Goal: Communication & Community: Answer question/provide support

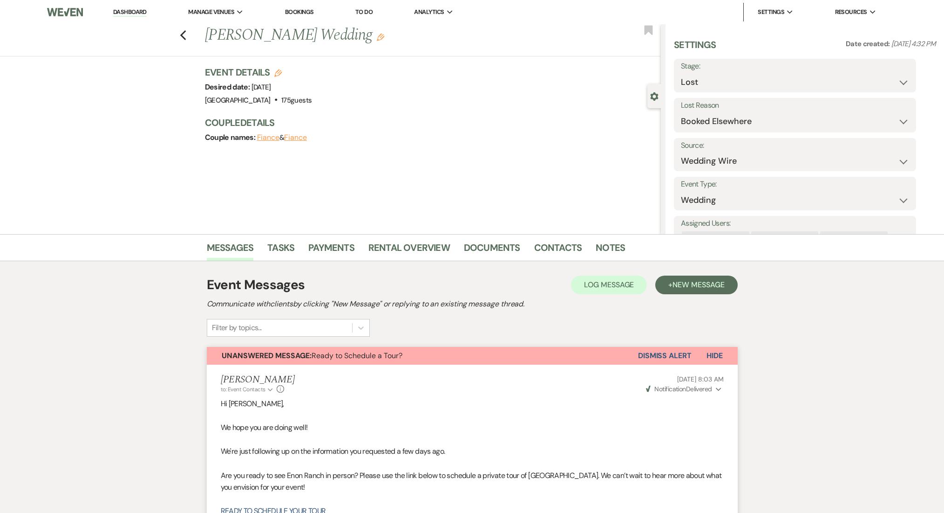
select select "8"
select select "6"
select select "3"
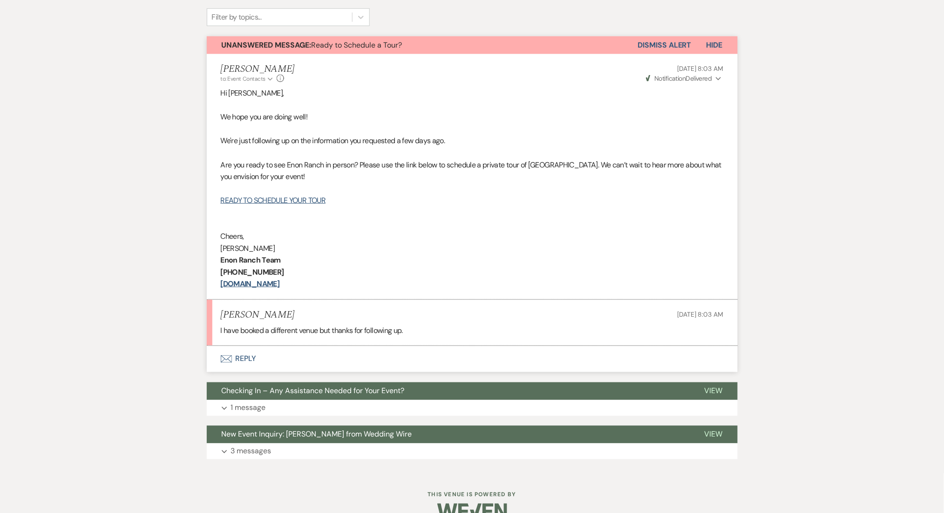
click at [786, 157] on div "Messages Tasks Payments Rental Overview Documents Contacts Notes Event Messages…" at bounding box center [472, 198] width 944 height 549
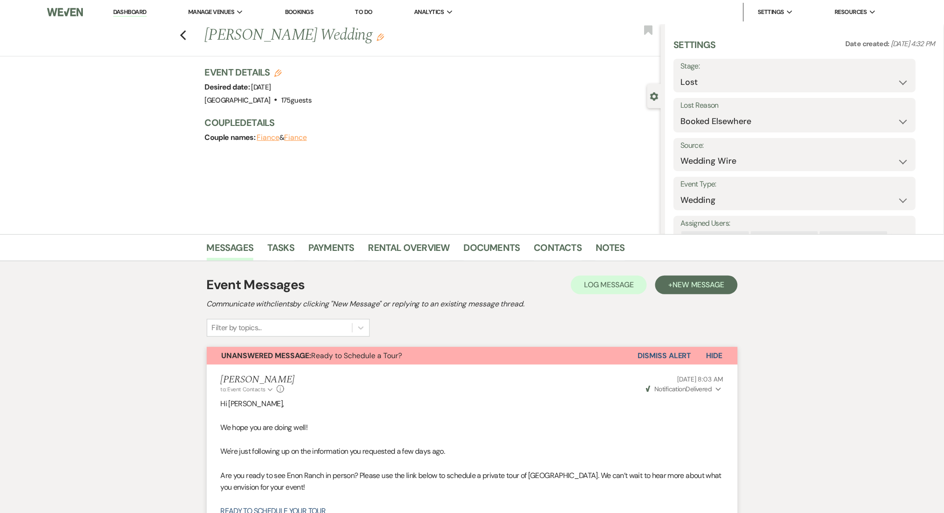
drag, startPoint x: 130, startPoint y: 11, endPoint x: 48, endPoint y: 0, distance: 82.2
click at [129, 11] on link "Dashboard" at bounding box center [130, 12] width 34 height 9
select select "8"
select select "6"
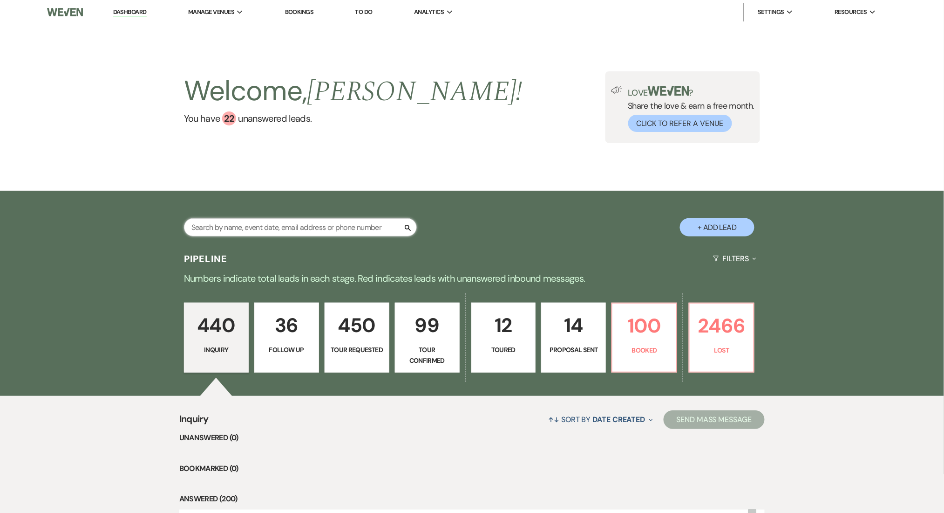
click at [269, 232] on input "text" at bounding box center [300, 227] width 233 height 18
click at [281, 335] on p "36" at bounding box center [286, 324] width 53 height 31
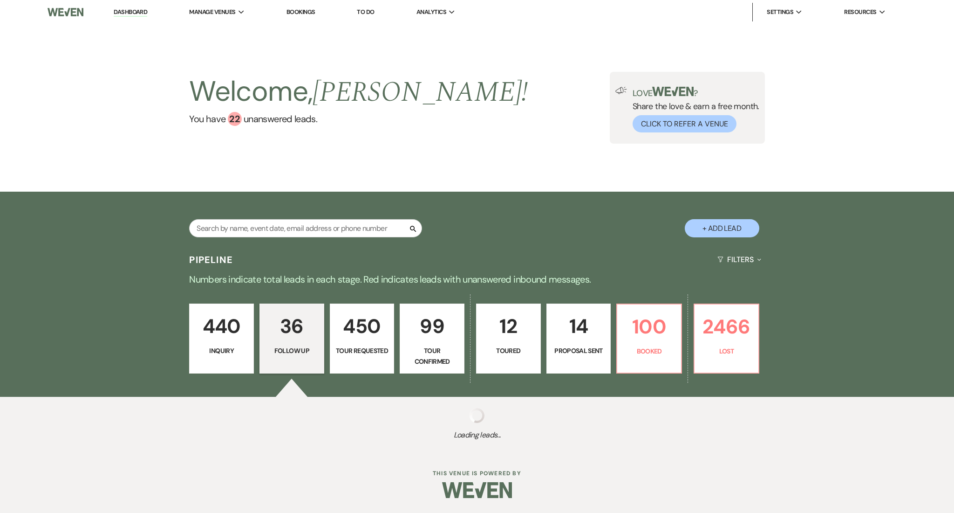
select select "9"
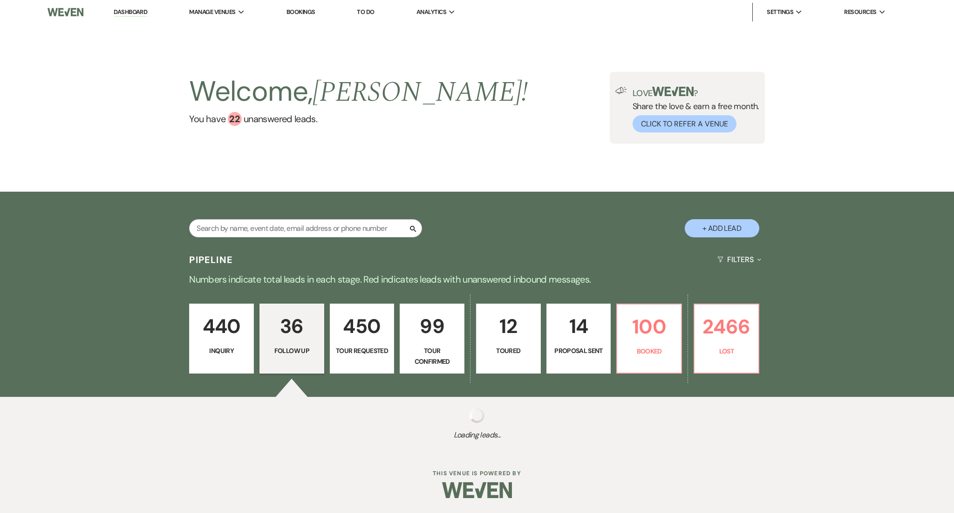
select select "9"
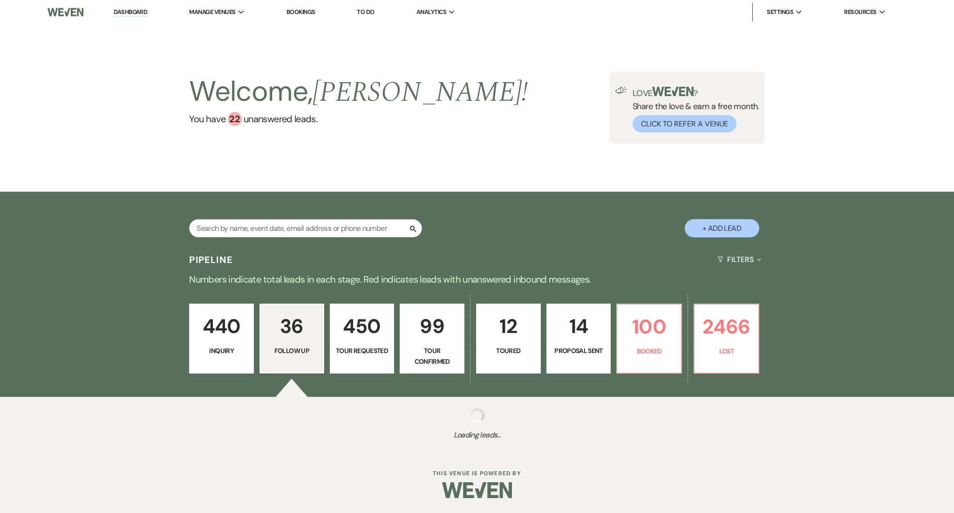
select select "9"
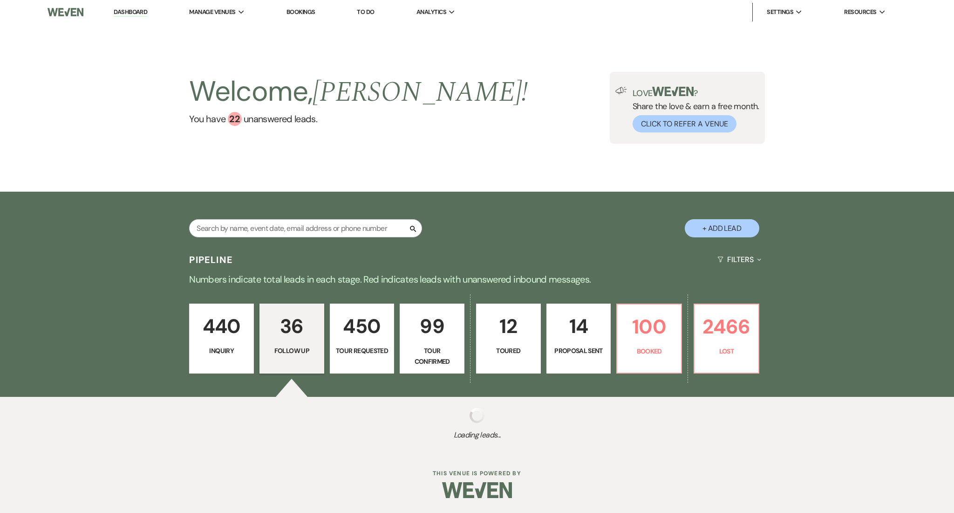
select select "9"
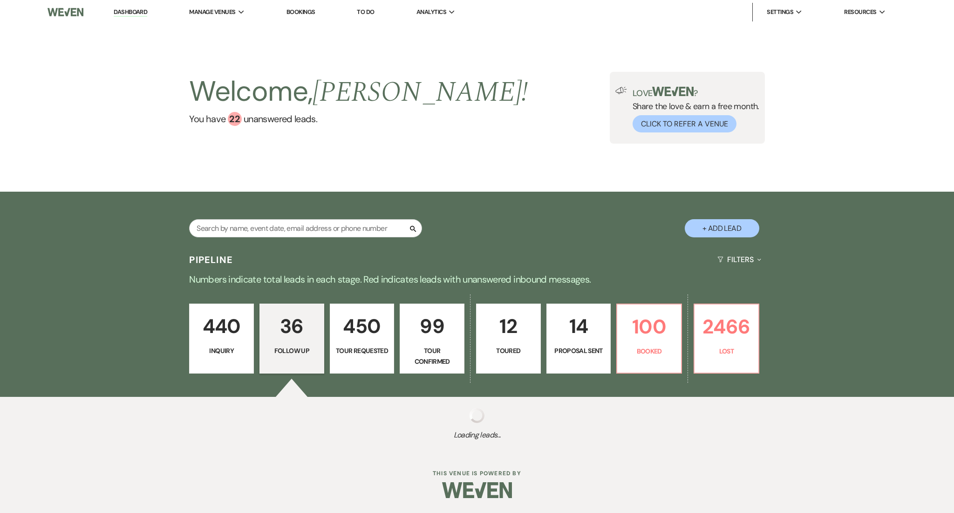
select select "9"
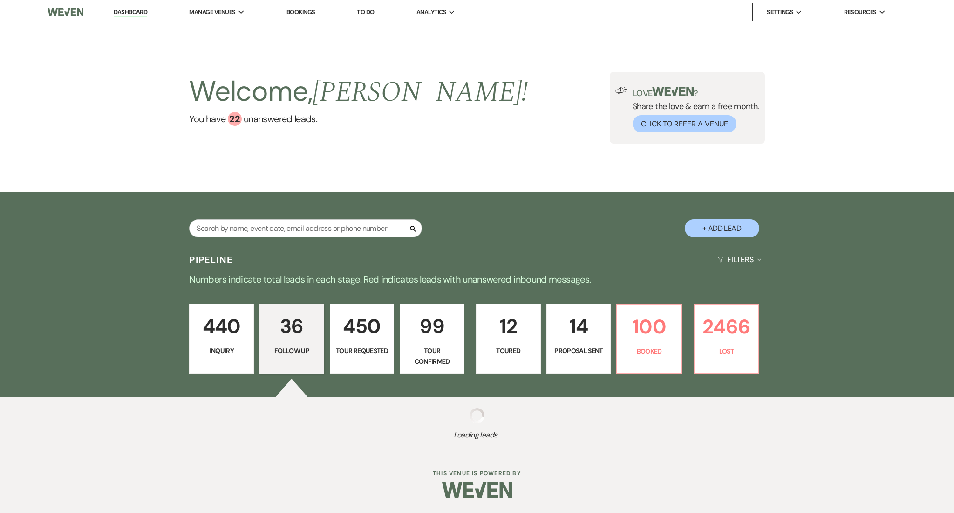
select select "9"
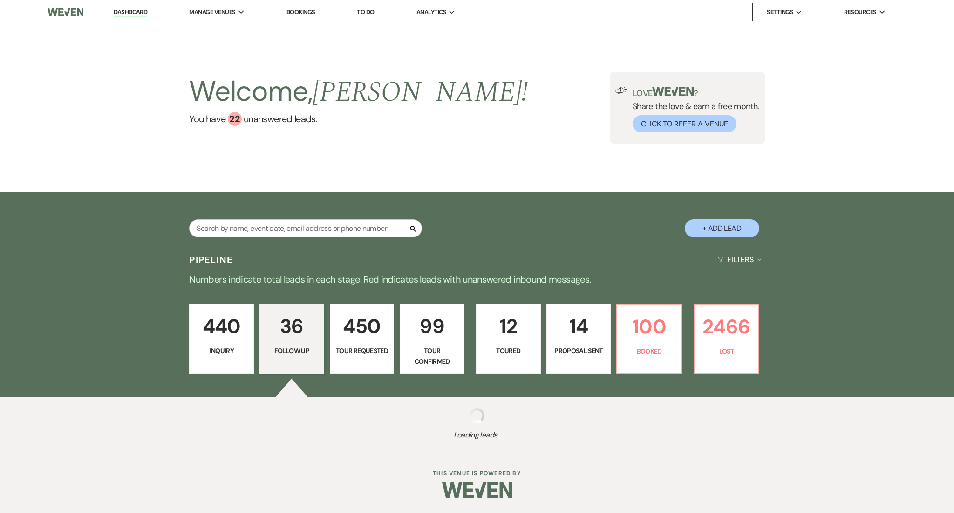
select select "9"
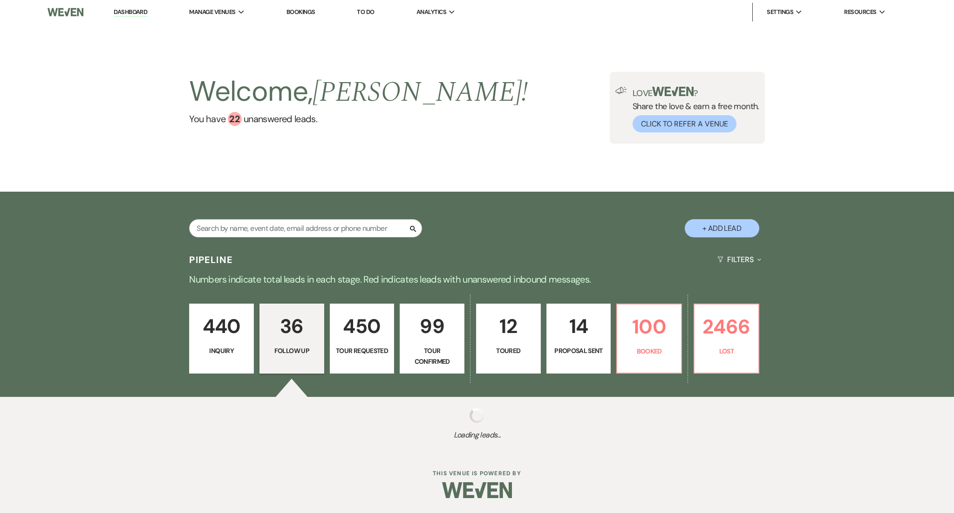
select select "9"
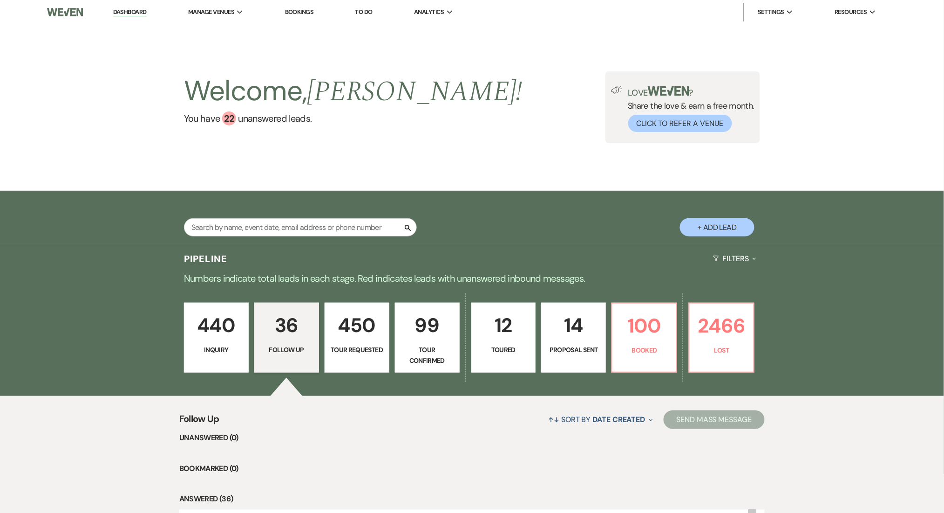
scroll to position [124, 0]
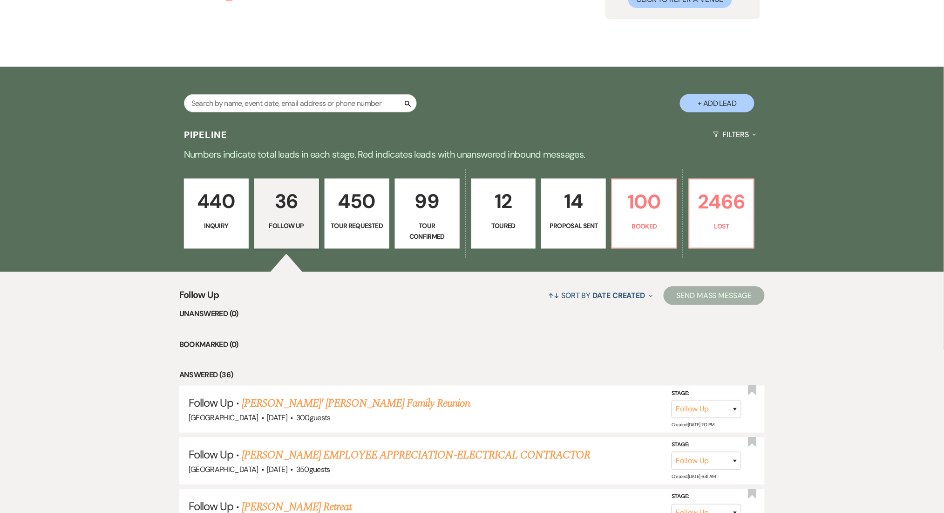
click at [206, 201] on p "440" at bounding box center [216, 200] width 53 height 31
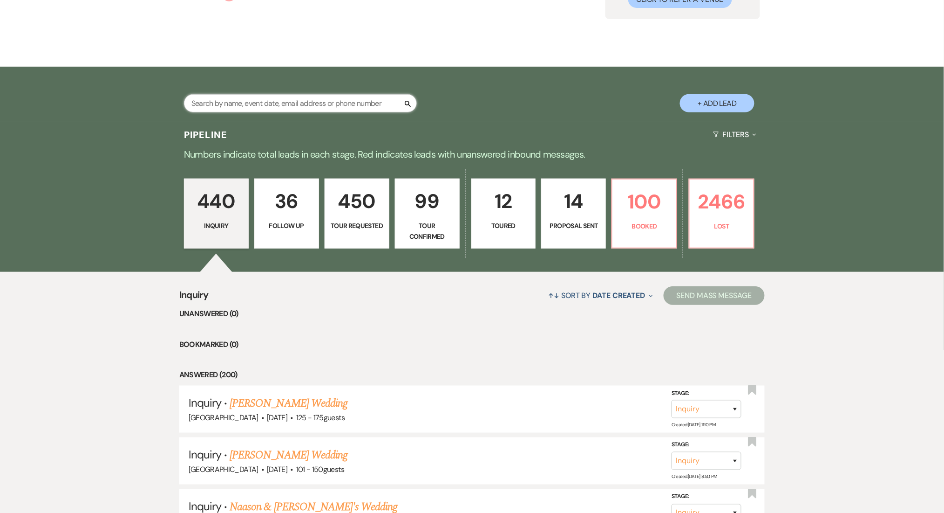
click at [267, 104] on input "text" at bounding box center [300, 103] width 233 height 18
paste input "congttr@gmail.com"
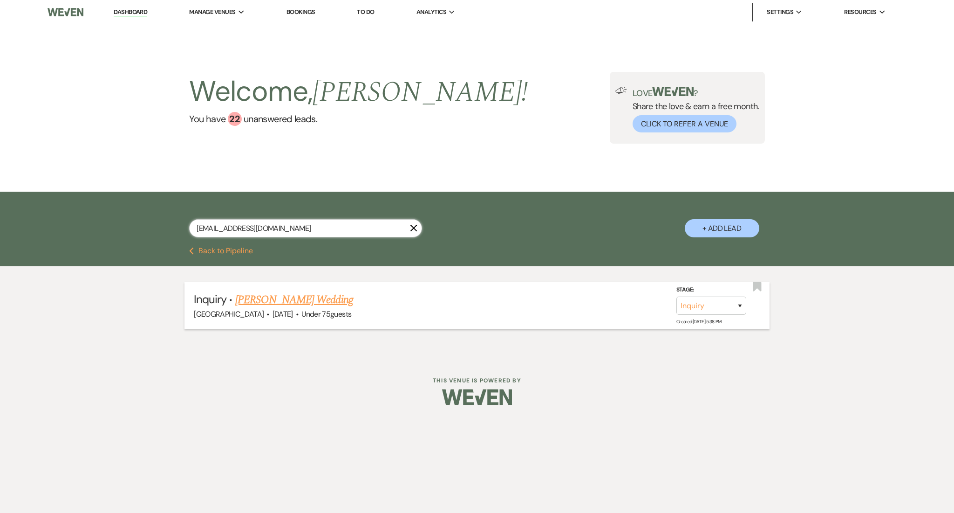
type input "congttr@gmail.com"
click at [264, 301] on link "Cong Tran's Wedding" at bounding box center [294, 299] width 118 height 17
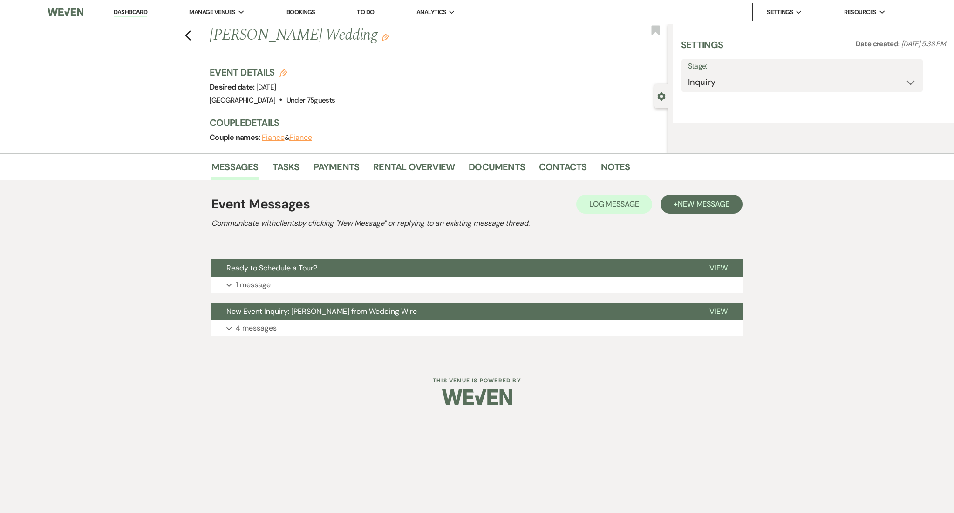
select select "3"
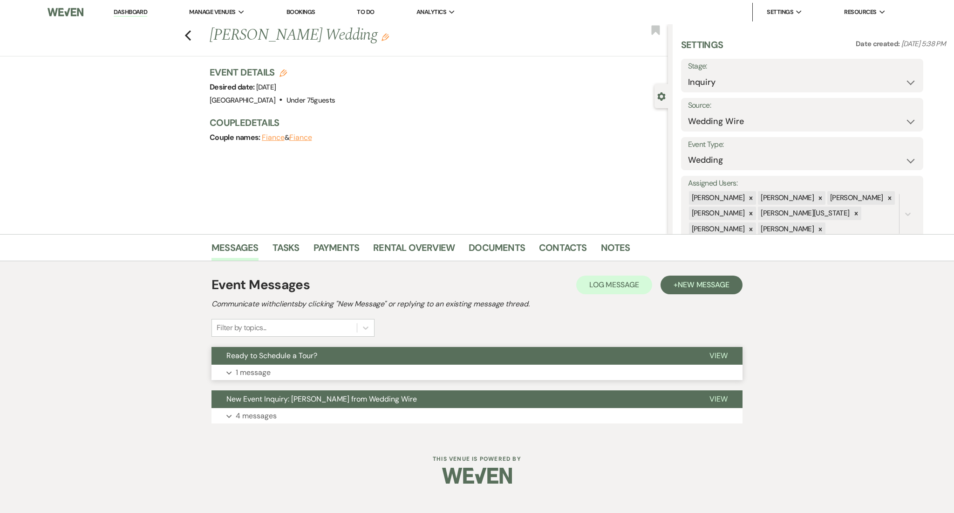
click at [378, 367] on button "Expand 1 message" at bounding box center [477, 372] width 531 height 16
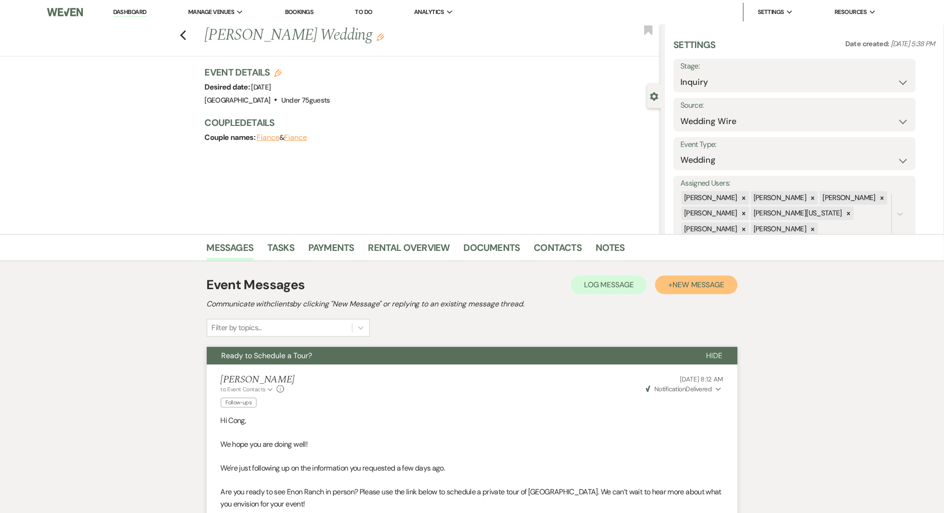
click at [676, 280] on span "New Message" at bounding box center [699, 285] width 52 height 10
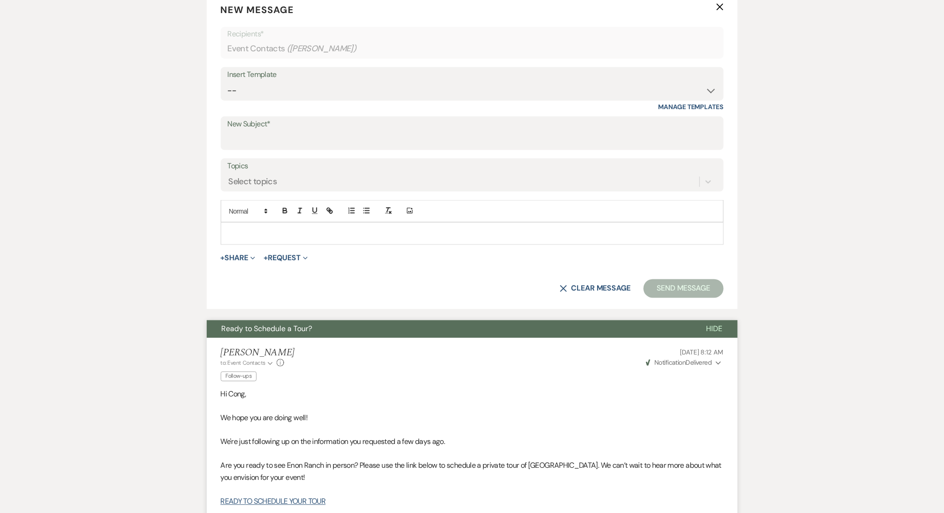
scroll to position [604, 0]
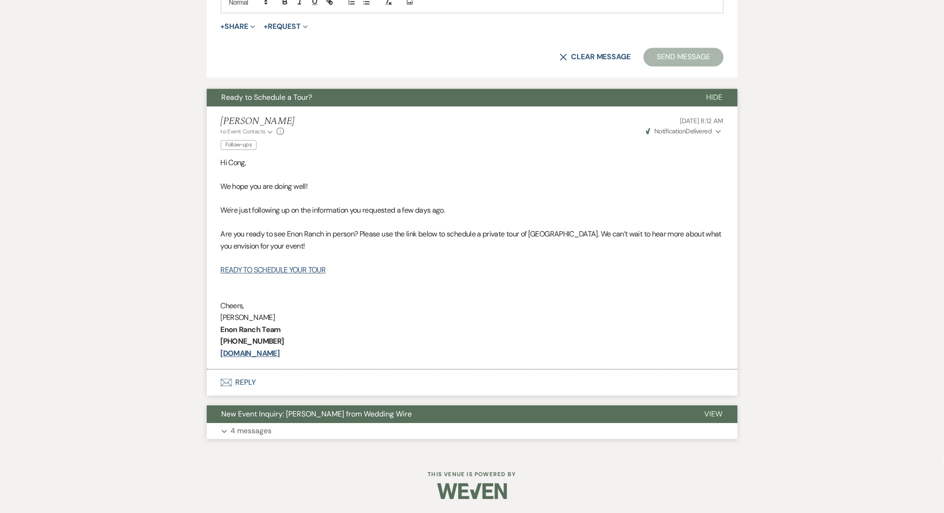
click at [329, 433] on button "Expand 4 messages" at bounding box center [472, 431] width 531 height 16
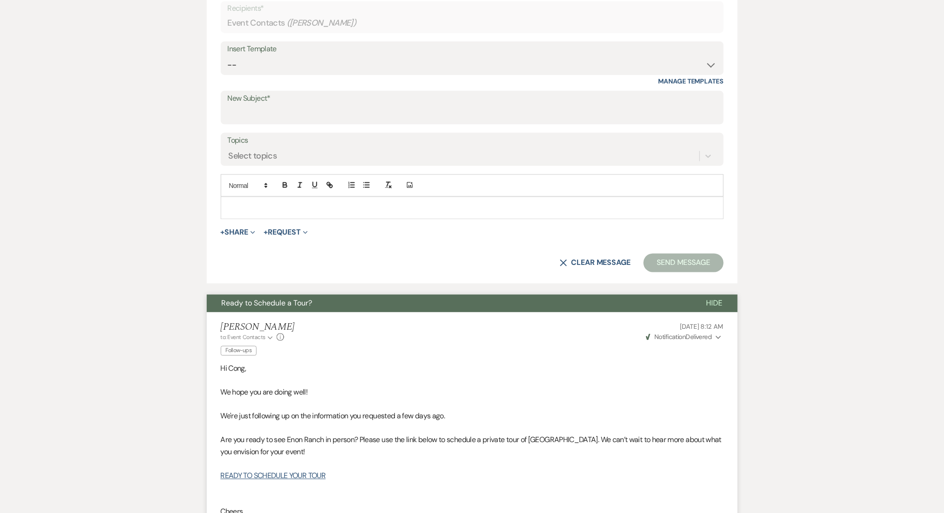
scroll to position [294, 0]
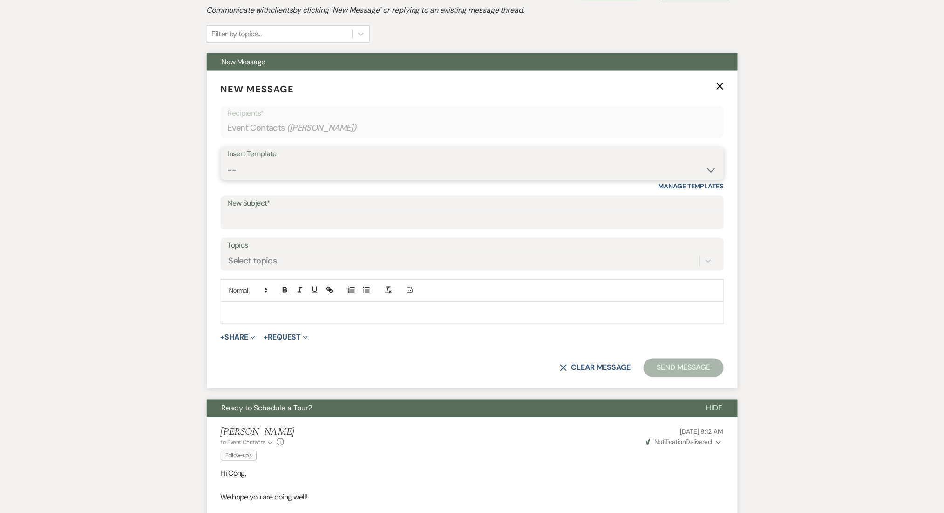
click at [296, 164] on select "-- Inquiry Follow Up Email #2 Contract Sending Template Payment Template Rental…" at bounding box center [472, 170] width 489 height 18
select select "1711"
click at [228, 161] on select "-- Inquiry Follow Up Email #2 Contract Sending Template Payment Template Rental…" at bounding box center [472, 170] width 489 height 18
type input "Enon Ranch Inquiry Follow-Up"
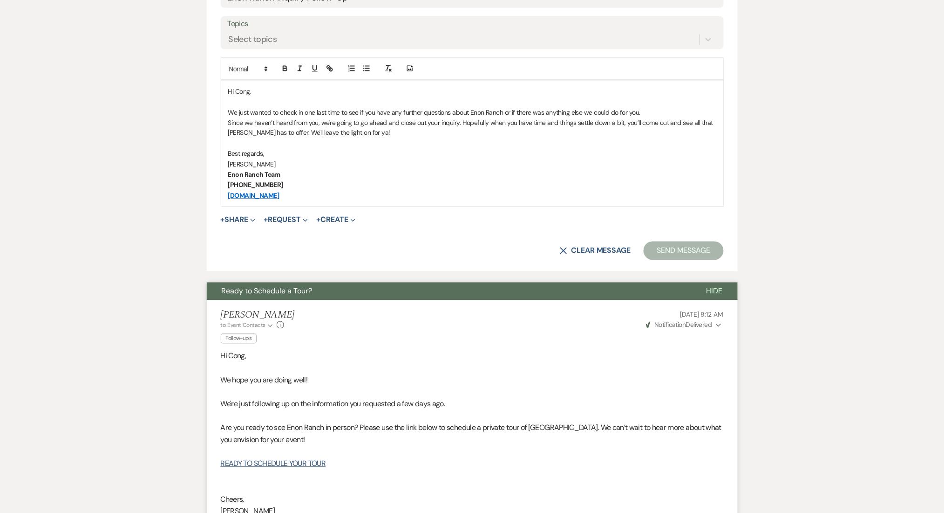
scroll to position [542, 0]
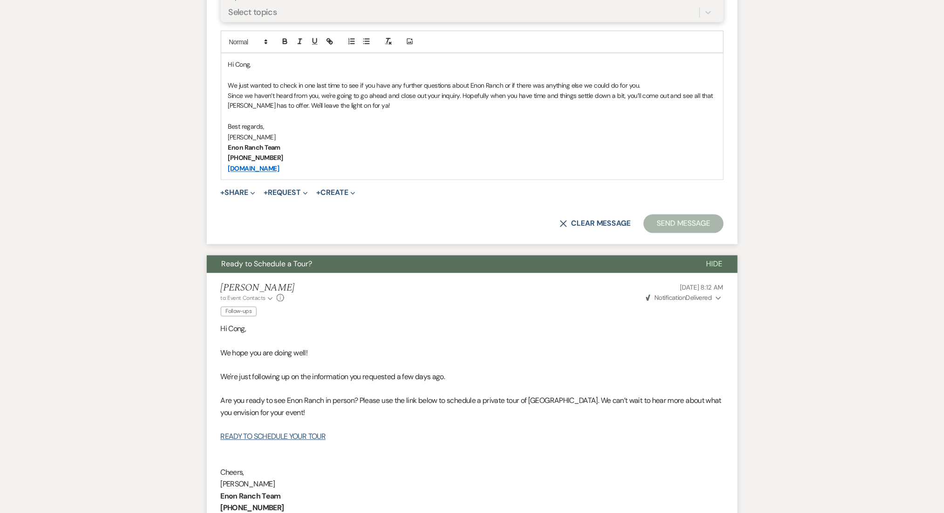
click at [309, 16] on div "Select topics" at bounding box center [464, 12] width 472 height 16
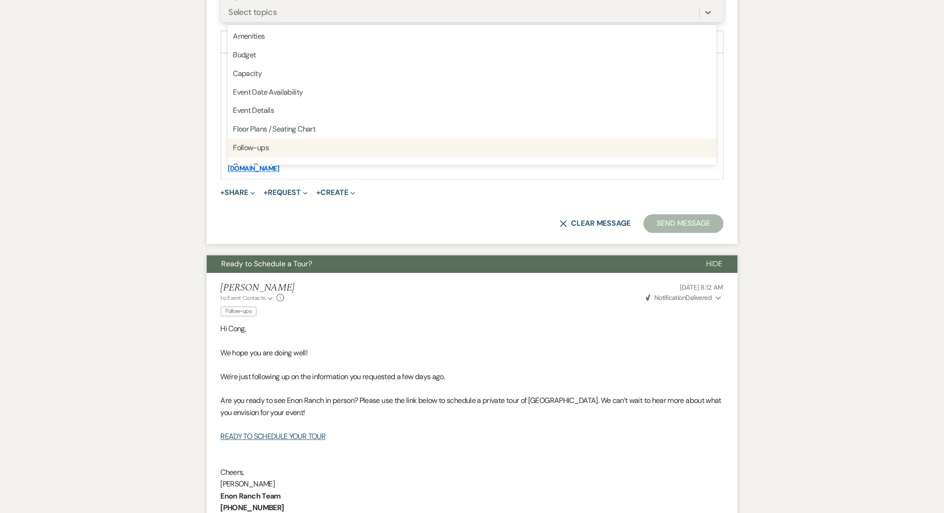
click at [272, 149] on div "Follow-ups" at bounding box center [472, 148] width 489 height 19
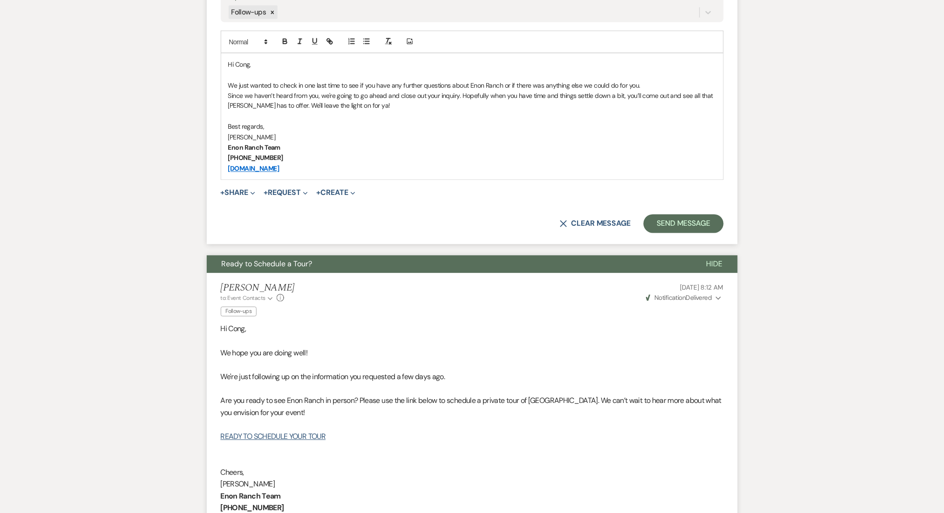
click at [670, 209] on form "New Message X Saving draft... Recipients* Event Contacts ( Cong Tran ) Insert T…" at bounding box center [472, 33] width 531 height 422
click at [676, 222] on button "Send Message" at bounding box center [684, 223] width 80 height 19
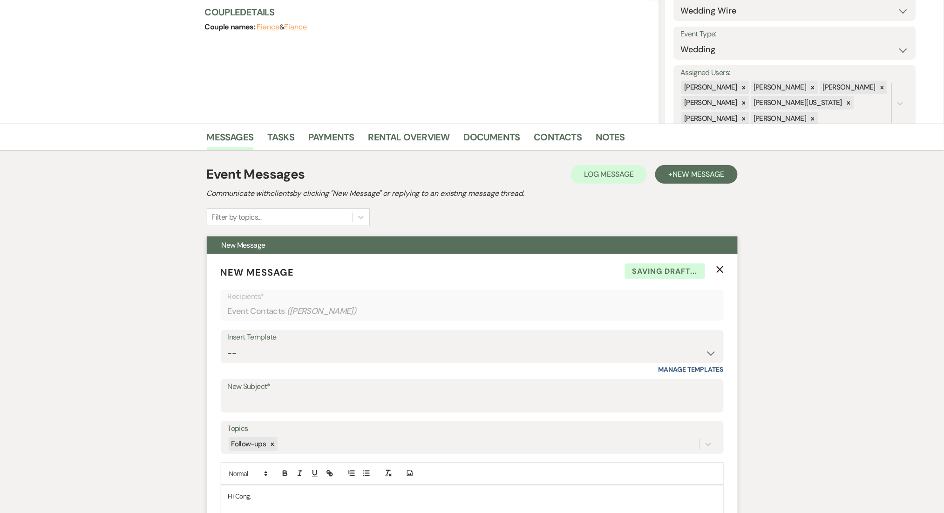
scroll to position [0, 0]
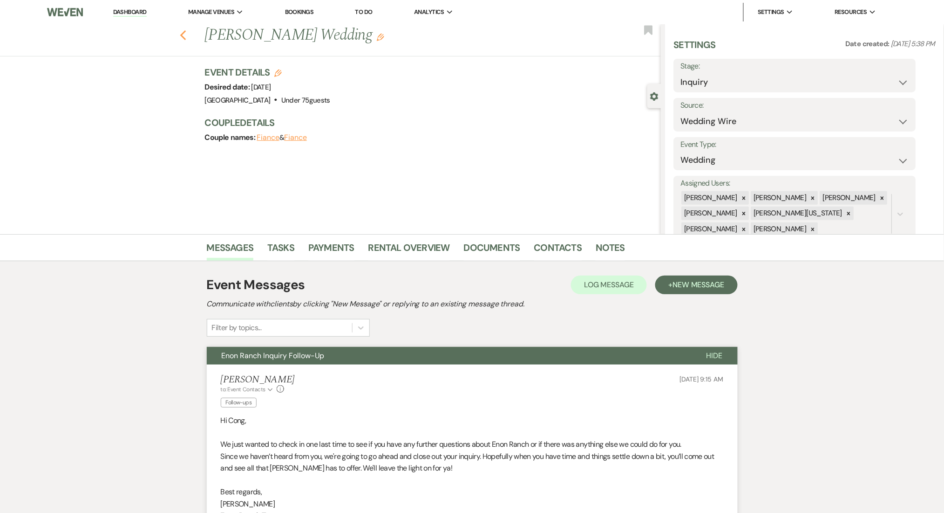
click at [186, 37] on icon "Previous" at bounding box center [183, 35] width 7 height 11
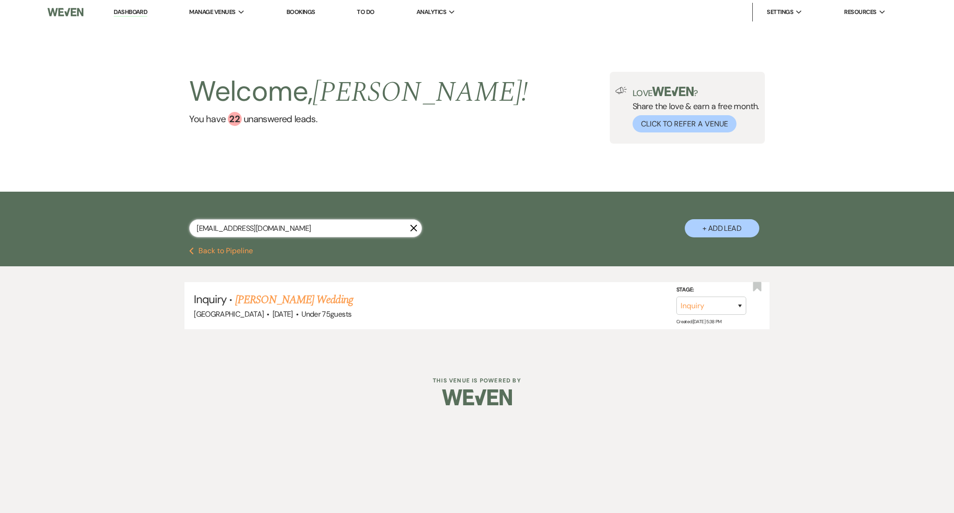
drag, startPoint x: 262, startPoint y: 224, endPoint x: 97, endPoint y: 217, distance: 164.6
click at [97, 217] on div "congttr@gmail.com X + Add Lead" at bounding box center [477, 218] width 954 height 55
paste input "alyssan209"
type input "alyssan209@gmail.com"
click at [308, 295] on link "Alyssa Maicon's Wedding" at bounding box center [297, 299] width 124 height 17
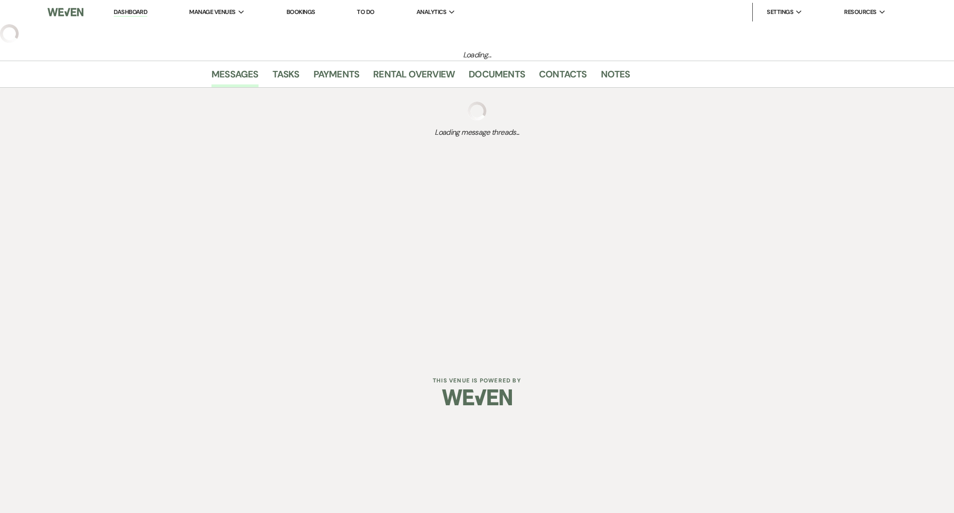
select select "3"
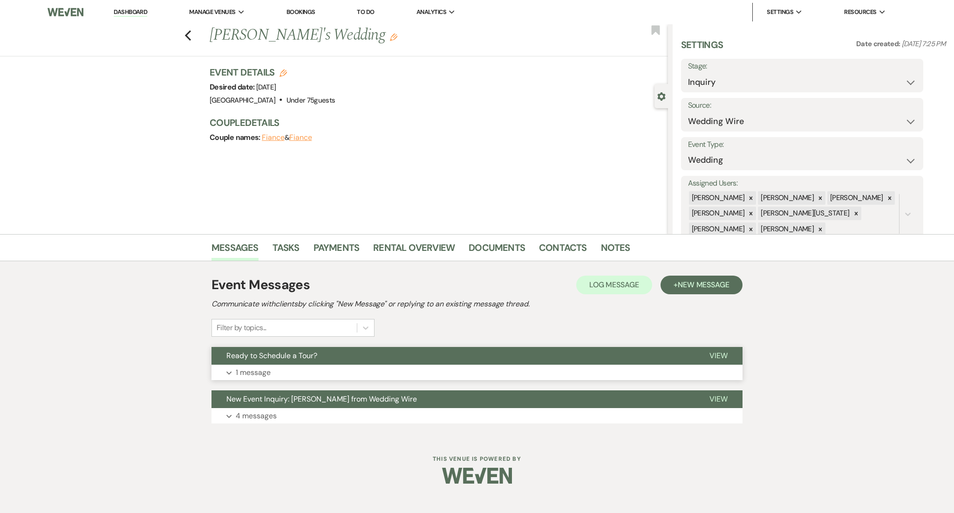
click at [411, 377] on button "Expand 1 message" at bounding box center [477, 372] width 531 height 16
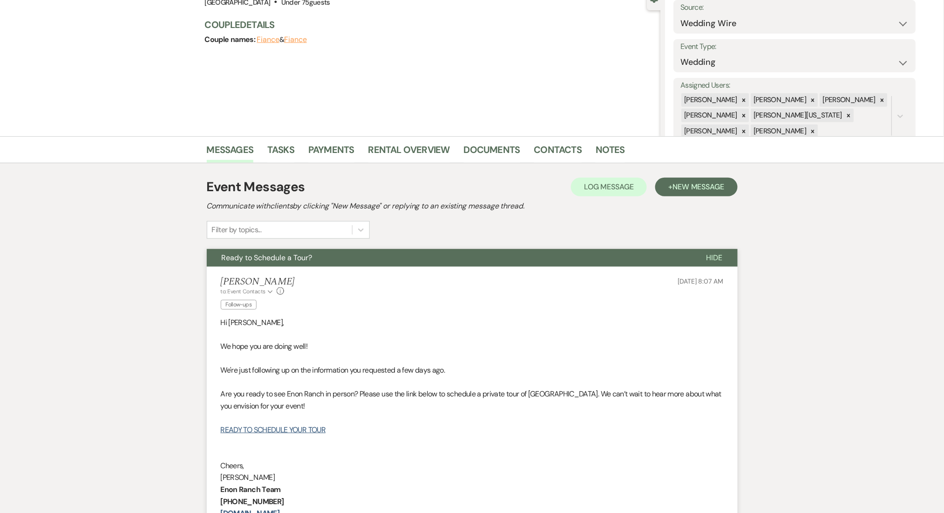
scroll to position [186, 0]
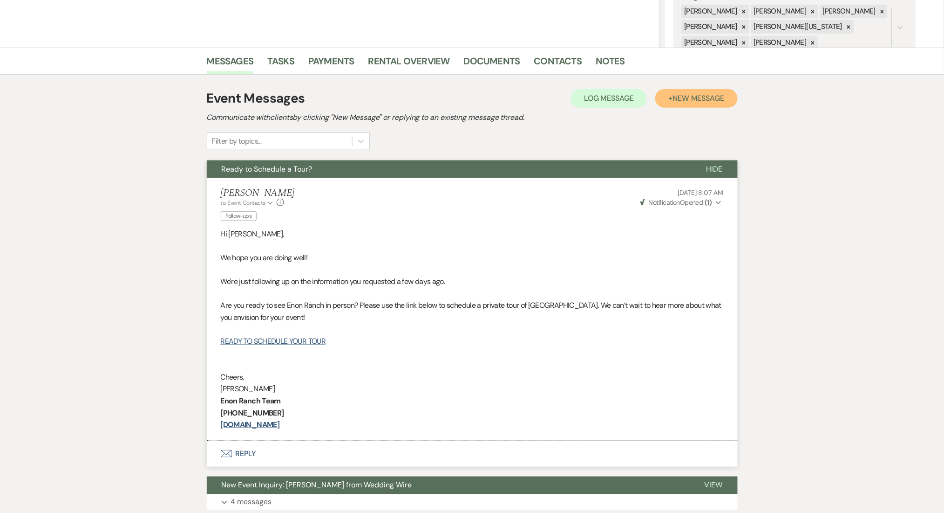
click at [697, 96] on span "New Message" at bounding box center [699, 98] width 52 height 10
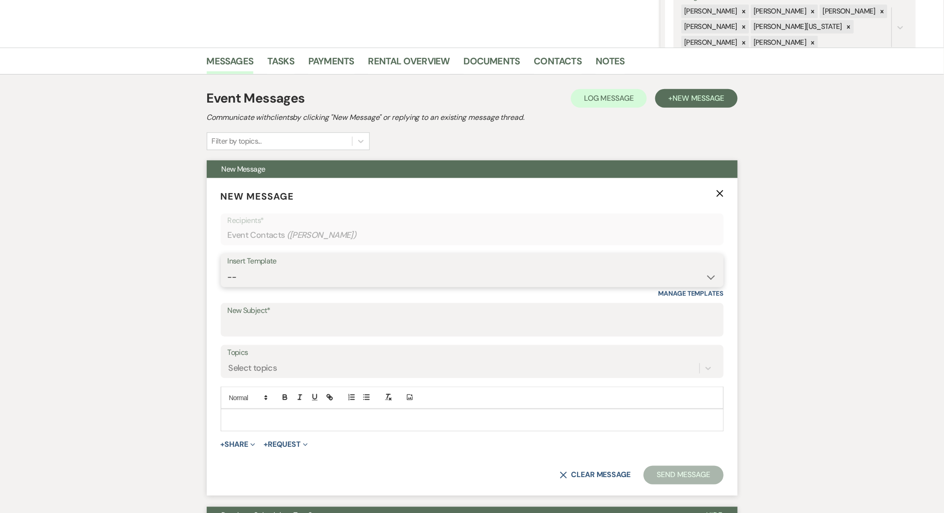
click at [459, 278] on select "-- Inquiry Follow Up Email #2 Contract Sending Template Payment Template Rental…" at bounding box center [472, 277] width 489 height 18
select select "2137"
click at [228, 268] on select "-- Inquiry Follow Up Email #2 Contract Sending Template Payment Template Rental…" at bounding box center [472, 277] width 489 height 18
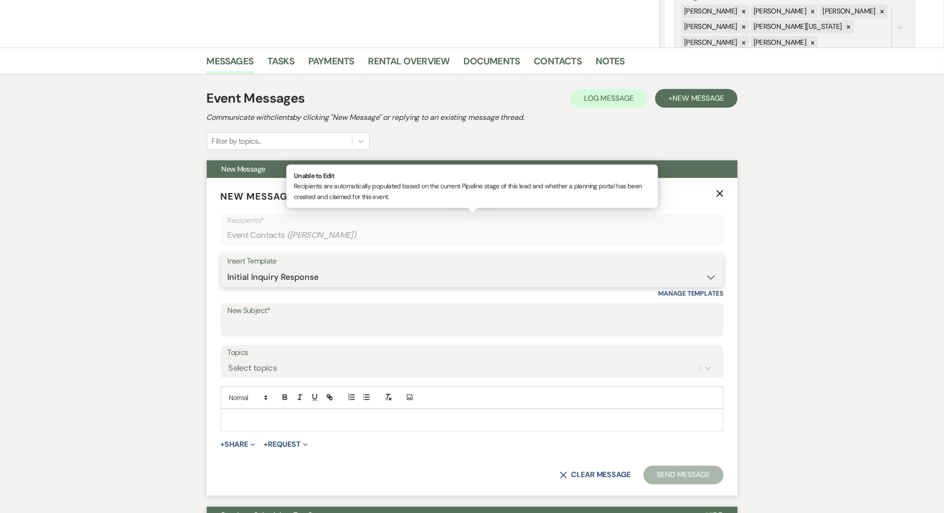
type input "Thank You For Your Inquiry!"
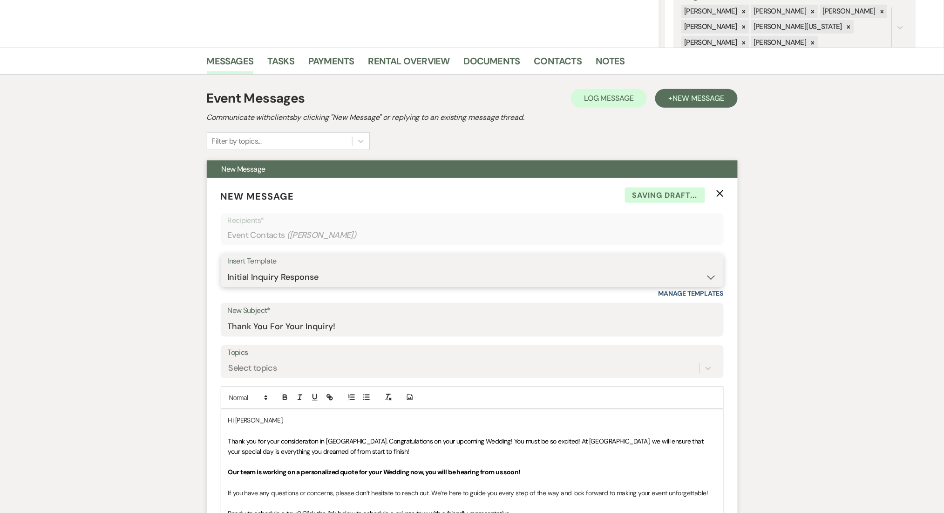
click at [382, 275] on select "-- Inquiry Follow Up Email #2 Contract Sending Template Payment Template Rental…" at bounding box center [472, 277] width 489 height 18
click at [326, 278] on select "-- Inquiry Follow Up Email #2 Contract Sending Template Payment Template Rental…" at bounding box center [472, 277] width 489 height 18
select select "1711"
click at [228, 268] on select "-- Inquiry Follow Up Email #2 Contract Sending Template Payment Template Rental…" at bounding box center [472, 277] width 489 height 18
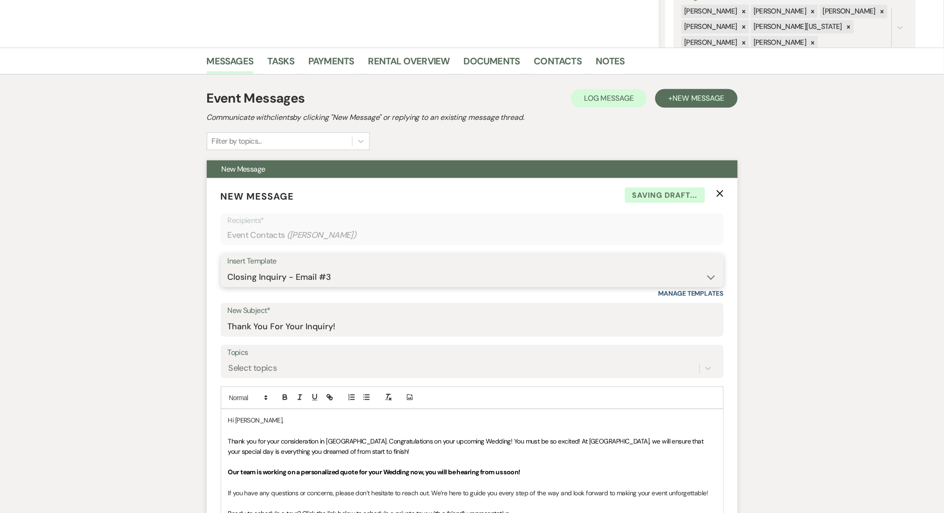
type input "Enon Ranch Inquiry Follow-Up"
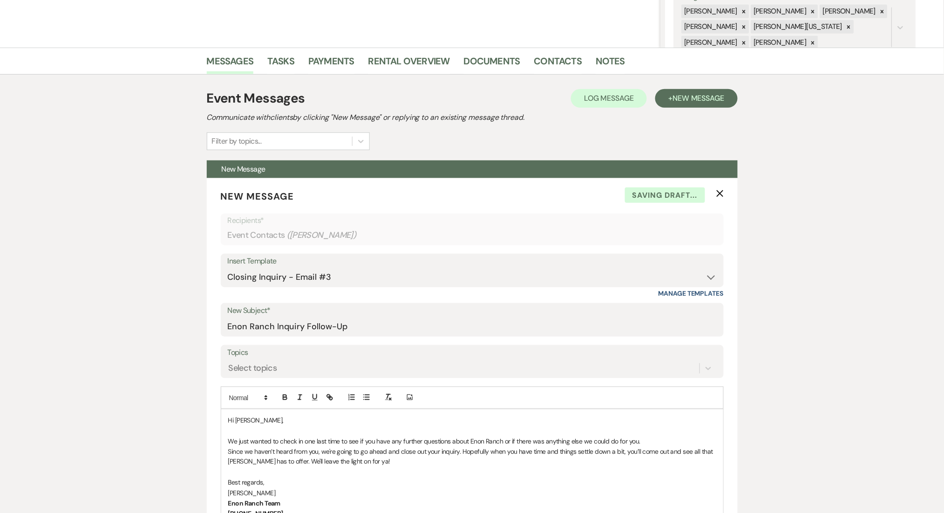
click at [111, 313] on div "Messages Tasks Payments Rental Overview Documents Contacts Notes Event Messages…" at bounding box center [472, 511] width 944 height 927
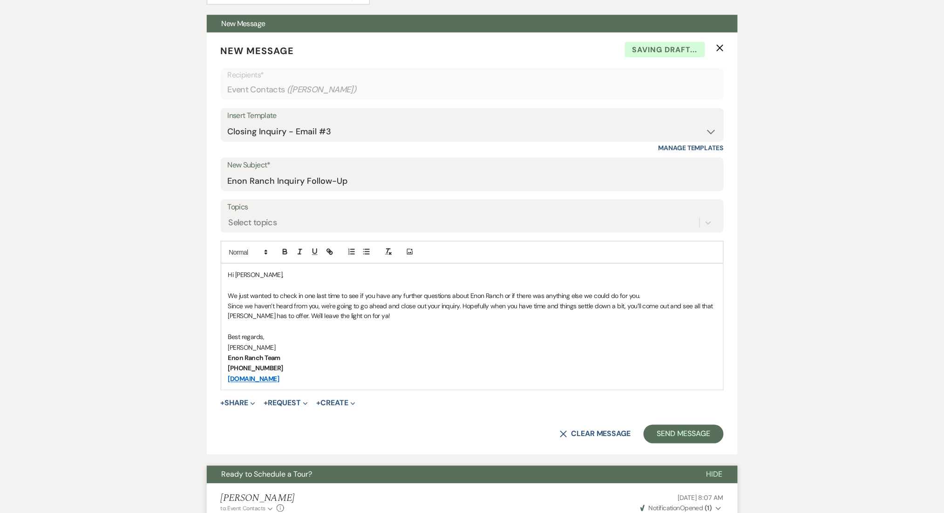
scroll to position [497, 0]
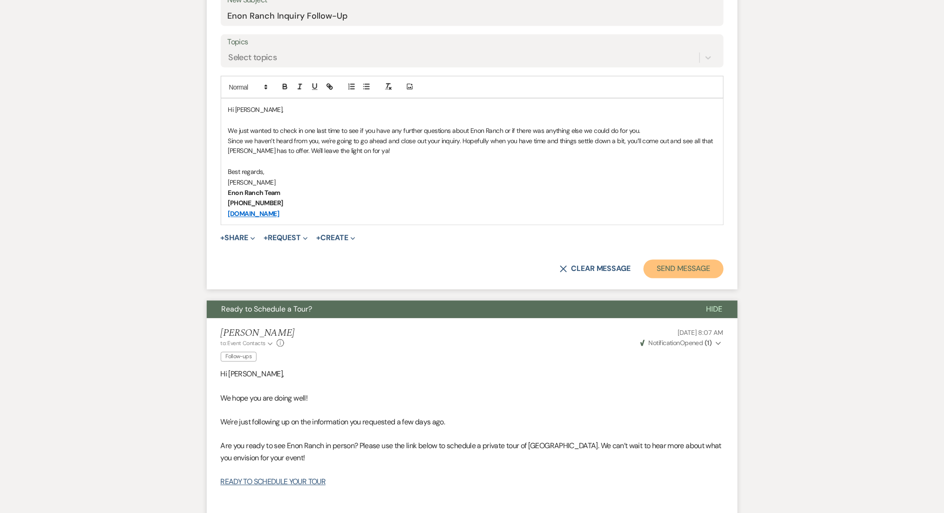
click at [692, 266] on button "Send Message" at bounding box center [684, 269] width 80 height 19
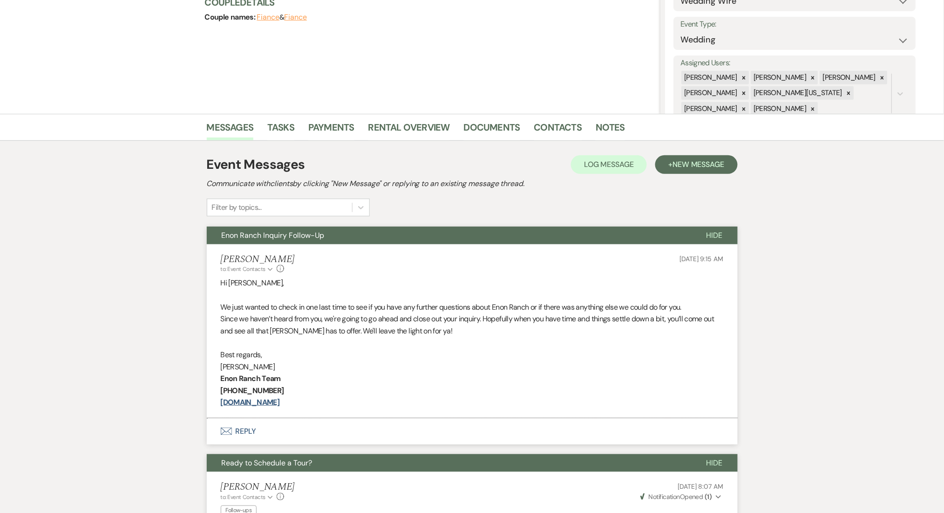
scroll to position [0, 0]
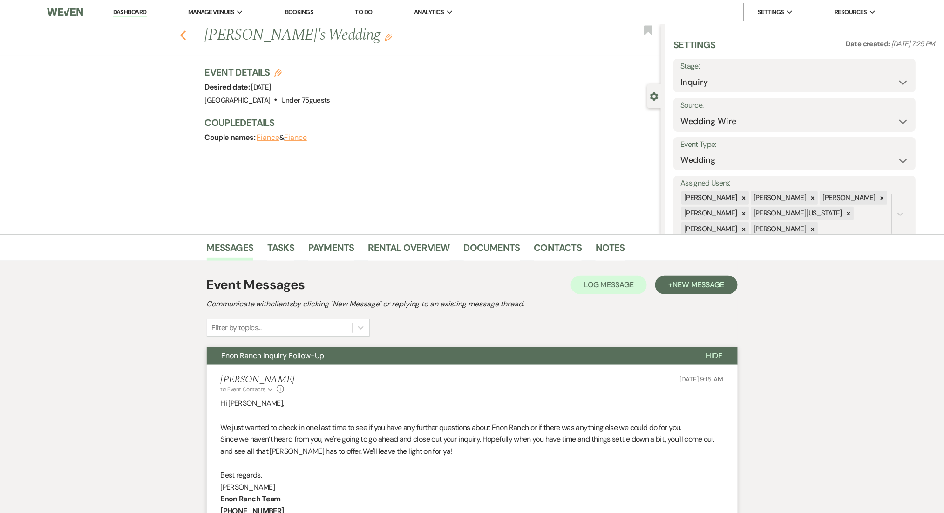
click at [187, 38] on icon "Previous" at bounding box center [183, 35] width 7 height 11
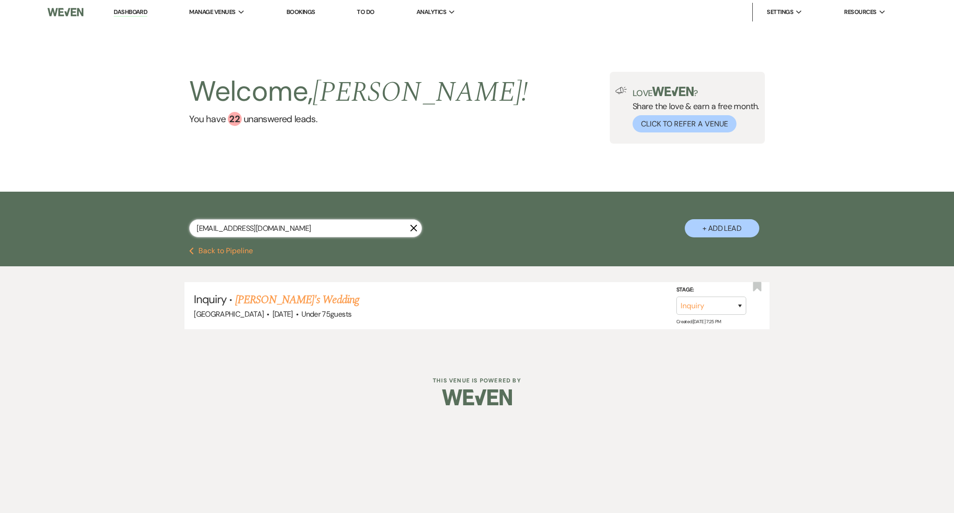
drag, startPoint x: 310, startPoint y: 226, endPoint x: 48, endPoint y: 202, distance: 263.9
click at [48, 202] on div "alyssan209@gmail.com X + Add Lead" at bounding box center [477, 218] width 954 height 55
paste input "enabeana1226"
type input "enabeana1226@gmail.com"
click at [294, 302] on link "Coporate Luncheon" at bounding box center [275, 299] width 81 height 17
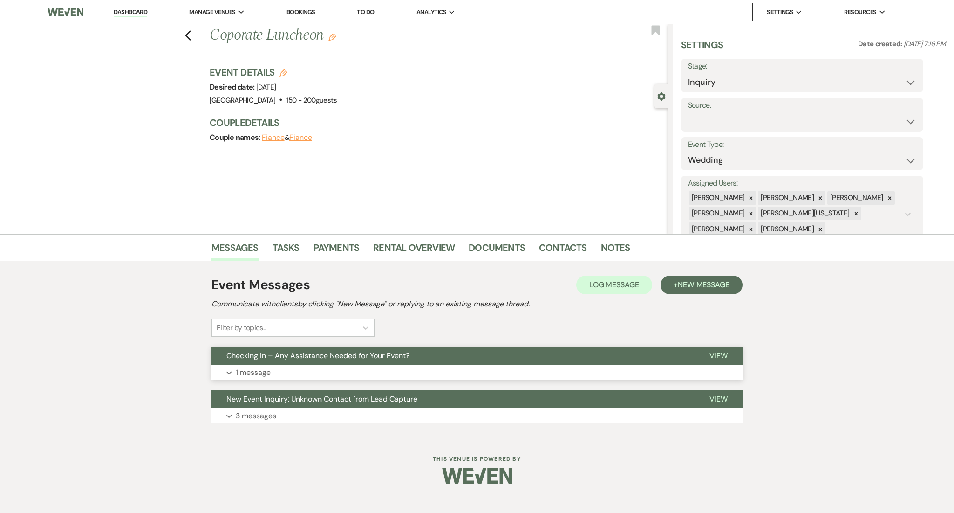
click at [361, 372] on button "Expand 1 message" at bounding box center [477, 372] width 531 height 16
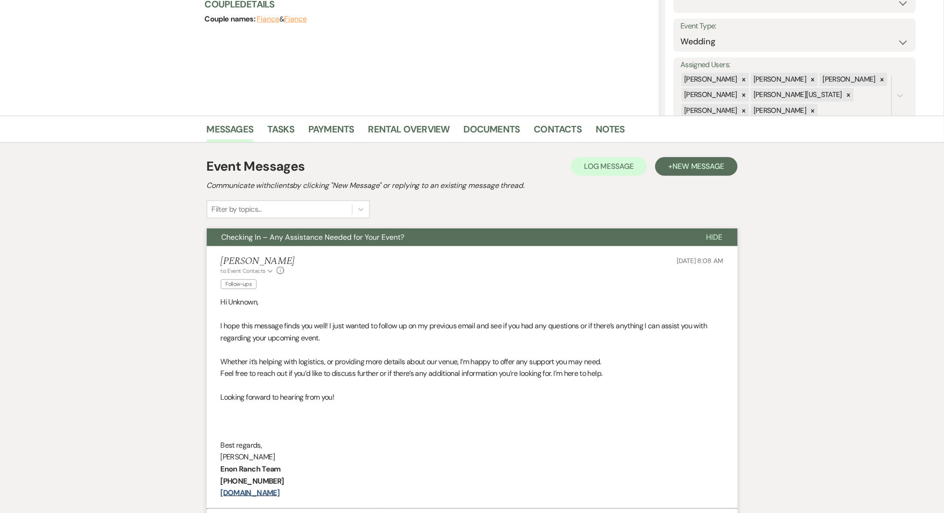
scroll to position [248, 0]
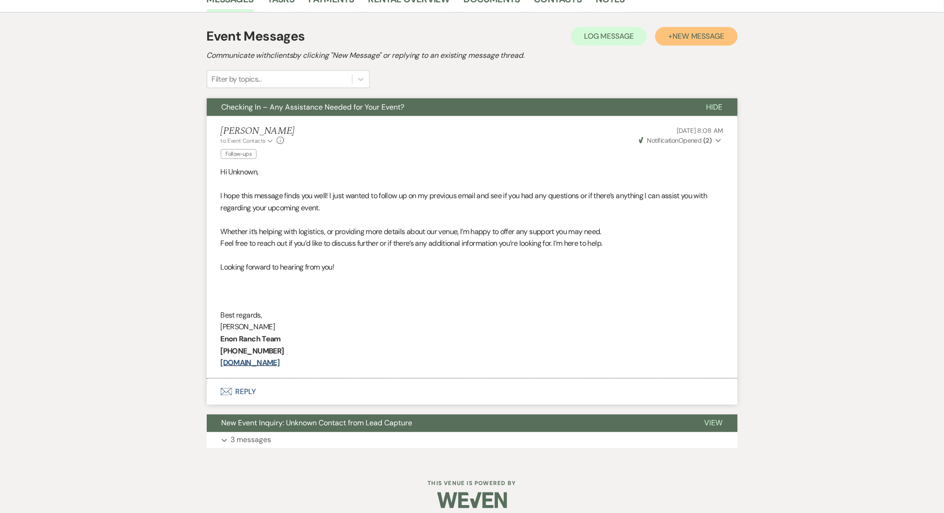
click at [698, 31] on span "New Message" at bounding box center [699, 36] width 52 height 10
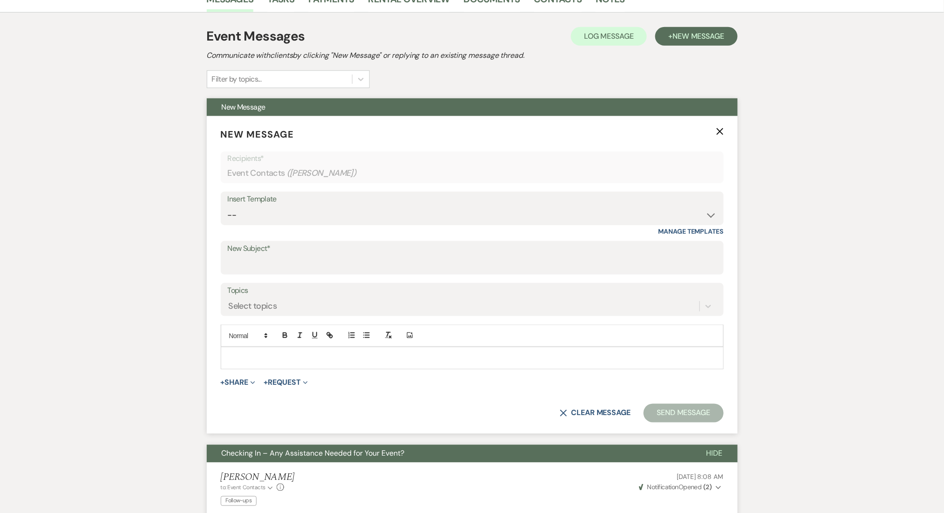
click at [324, 204] on div "Insert Template" at bounding box center [472, 199] width 489 height 14
click at [316, 217] on select "-- Inquiry Follow Up Email #2 Contract Sending Template Payment Template Rental…" at bounding box center [472, 215] width 489 height 18
select select "1402"
click at [228, 206] on select "-- Inquiry Follow Up Email #2 Contract Sending Template Payment Template Rental…" at bounding box center [472, 215] width 489 height 18
click at [187, 243] on div "Messages Tasks Payments Rental Overview Documents Contacts Notes Event Messages…" at bounding box center [472, 397] width 944 height 823
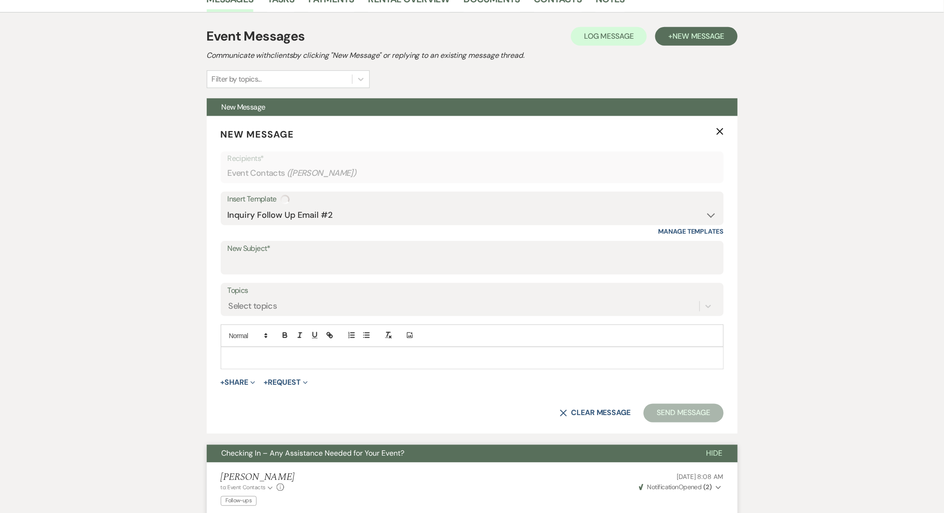
type input "Ready to Schedule a Tour?"
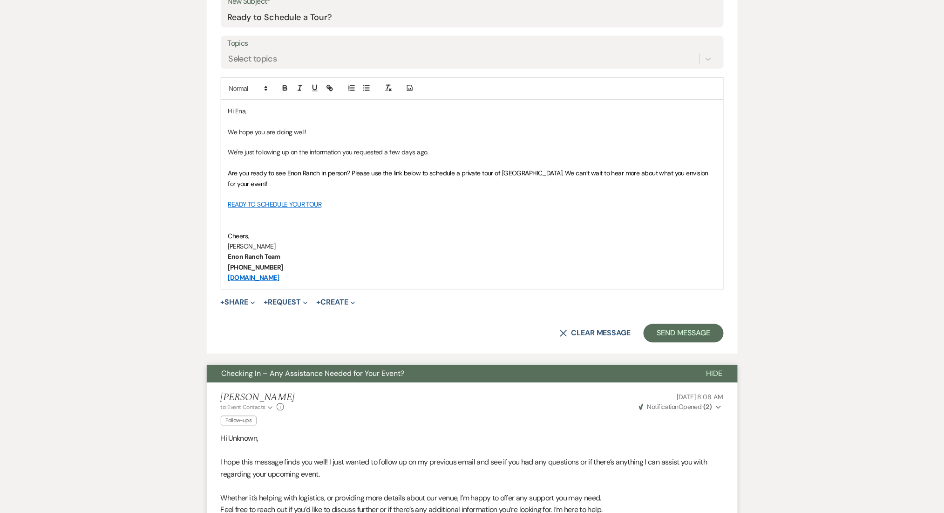
scroll to position [497, 0]
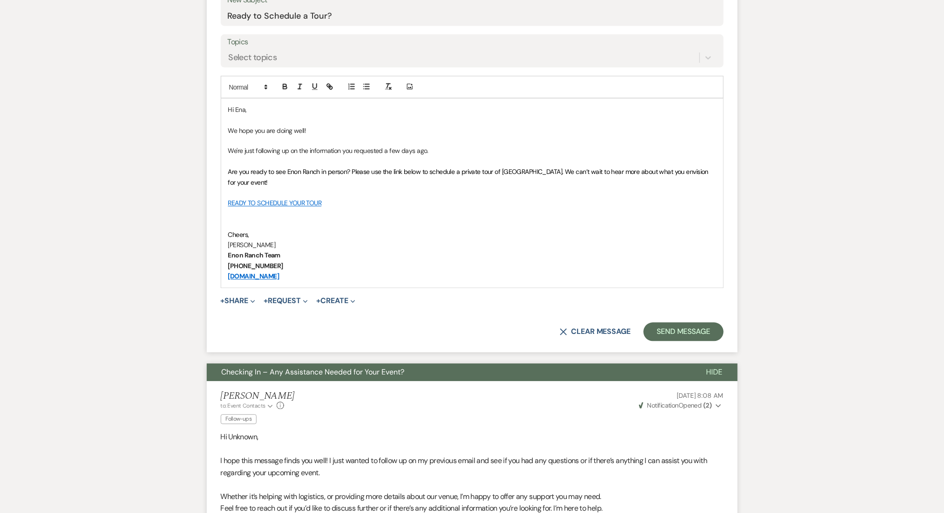
click at [678, 321] on form "New Message X Saving draft... Recipients* Event Contacts ( Ena Holmes ) Insert …" at bounding box center [472, 110] width 531 height 485
click at [676, 337] on button "Send Message" at bounding box center [684, 331] width 80 height 19
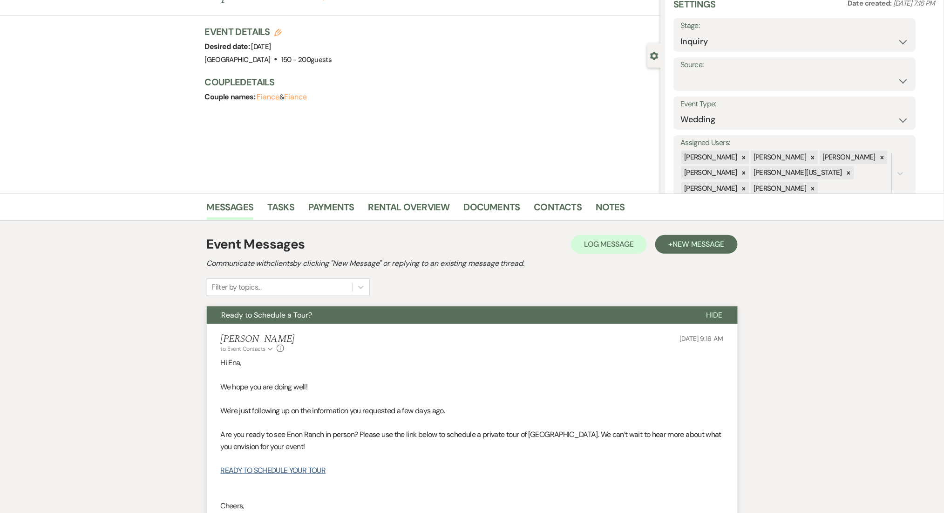
scroll to position [0, 0]
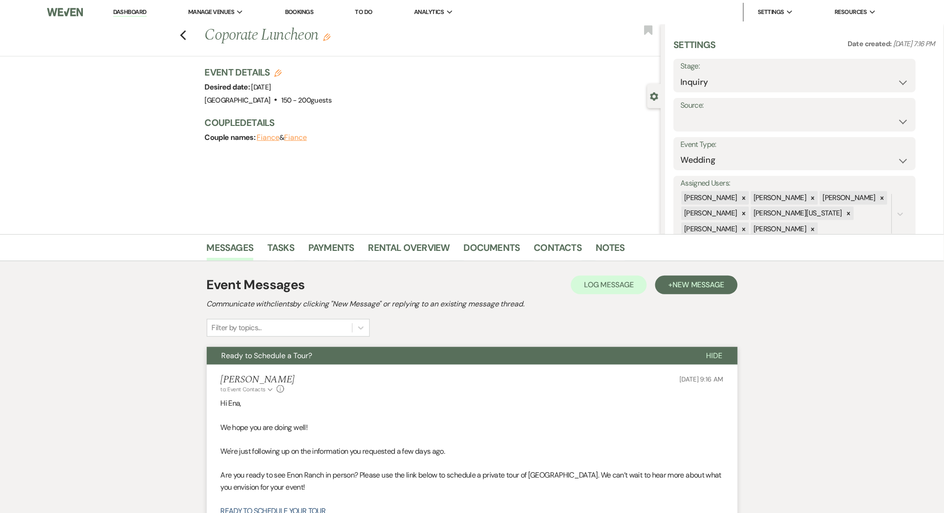
click at [191, 35] on div "Previous Coporate Luncheon Edit Bookmark" at bounding box center [328, 40] width 666 height 32
click at [187, 35] on icon "Previous" at bounding box center [183, 35] width 7 height 11
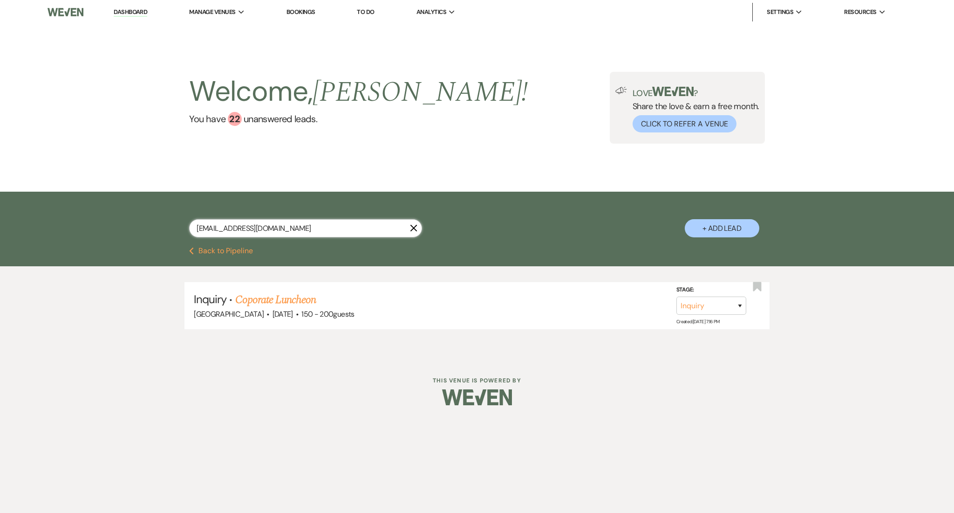
drag, startPoint x: 325, startPoint y: 226, endPoint x: 115, endPoint y: 218, distance: 210.7
click at [115, 218] on div "enabeana1226@gmail.com X + Add Lead" at bounding box center [477, 218] width 954 height 55
paste input "michealcastle13"
type input "michealcastle13@gmail.com"
click at [336, 298] on link "Corrina Goldsberry's Wedding" at bounding box center [294, 299] width 118 height 17
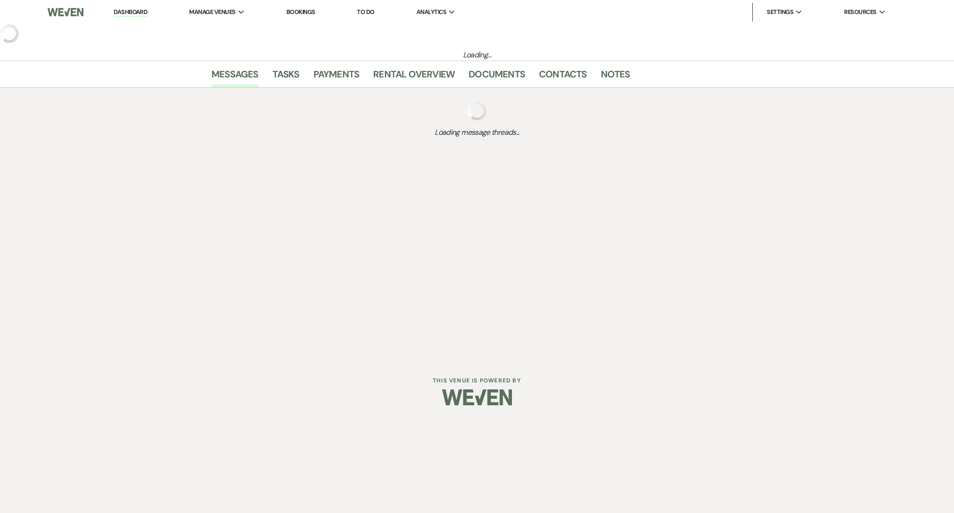
select select "3"
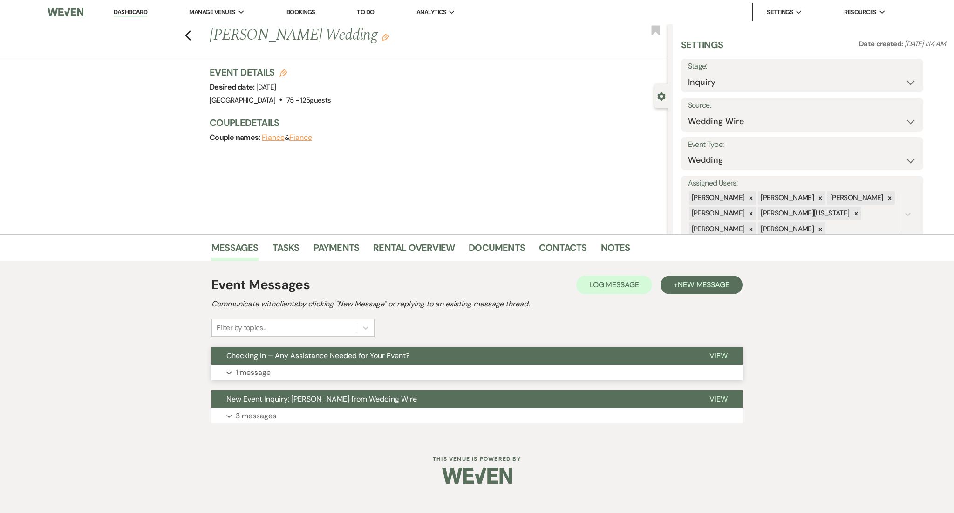
click at [344, 360] on button "Checking In – Any Assistance Needed for Your Event?" at bounding box center [453, 356] width 483 height 18
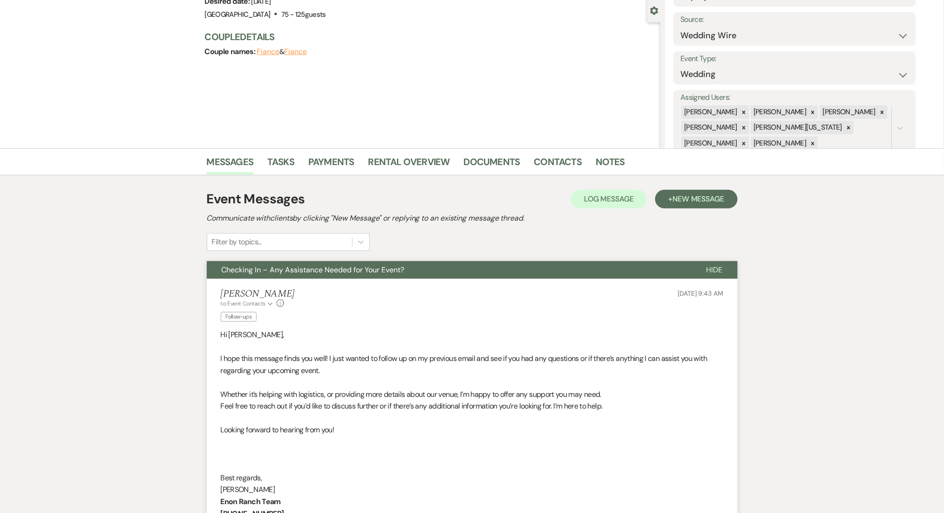
scroll to position [186, 0]
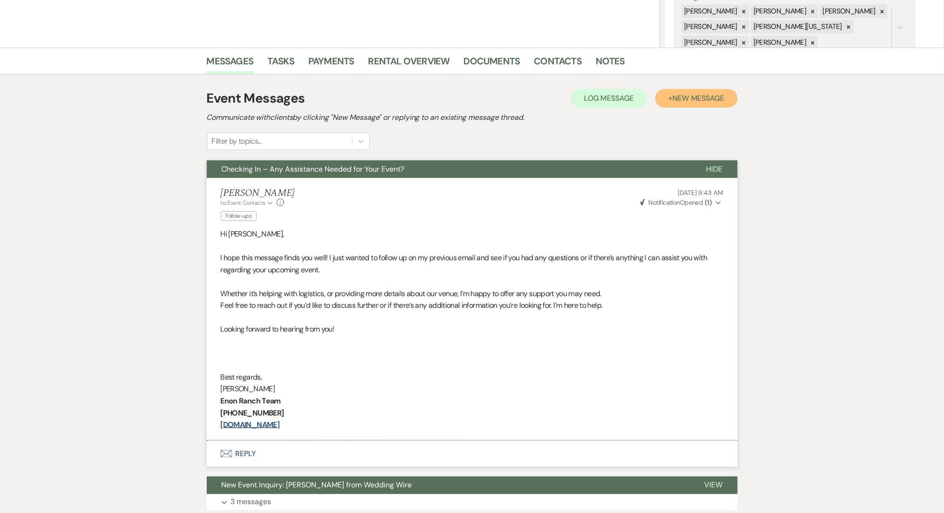
click at [684, 96] on span "New Message" at bounding box center [699, 98] width 52 height 10
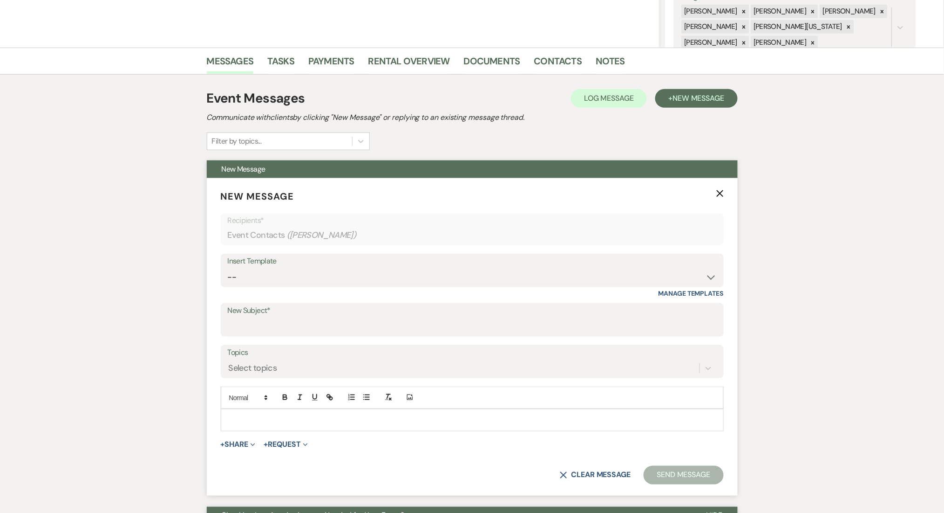
click at [301, 239] on form "New Message X Recipients* Event Contacts ( Corrina Goldsberry ) Insert Template…" at bounding box center [472, 337] width 531 height 318
click at [327, 283] on select "-- Inquiry Follow Up Email #2 Contract Sending Template Payment Template Rental…" at bounding box center [472, 277] width 489 height 18
select select "1402"
click at [228, 268] on select "-- Inquiry Follow Up Email #2 Contract Sending Template Payment Template Rental…" at bounding box center [472, 277] width 489 height 18
type input "Ready to Schedule a Tour?"
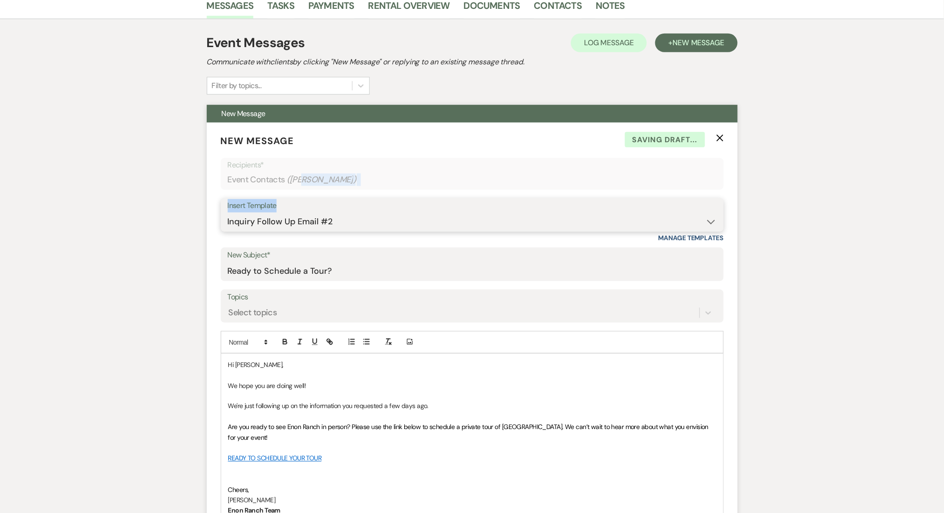
scroll to position [373, 0]
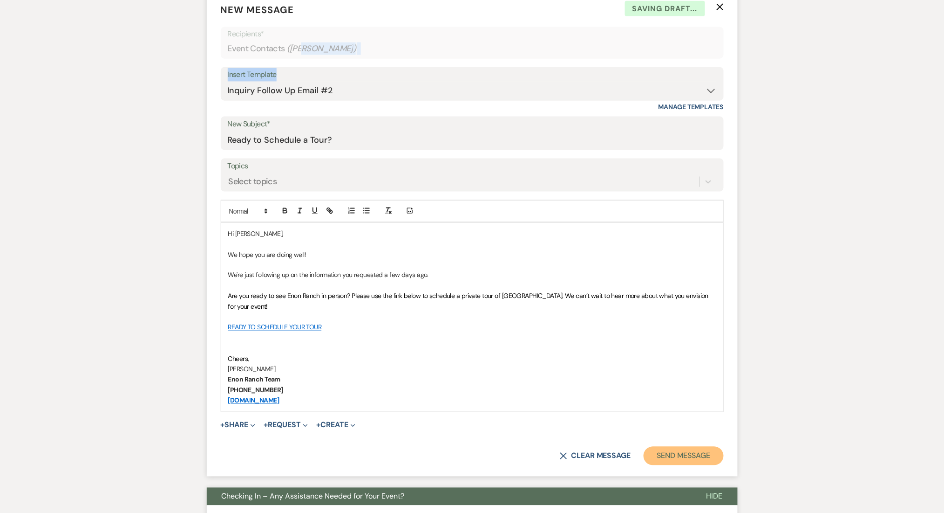
click at [685, 456] on button "Send Message" at bounding box center [684, 455] width 80 height 19
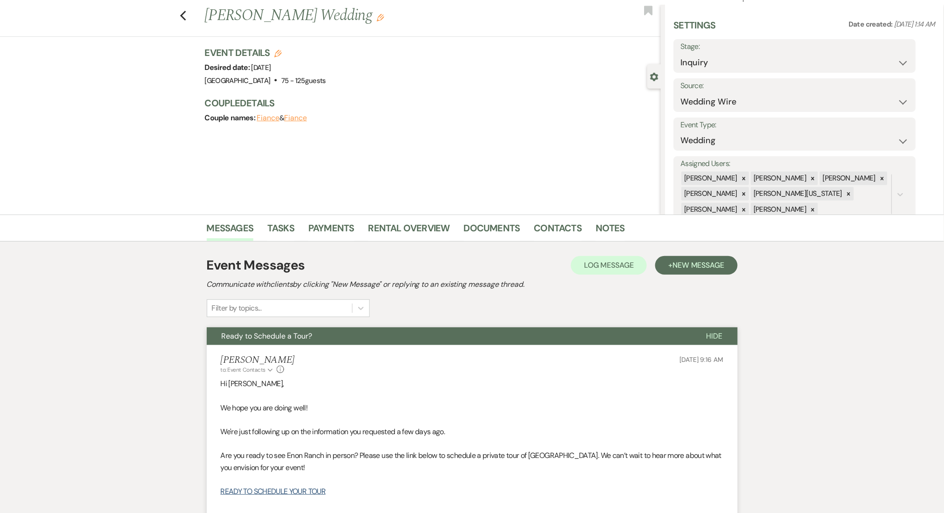
scroll to position [0, 0]
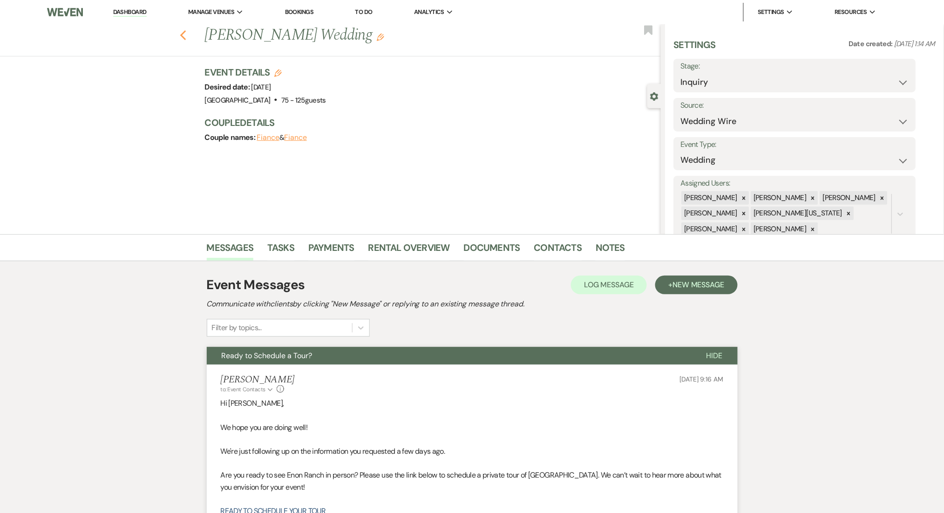
click at [187, 34] on icon "Previous" at bounding box center [183, 35] width 7 height 11
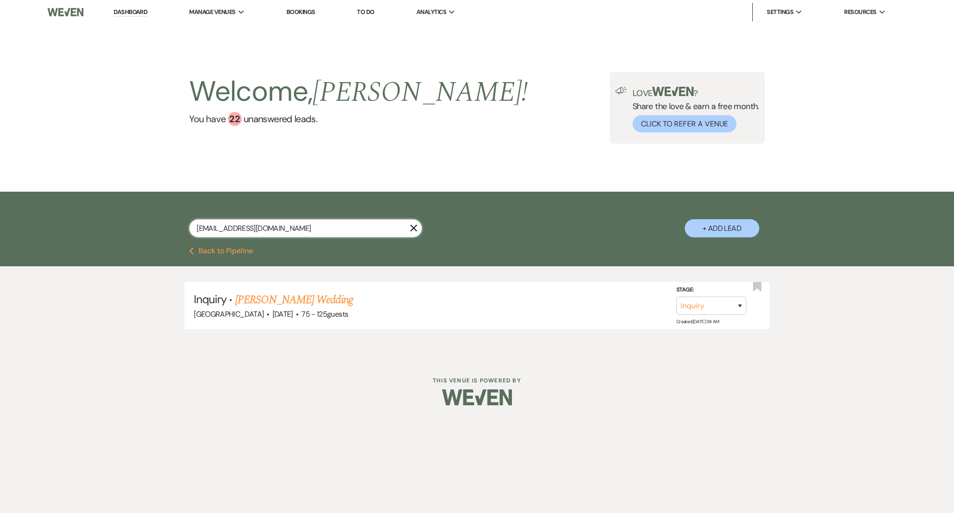
drag, startPoint x: 339, startPoint y: 224, endPoint x: 33, endPoint y: 205, distance: 307.2
click at [33, 205] on div "michealcastle13@gmail.com X + Add Lead" at bounding box center [477, 218] width 954 height 55
paste input "cbrock265"
type input "cbrock265@gmail.com"
click at [316, 304] on link "Cindy Donaldsom's Wedding (1FU_7.11.25)" at bounding box center [324, 299] width 179 height 17
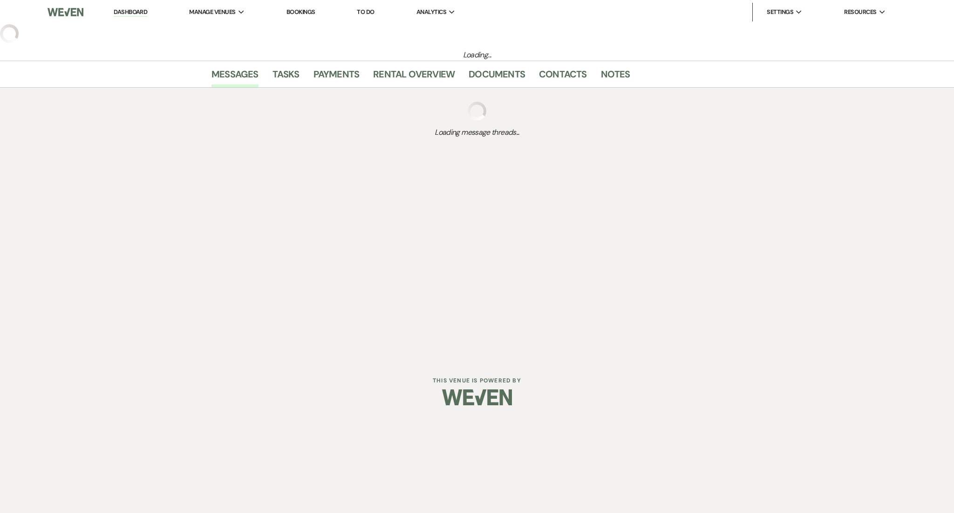
select select "2"
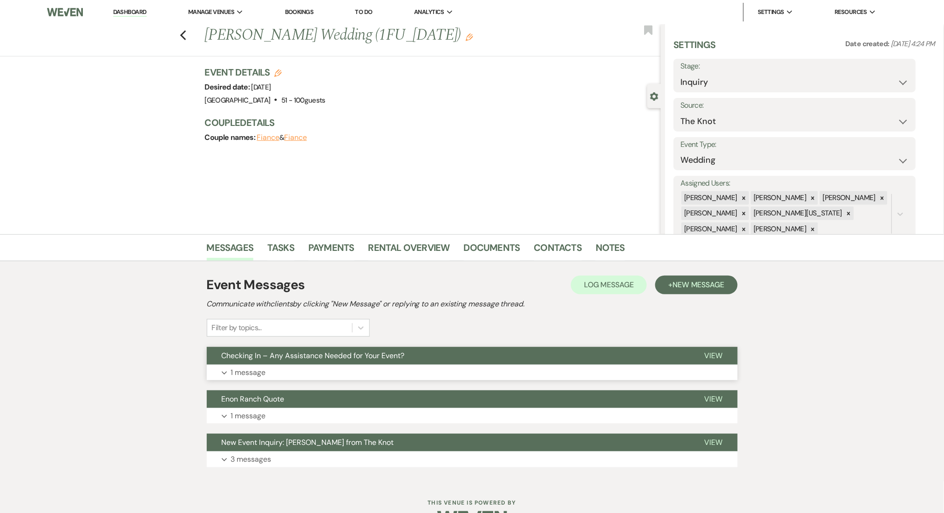
click at [439, 374] on button "Expand 1 message" at bounding box center [472, 372] width 531 height 16
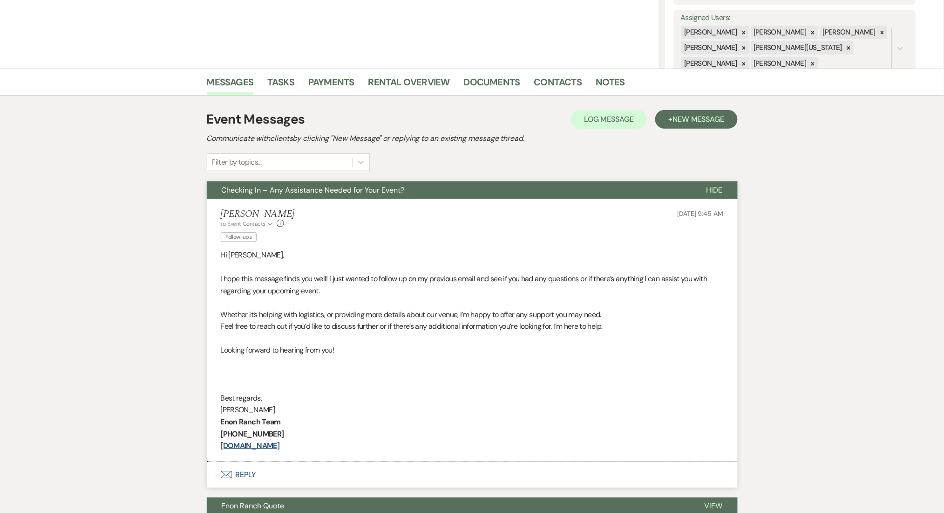
scroll to position [124, 0]
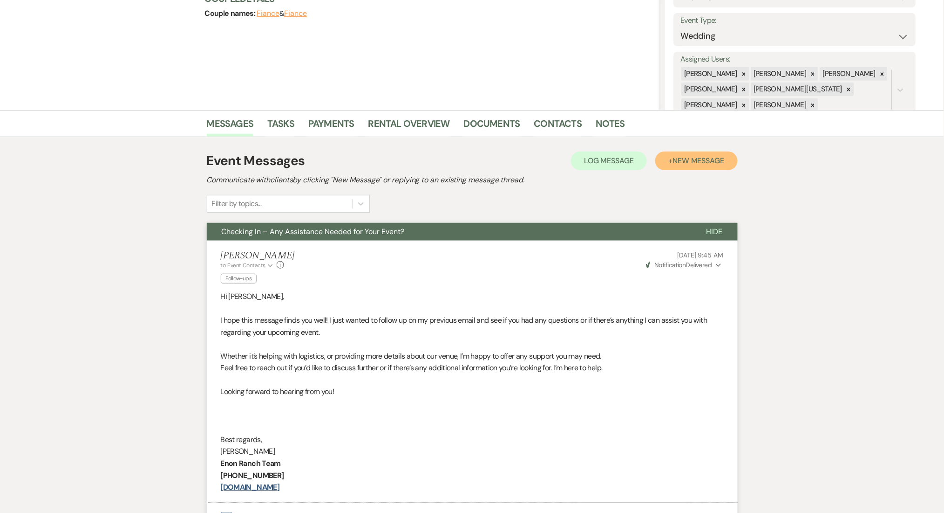
click at [711, 161] on span "New Message" at bounding box center [699, 161] width 52 height 10
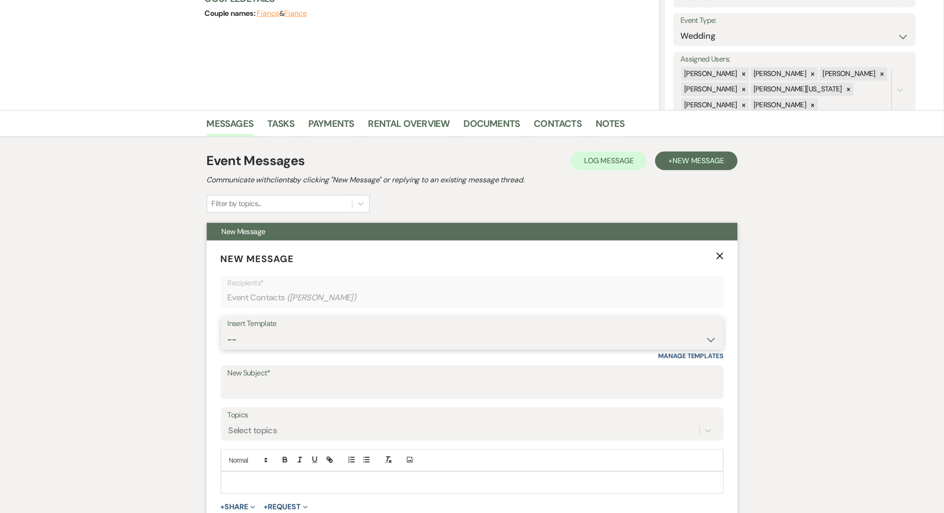
click at [448, 342] on select "-- Inquiry Follow Up Email #2 Contract Sending Template Payment Template Rental…" at bounding box center [472, 339] width 489 height 18
select select "1402"
click at [228, 330] on select "-- Inquiry Follow Up Email #2 Contract Sending Template Payment Template Rental…" at bounding box center [472, 339] width 489 height 18
type input "Ready to Schedule a Tour?"
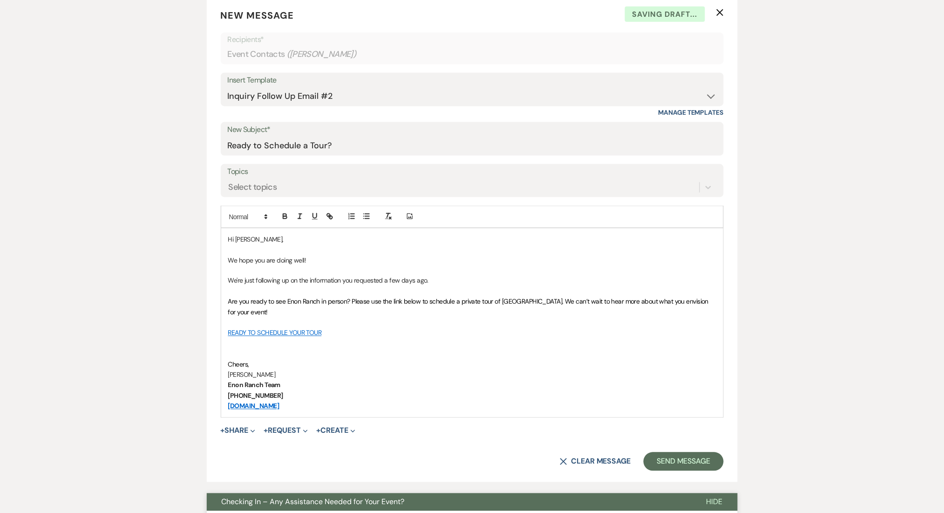
scroll to position [435, 0]
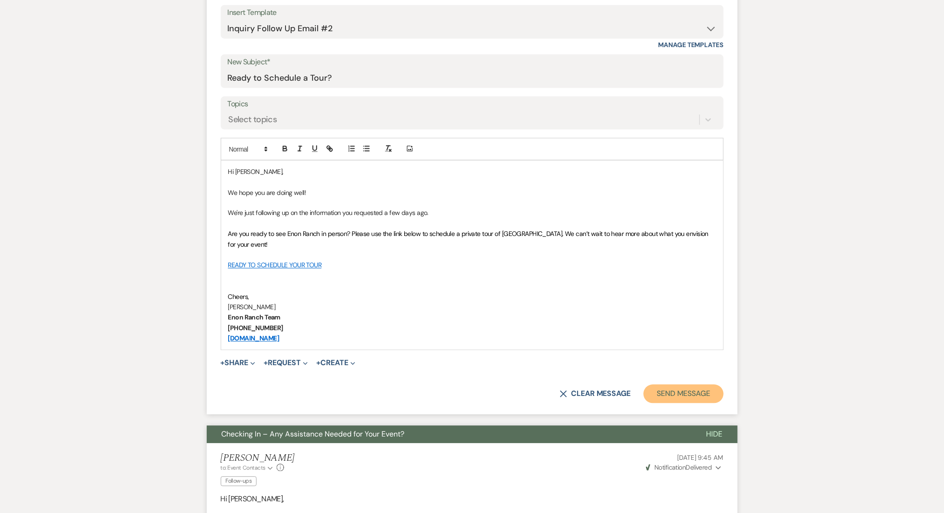
click at [684, 386] on button "Send Message" at bounding box center [684, 393] width 80 height 19
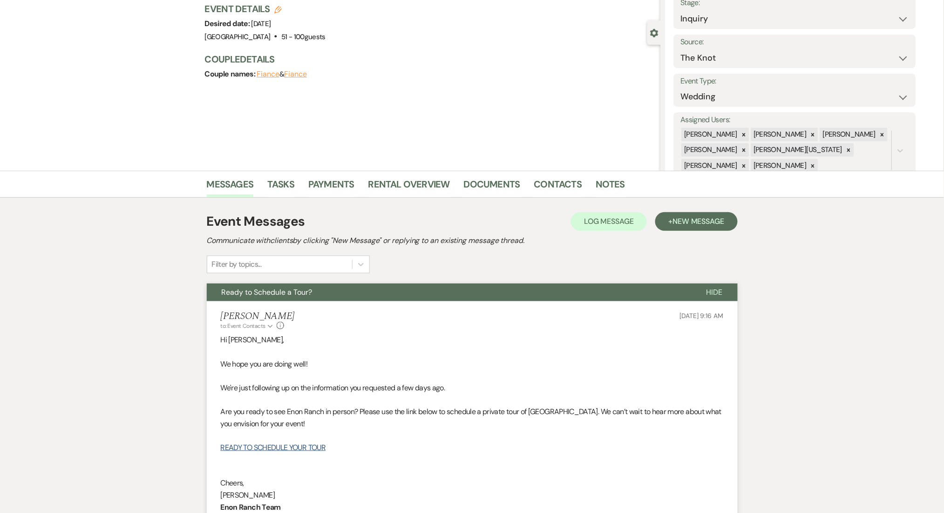
scroll to position [0, 0]
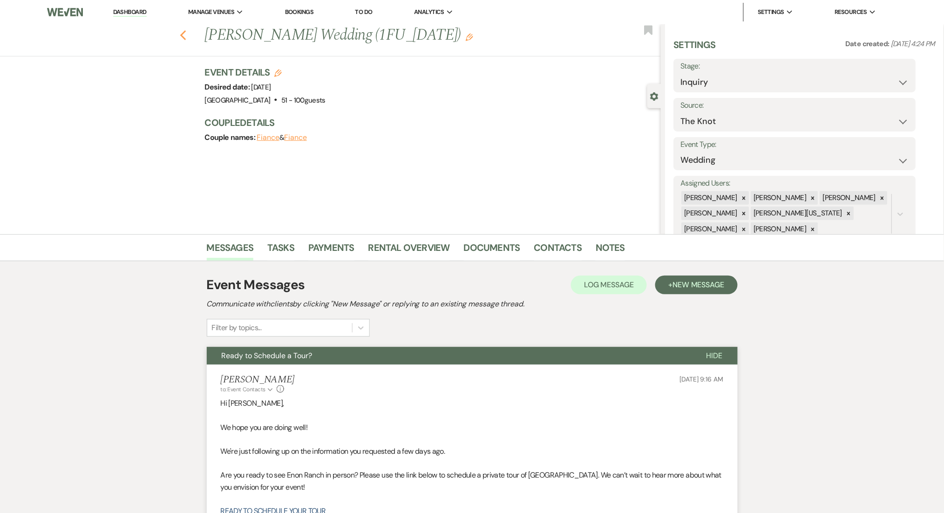
drag, startPoint x: 188, startPoint y: 41, endPoint x: 189, endPoint y: 37, distance: 4.8
click at [189, 39] on div "Previous Cindy Donaldsom's Wedding (1FU_7.11.25) Edit Bookmark" at bounding box center [328, 40] width 666 height 32
click at [187, 37] on icon "Previous" at bounding box center [183, 35] width 7 height 11
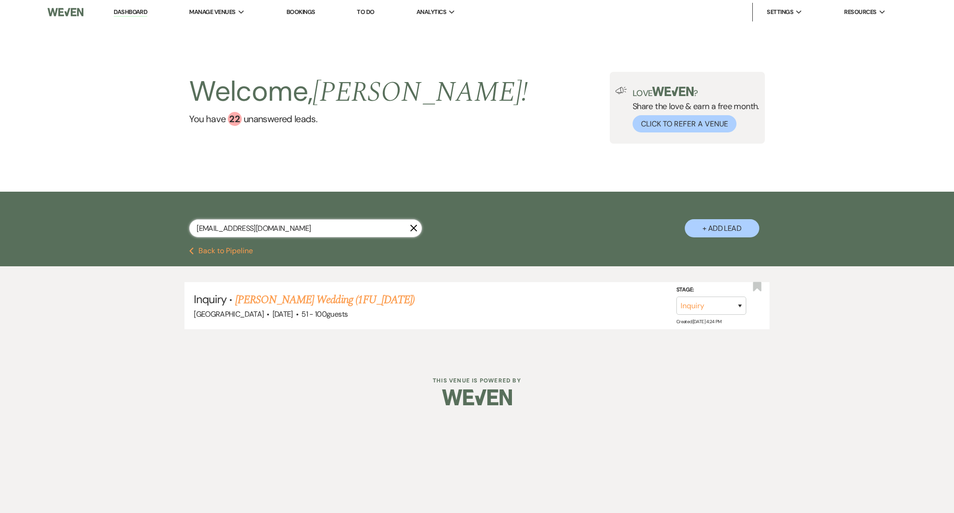
drag, startPoint x: 280, startPoint y: 226, endPoint x: 76, endPoint y: 182, distance: 208.0
click at [76, 182] on main "Welcome, Marissa ! You have 22 unanswered lead s . Love ? Share the love & earn…" at bounding box center [477, 184] width 954 height 321
paste input "megan.creed@yahoo"
type input "megan.creed@yahoo.com"
click at [339, 305] on link "Jordan Henry & Megan Creed's Wedding" at bounding box center [339, 299] width 209 height 17
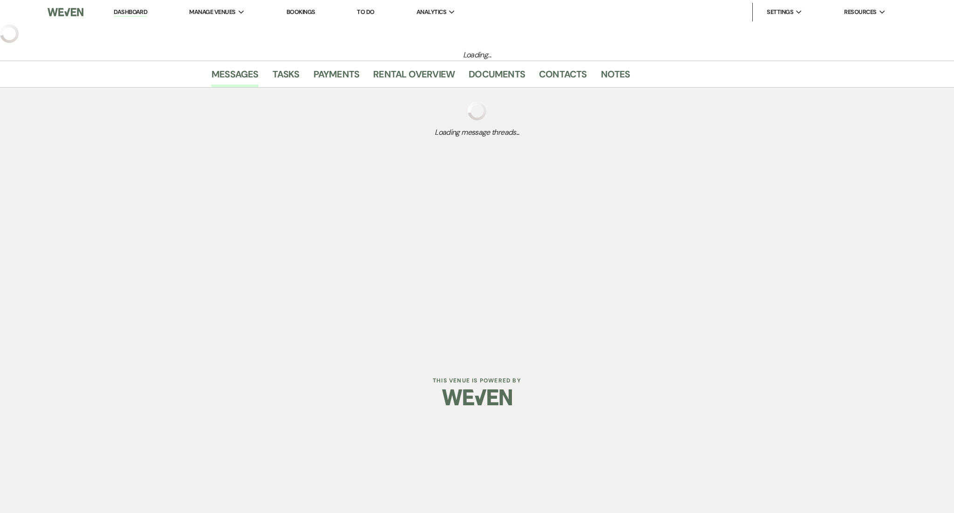
select select "5"
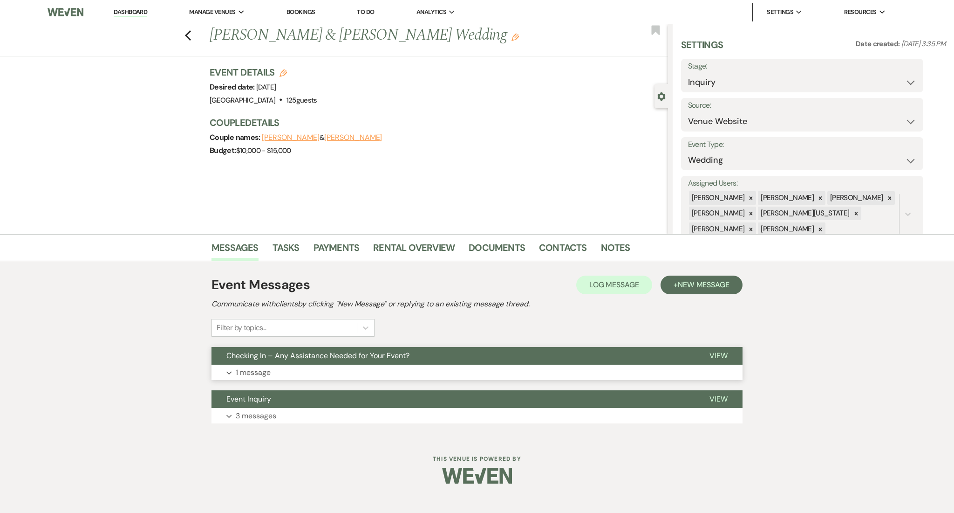
click at [300, 365] on button "Expand 1 message" at bounding box center [477, 372] width 531 height 16
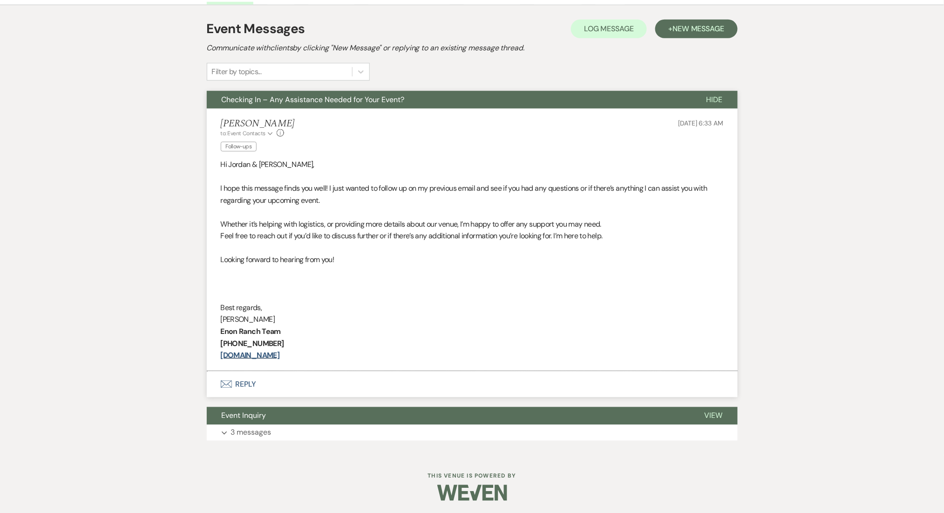
scroll to position [257, 0]
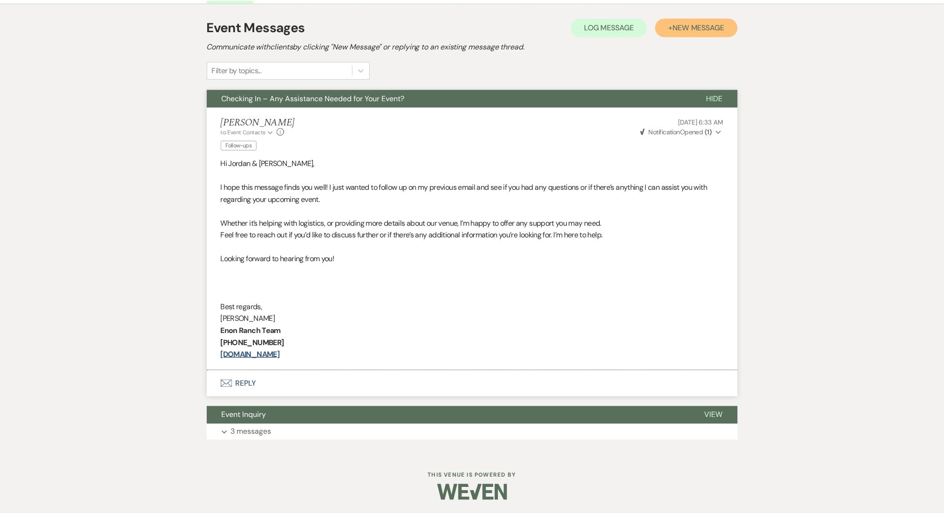
click at [700, 31] on span "New Message" at bounding box center [699, 28] width 52 height 10
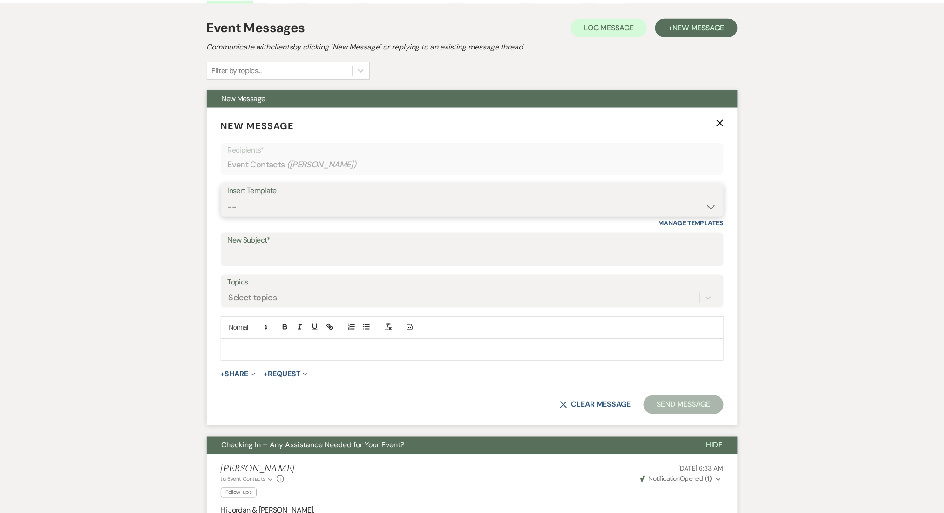
click at [272, 212] on select "-- Inquiry Follow Up Email #2 Contract Sending Template Payment Template Rental…" at bounding box center [472, 207] width 489 height 18
select select "1402"
click at [228, 198] on select "-- Inquiry Follow Up Email #2 Contract Sending Template Payment Template Rental…" at bounding box center [472, 207] width 489 height 18
type input "Ready to Schedule a Tour?"
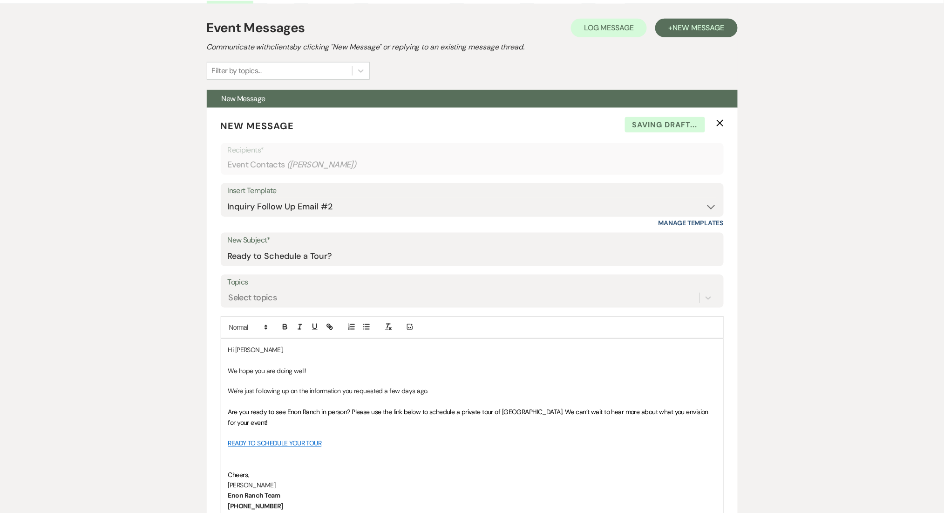
click at [170, 239] on div "Messages Tasks Payments Rental Overview Documents Contacts Notes Event Messages…" at bounding box center [472, 472] width 944 height 990
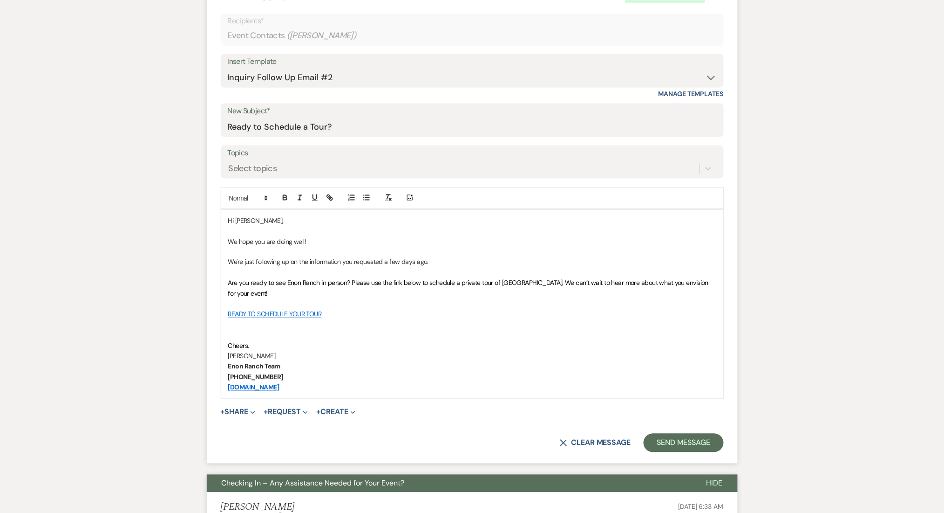
scroll to position [505, 0]
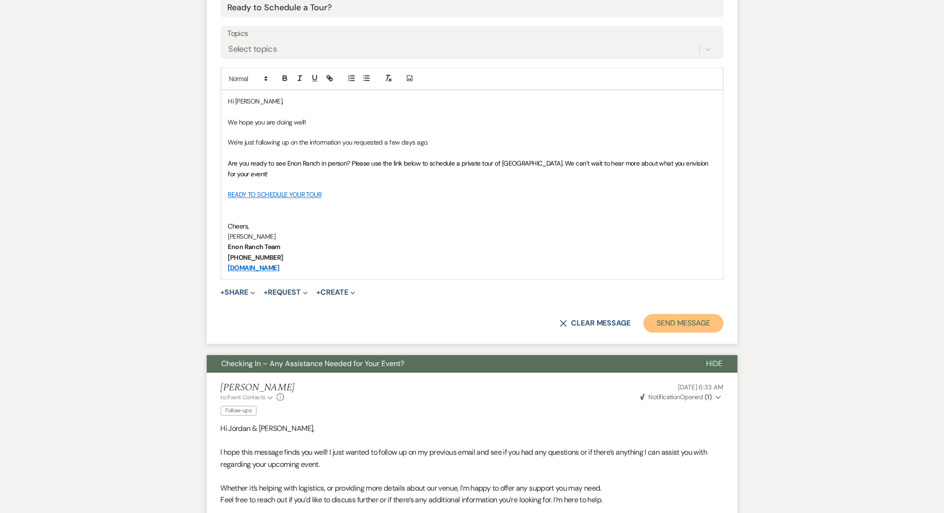
click at [694, 317] on button "Send Message" at bounding box center [684, 323] width 80 height 19
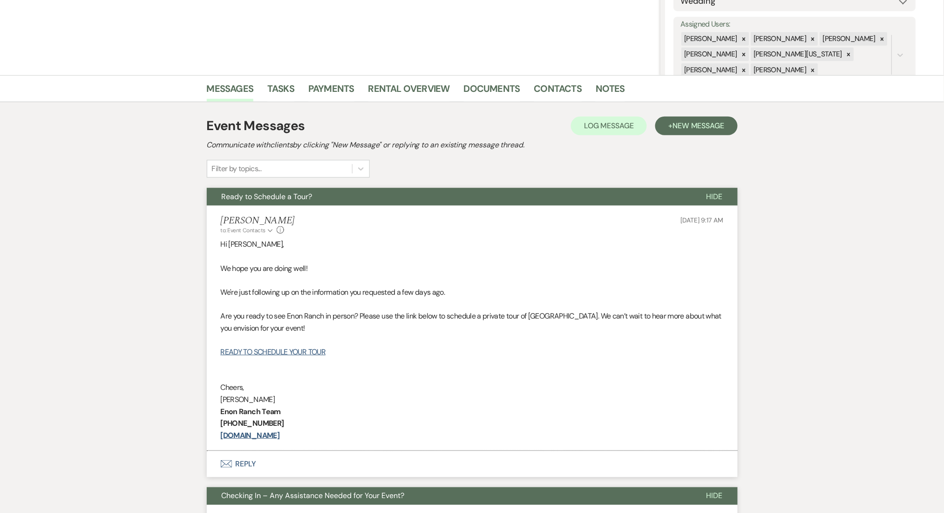
scroll to position [0, 0]
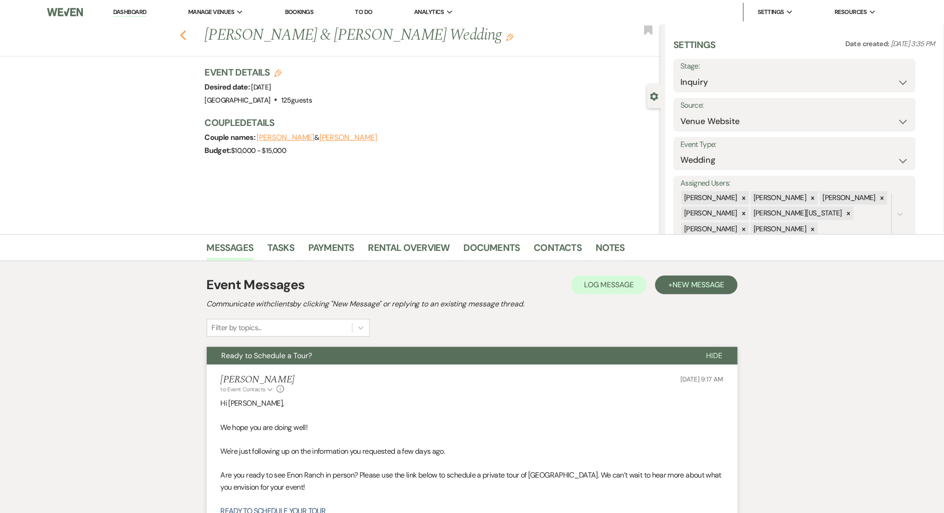
click at [187, 28] on button "Previous" at bounding box center [183, 34] width 7 height 13
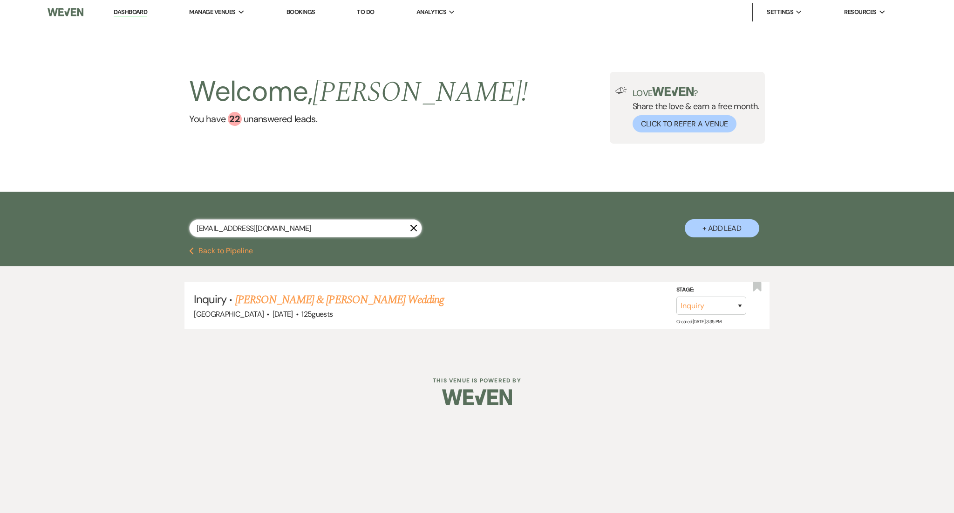
drag, startPoint x: 301, startPoint y: 232, endPoint x: 94, endPoint y: 215, distance: 207.1
click at [94, 215] on div "megan.creed@yahoo.com X + Add Lead" at bounding box center [477, 218] width 954 height 55
paste input "followmartina@hotmail"
type input "followmartina@hotmail.com"
click at [324, 298] on link "Sarah Freedman's Wedding" at bounding box center [294, 299] width 118 height 17
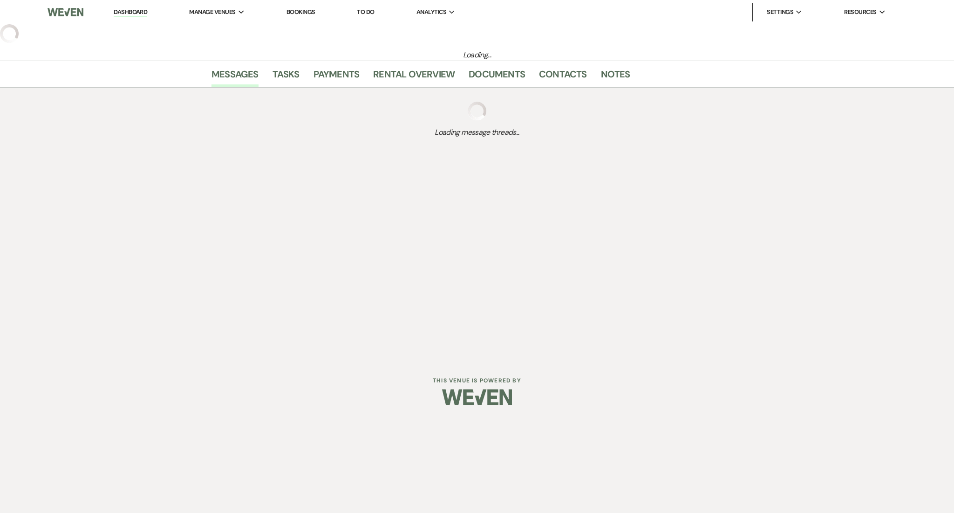
select select "2"
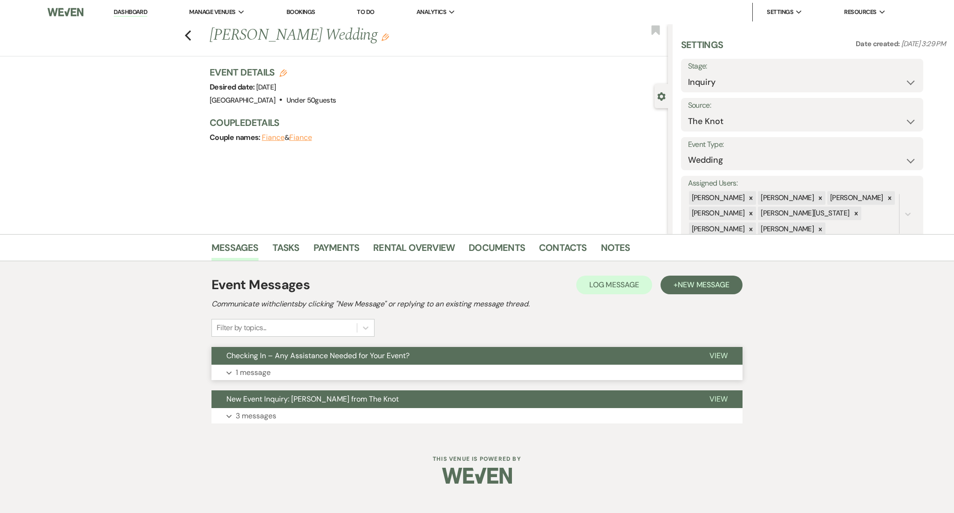
click at [281, 366] on button "Expand 1 message" at bounding box center [477, 372] width 531 height 16
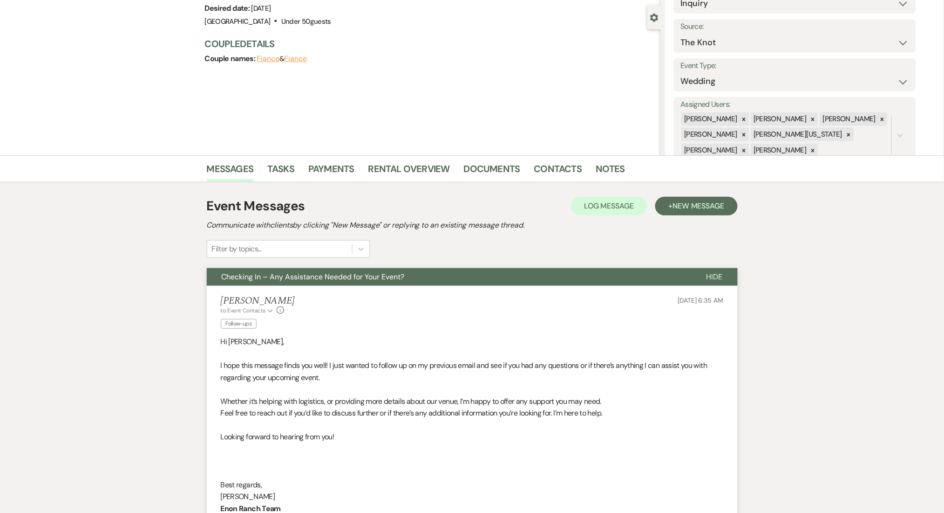
scroll to position [248, 0]
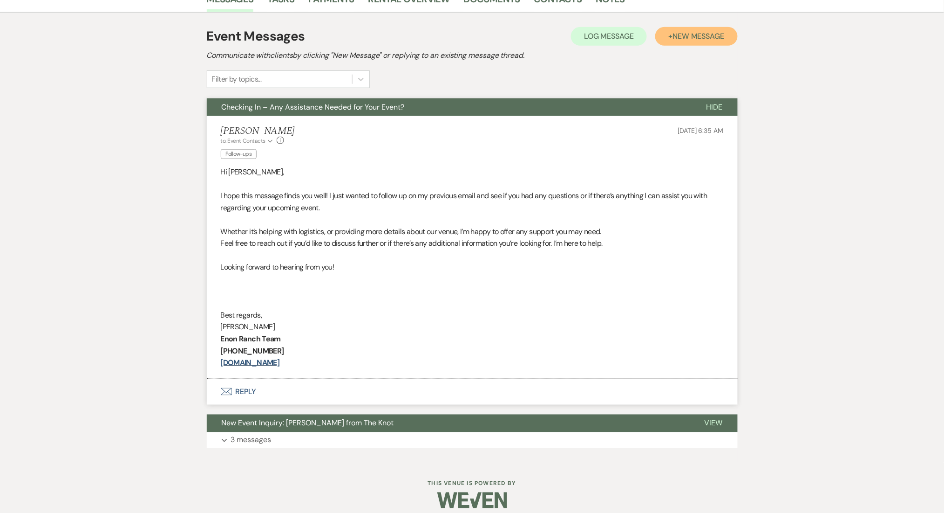
click at [677, 37] on span "New Message" at bounding box center [699, 36] width 52 height 10
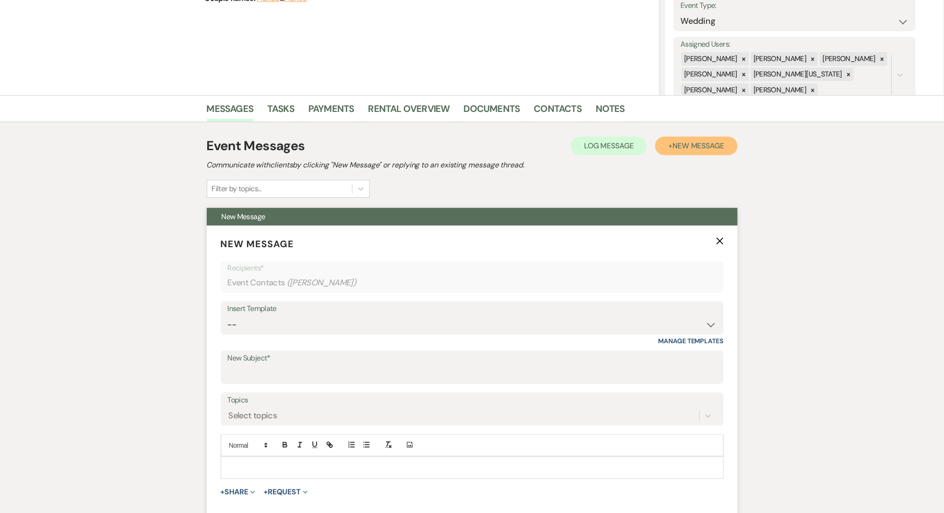
scroll to position [186, 0]
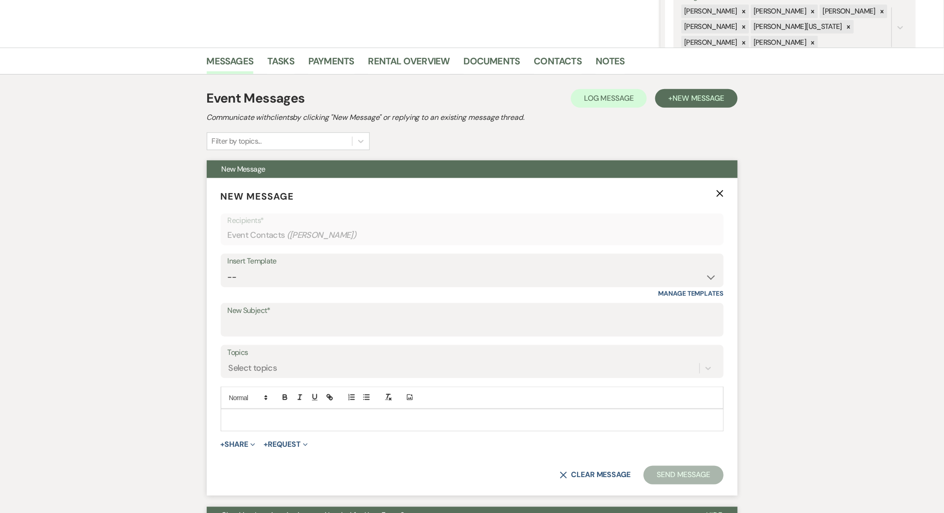
click at [282, 248] on form "New Message X Recipients* Event Contacts ( Sarah Freedman ) Insert Template -- …" at bounding box center [472, 337] width 531 height 318
click at [284, 281] on select "-- Inquiry Follow Up Email #2 Contract Sending Template Payment Template Rental…" at bounding box center [472, 277] width 489 height 18
click at [228, 268] on select "-- Inquiry Follow Up Email #2 Contract Sending Template Payment Template Rental…" at bounding box center [472, 277] width 489 height 18
click at [292, 287] on div "Insert Template -- Inquiry Follow Up Email #2 Contract Sending Template Payment…" at bounding box center [472, 275] width 503 height 44
click at [301, 291] on div "Insert Template -- Inquiry Follow Up Email #2 Contract Sending Template Payment…" at bounding box center [472, 275] width 503 height 44
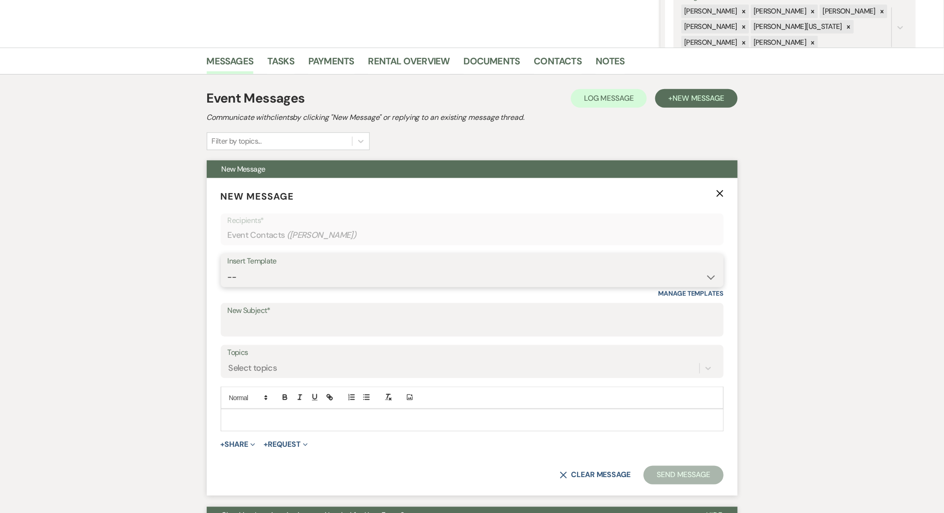
click at [303, 285] on select "-- Inquiry Follow Up Email #2 Contract Sending Template Payment Template Rental…" at bounding box center [472, 277] width 489 height 18
select select "1402"
click at [228, 268] on select "-- Inquiry Follow Up Email #2 Contract Sending Template Payment Template Rental…" at bounding box center [472, 277] width 489 height 18
type input "Ready to Schedule a Tour?"
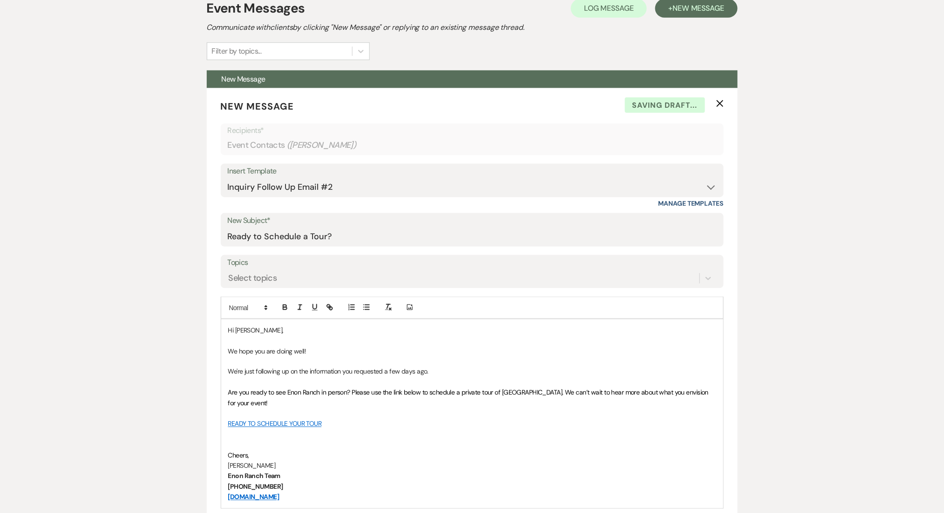
scroll to position [497, 0]
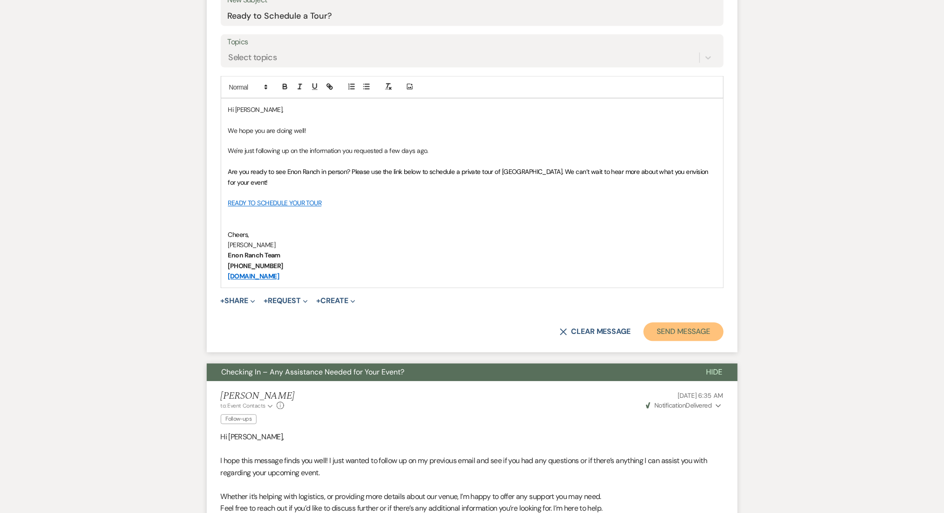
click at [698, 324] on button "Send Message" at bounding box center [684, 331] width 80 height 19
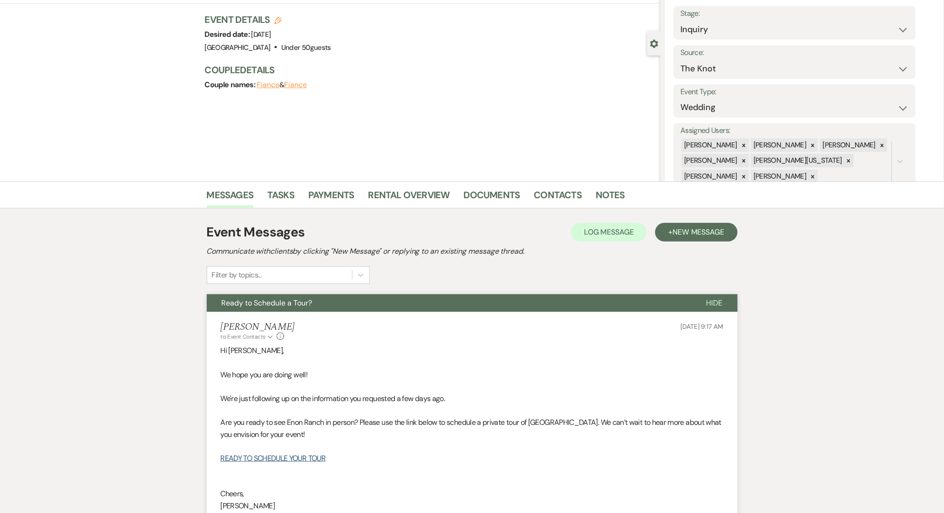
scroll to position [0, 0]
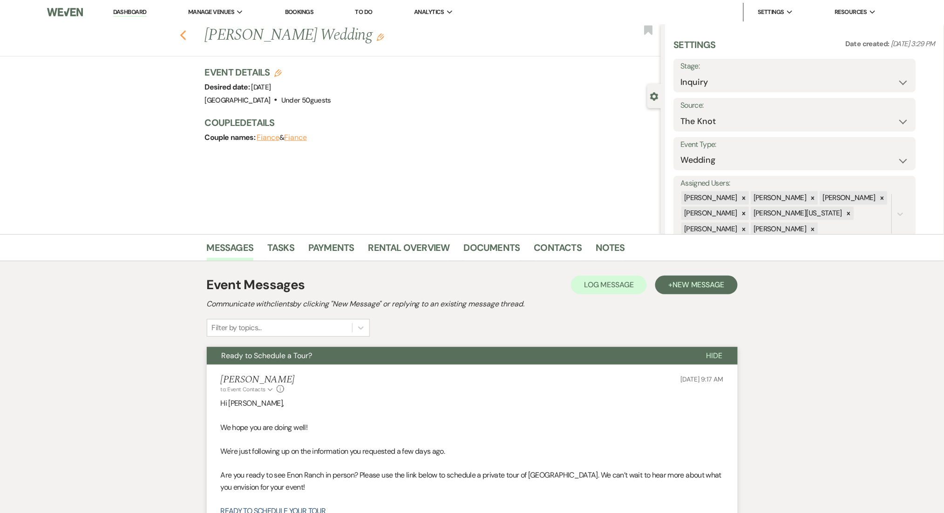
click at [187, 33] on icon "Previous" at bounding box center [183, 35] width 7 height 11
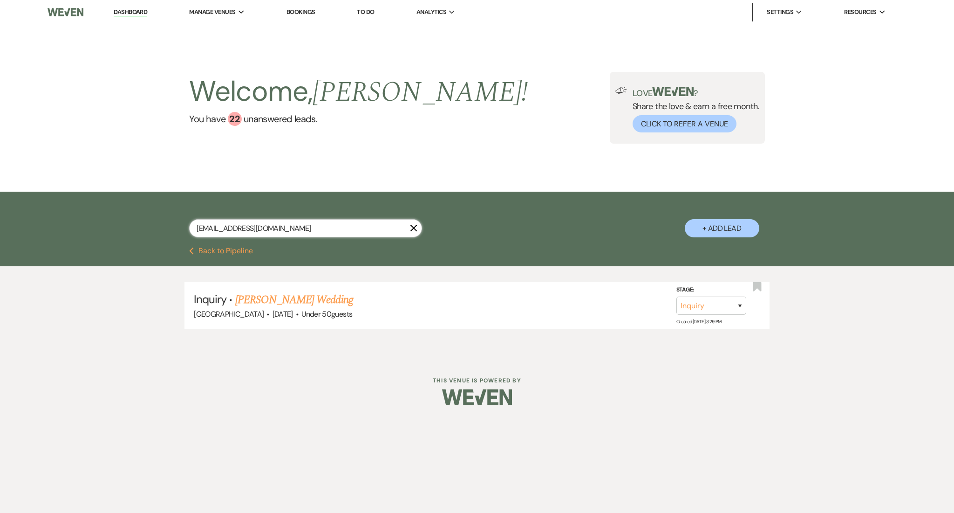
drag, startPoint x: 302, startPoint y: 226, endPoint x: 73, endPoint y: 209, distance: 229.8
click at [73, 209] on div "followmartina@hotmail.com X + Add Lead" at bounding box center [477, 218] width 954 height 55
paste input "dave.smith9748@g"
type input "dave.smith9748@gmail.com"
click at [303, 302] on link "David Smith's Wedding" at bounding box center [294, 299] width 118 height 17
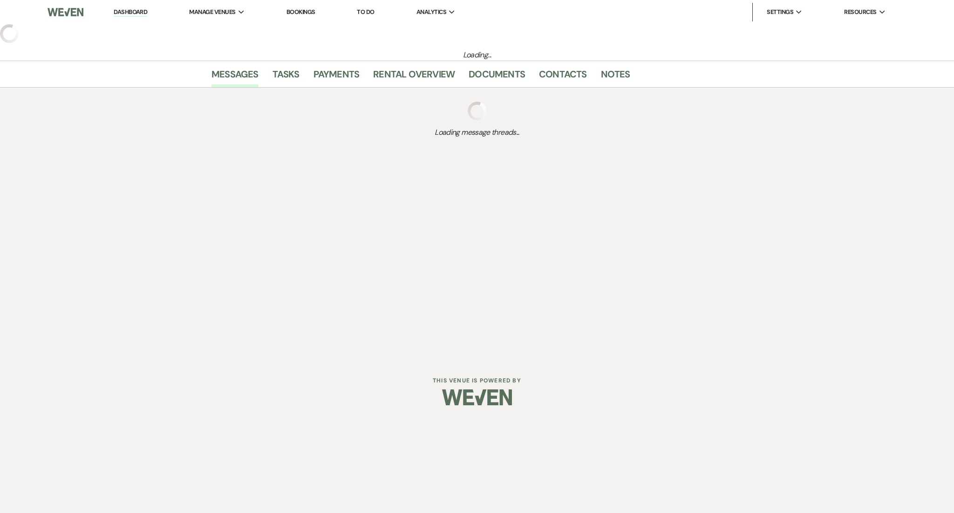
select select "3"
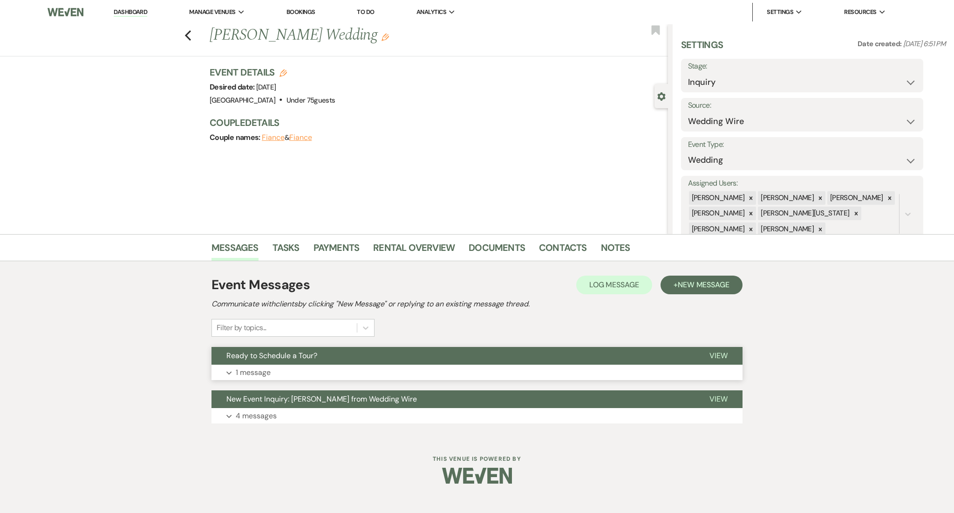
click at [280, 371] on button "Expand 1 message" at bounding box center [477, 372] width 531 height 16
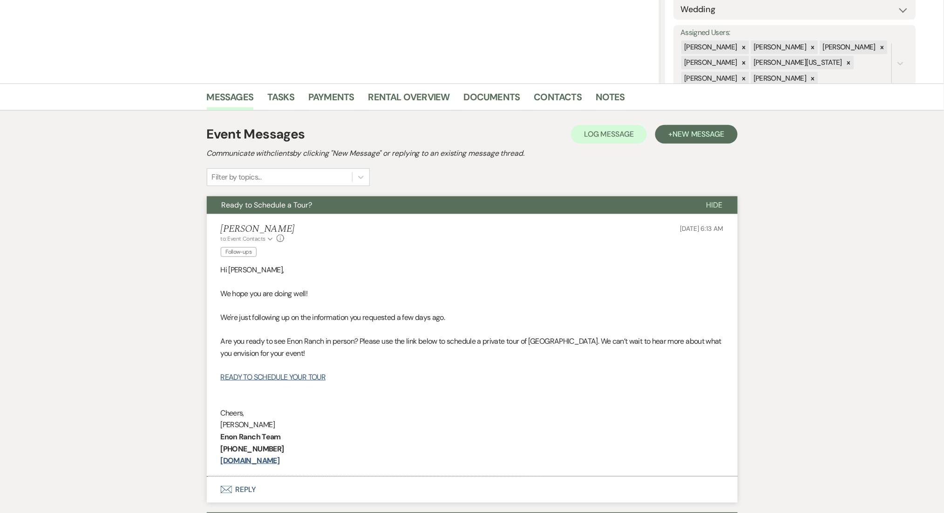
scroll to position [248, 0]
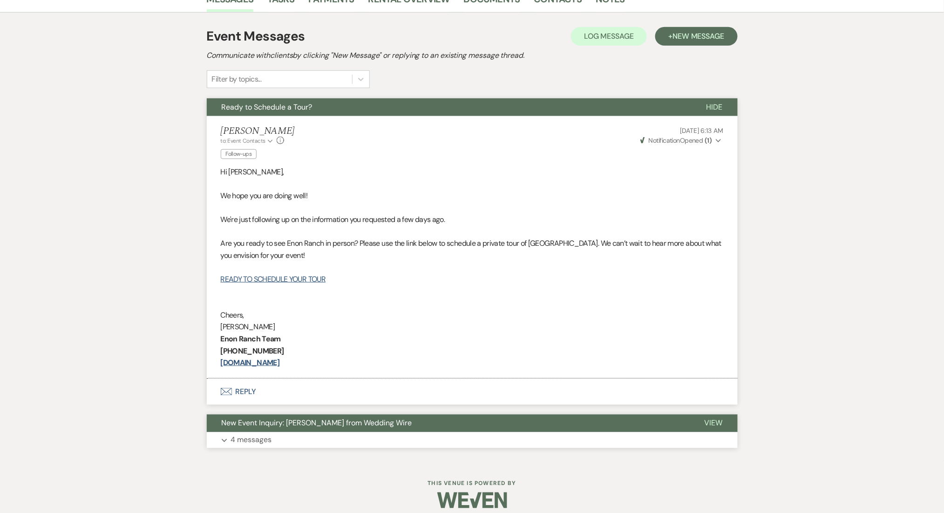
click at [365, 440] on button "Expand 4 messages" at bounding box center [472, 440] width 531 height 16
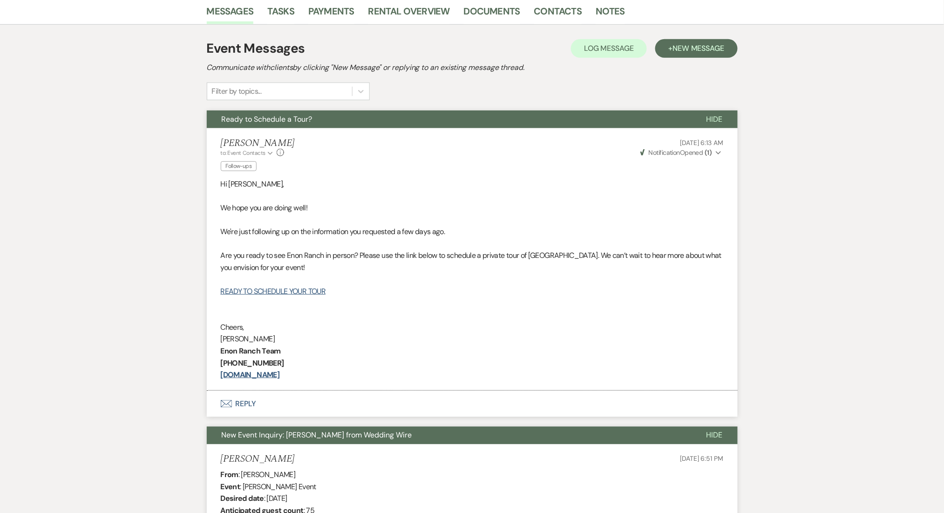
scroll to position [124, 0]
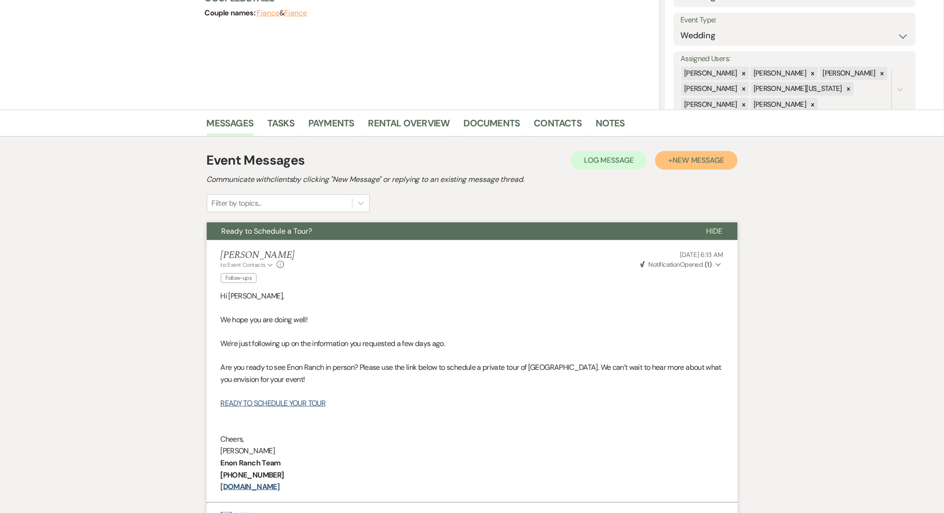
click at [679, 151] on button "+ New Message" at bounding box center [697, 160] width 82 height 19
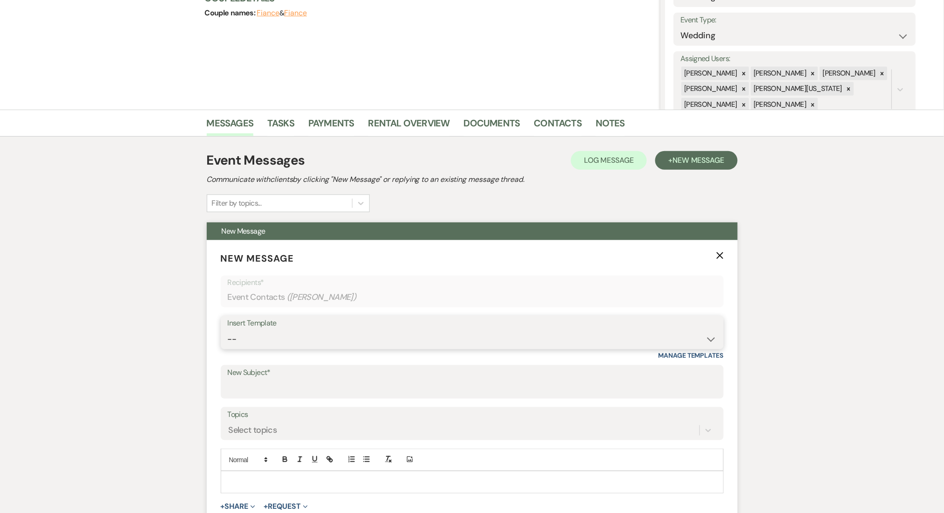
click at [322, 336] on select "-- Inquiry Follow Up Email #2 Contract Sending Template Payment Template Rental…" at bounding box center [472, 339] width 489 height 18
select select "1711"
click at [228, 330] on select "-- Inquiry Follow Up Email #2 Contract Sending Template Payment Template Rental…" at bounding box center [472, 339] width 489 height 18
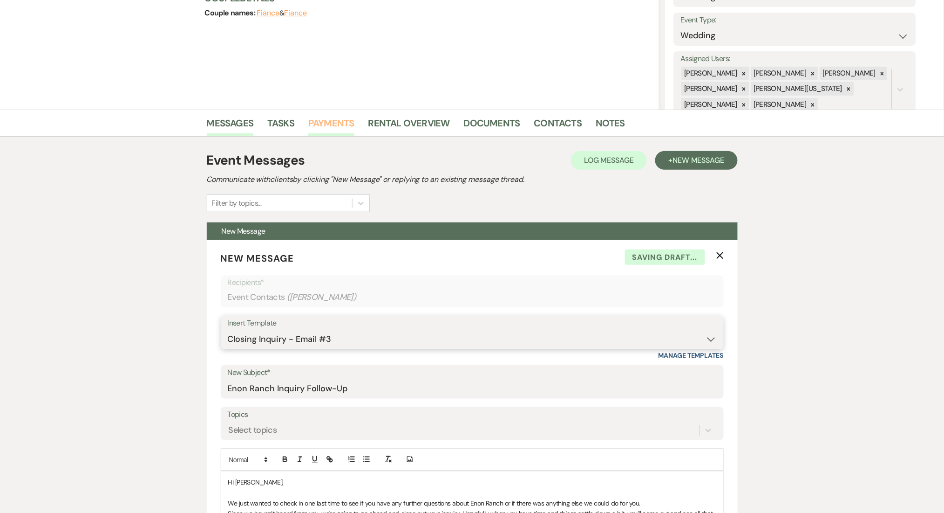
type input "Enon Ranch Inquiry Follow-Up"
click at [698, 164] on span "New Message" at bounding box center [699, 160] width 52 height 10
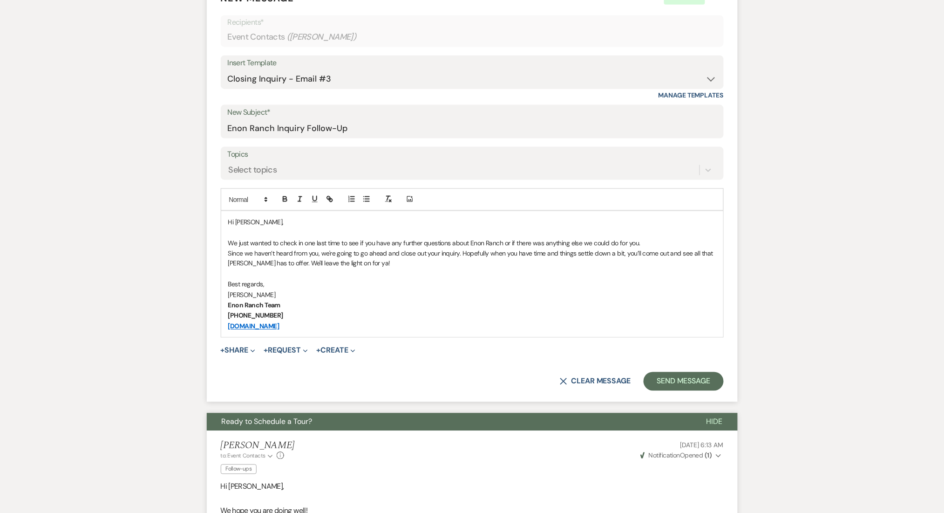
scroll to position [435, 0]
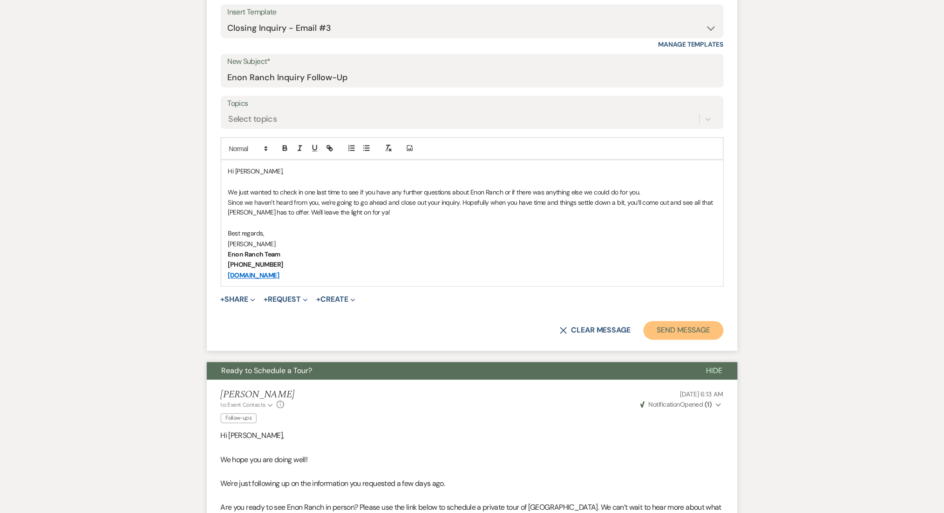
click at [688, 337] on button "Send Message" at bounding box center [684, 330] width 80 height 19
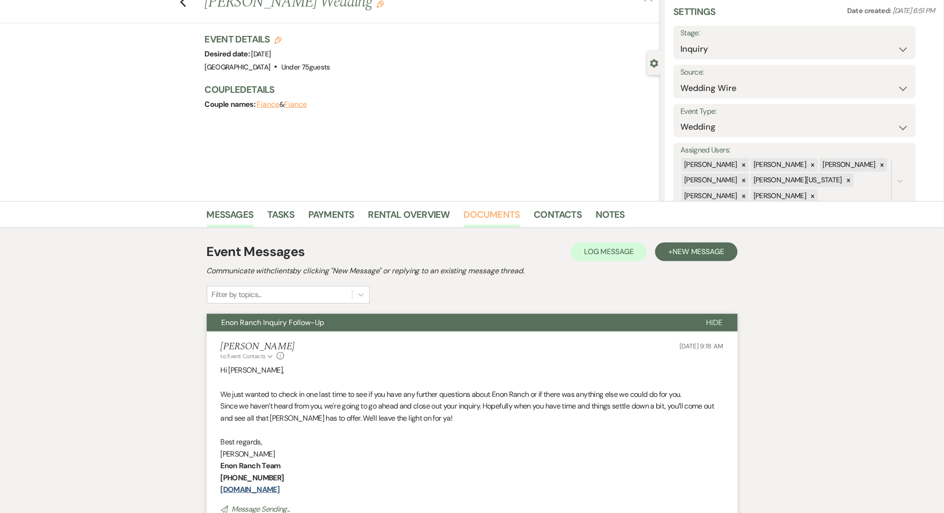
scroll to position [0, 0]
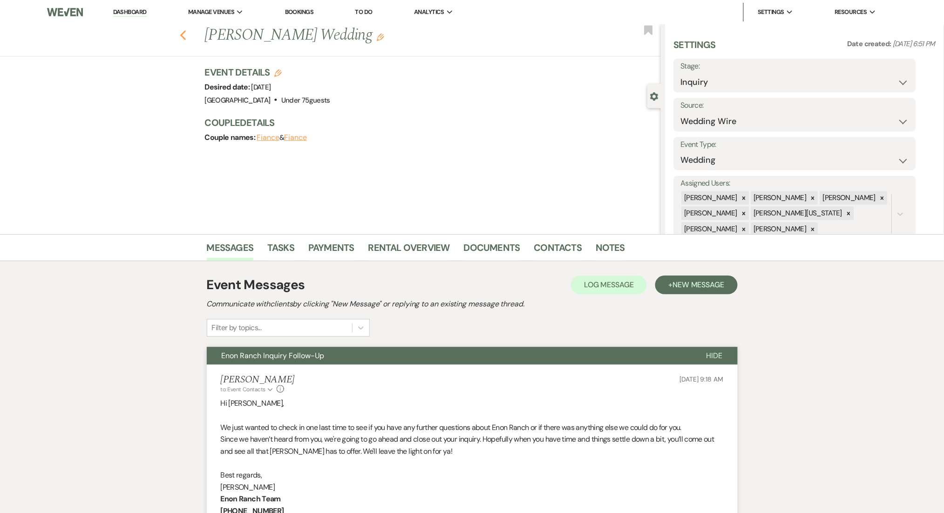
click at [184, 32] on icon "Previous" at bounding box center [183, 35] width 7 height 11
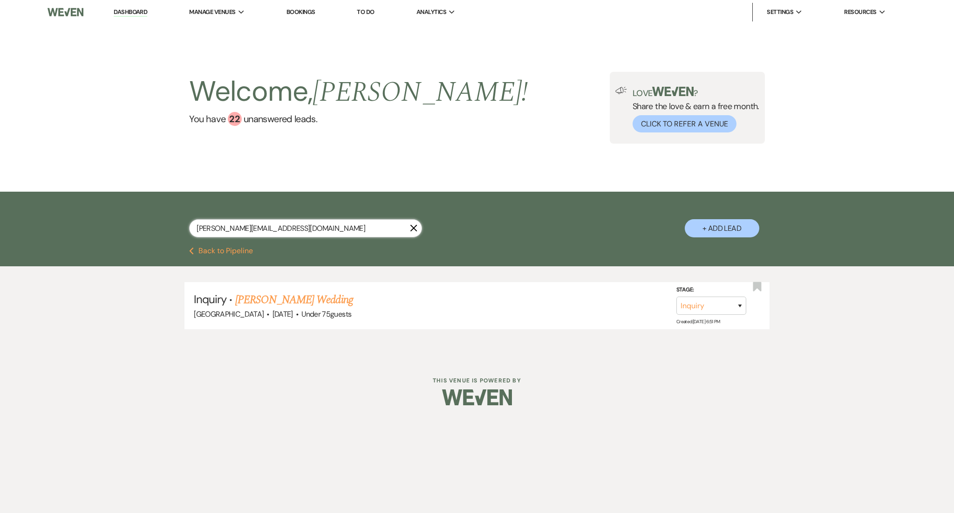
drag, startPoint x: 294, startPoint y: 224, endPoint x: 117, endPoint y: 216, distance: 176.8
click at [117, 216] on div "dave.smith9748@gmail.com X + Add Lead" at bounding box center [477, 218] width 954 height 55
paste input "hollyjgirl81"
type input "hollyjgirl81@gmail.com"
click at [310, 295] on link "Holly Jackson's Wedding" at bounding box center [294, 299] width 118 height 17
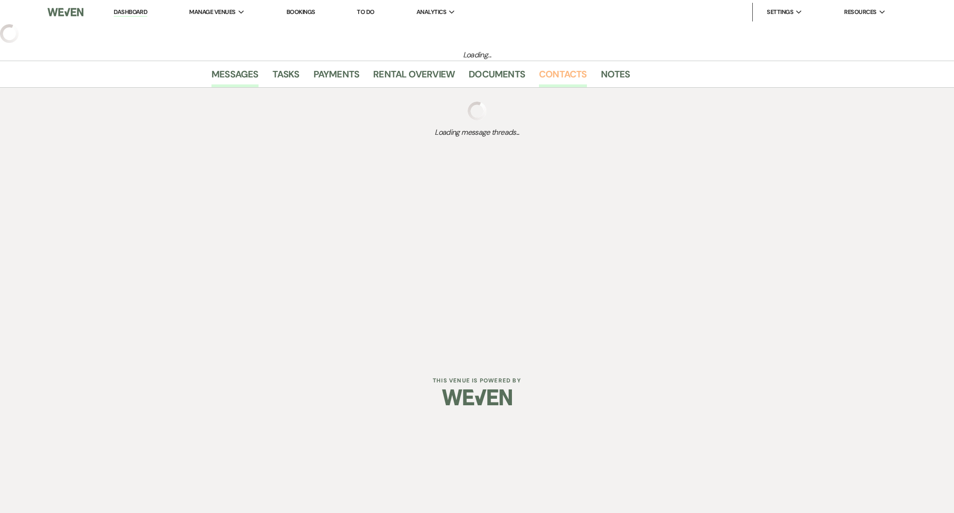
select select "3"
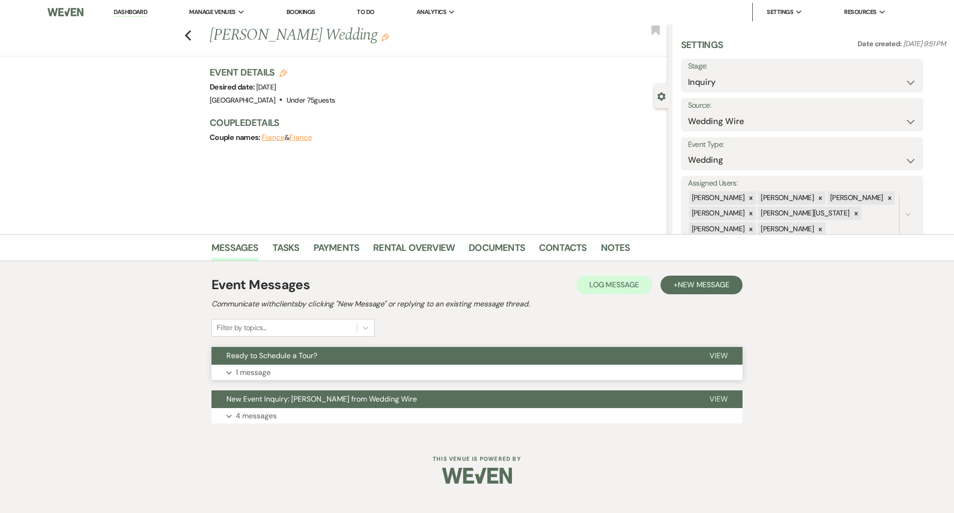
click at [457, 374] on button "Expand 1 message" at bounding box center [477, 372] width 531 height 16
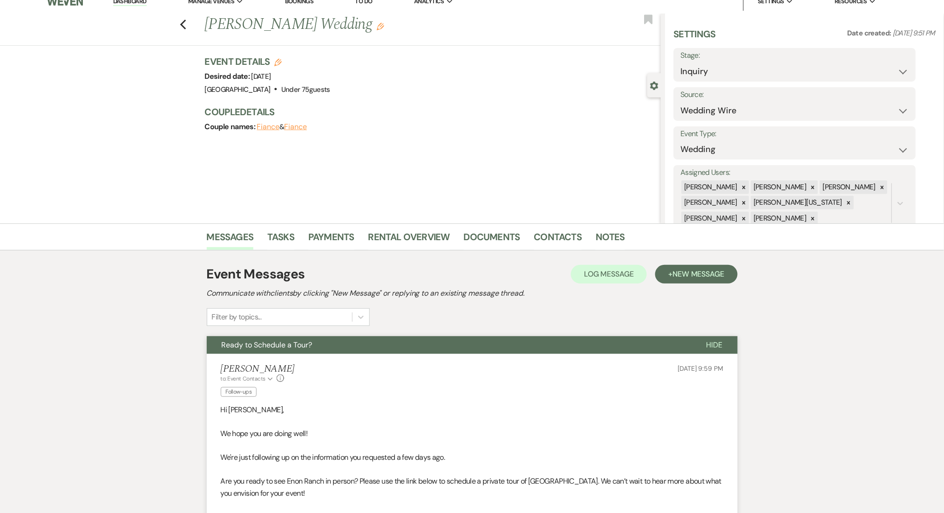
scroll to position [186, 0]
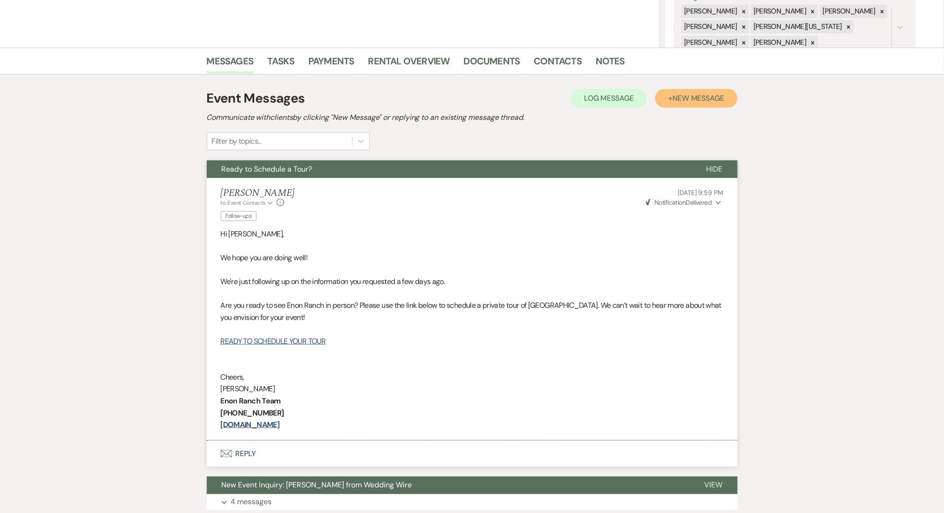
click at [659, 106] on button "+ New Message" at bounding box center [697, 98] width 82 height 19
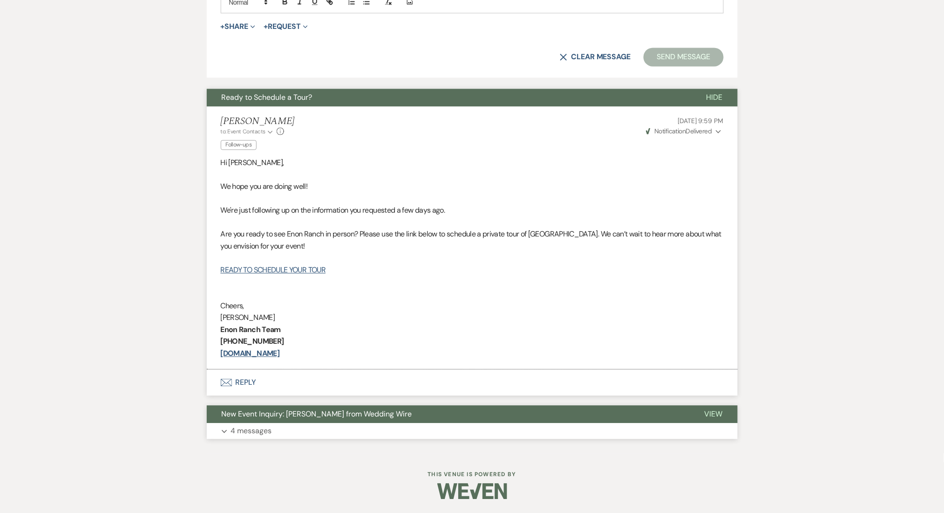
click at [425, 429] on button "Expand 4 messages" at bounding box center [472, 431] width 531 height 16
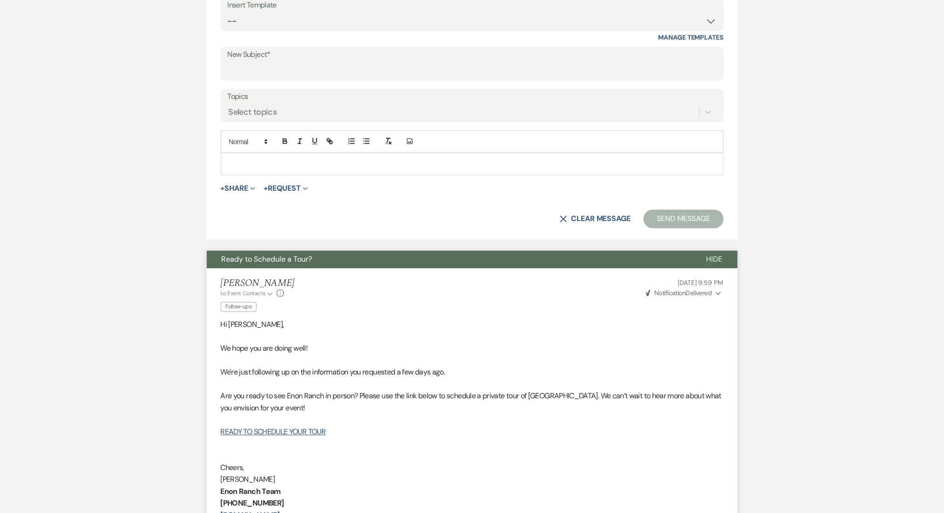
scroll to position [294, 0]
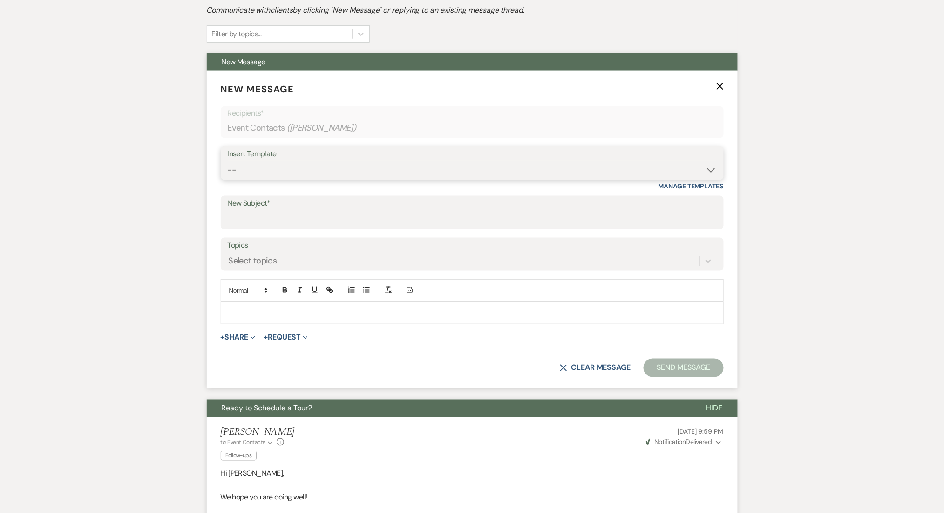
click at [567, 172] on select "-- Inquiry Follow Up Email #2 Contract Sending Template Payment Template Rental…" at bounding box center [472, 170] width 489 height 18
select select "1711"
click at [228, 161] on select "-- Inquiry Follow Up Email #2 Contract Sending Template Payment Template Rental…" at bounding box center [472, 170] width 489 height 18
type input "Enon Ranch Inquiry Follow-Up"
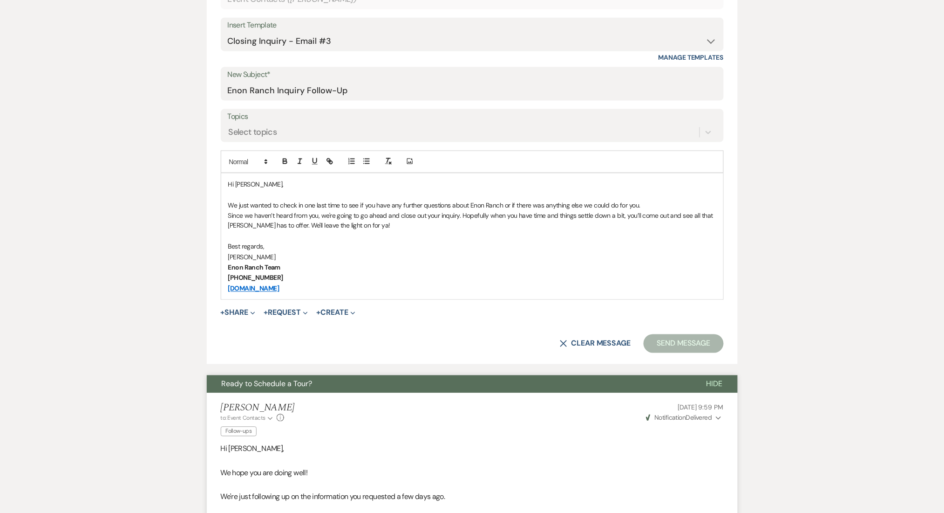
scroll to position [480, 0]
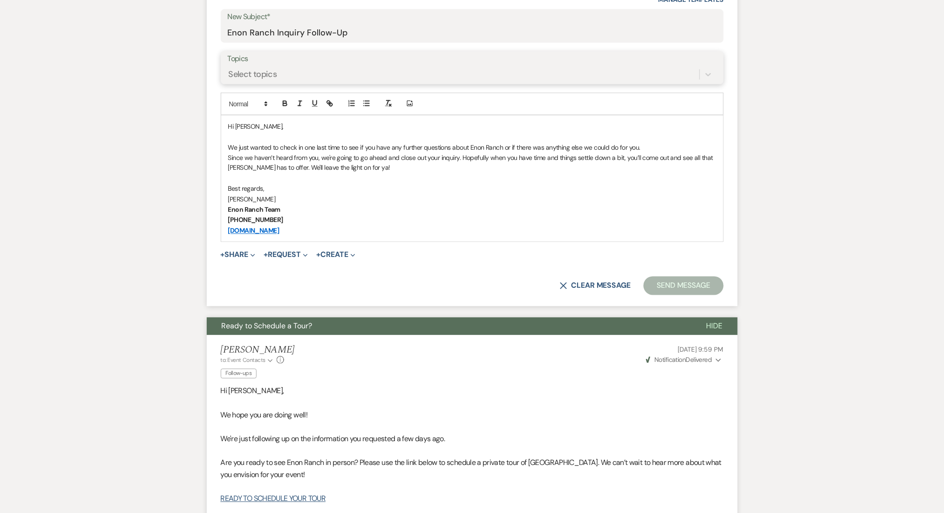
click at [245, 77] on div "Select topics" at bounding box center [253, 74] width 48 height 13
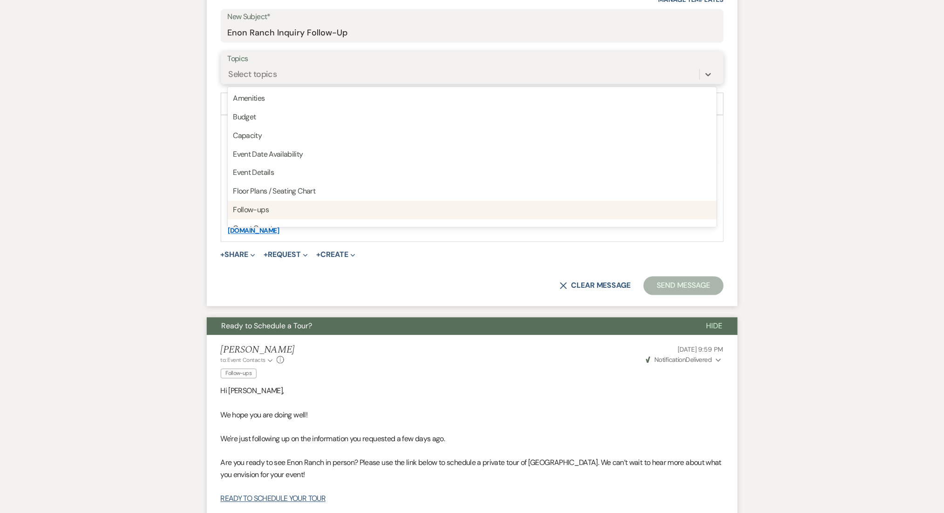
click at [249, 204] on div "Follow-ups" at bounding box center [472, 210] width 489 height 19
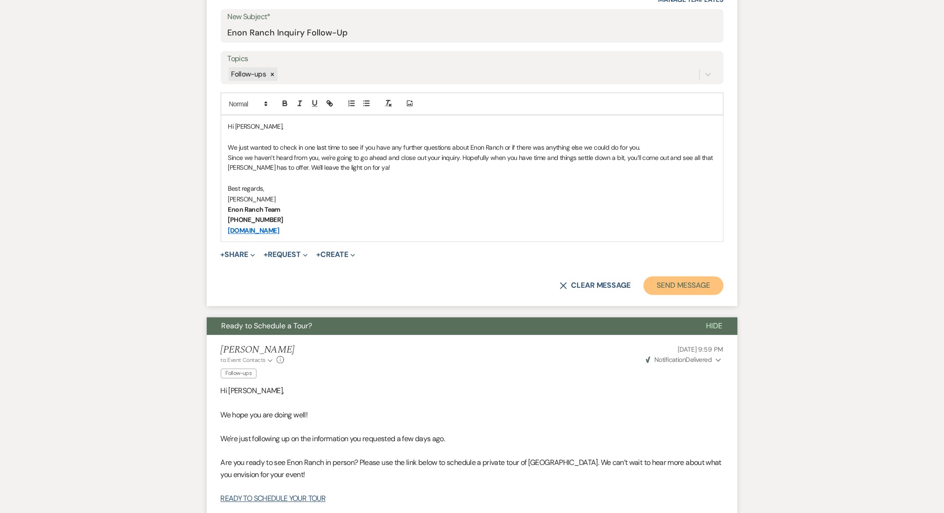
click at [686, 285] on button "Send Message" at bounding box center [684, 285] width 80 height 19
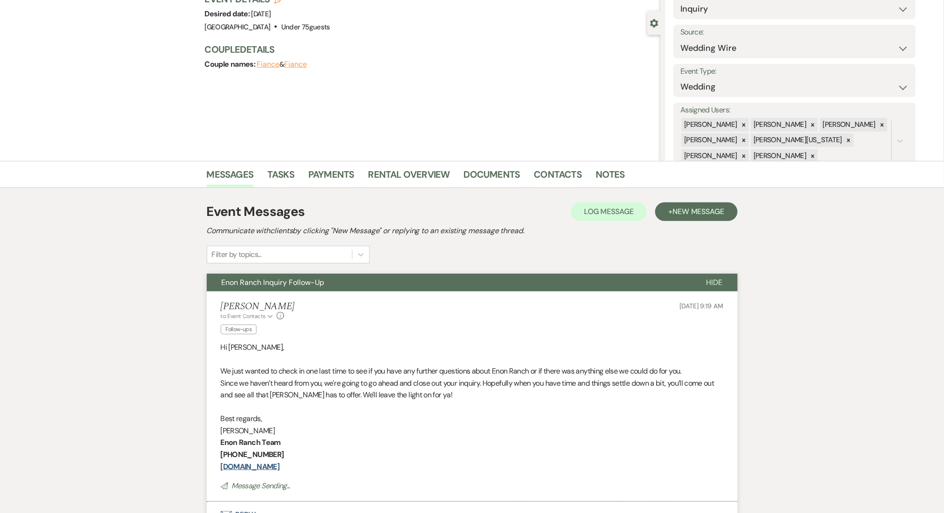
scroll to position [0, 0]
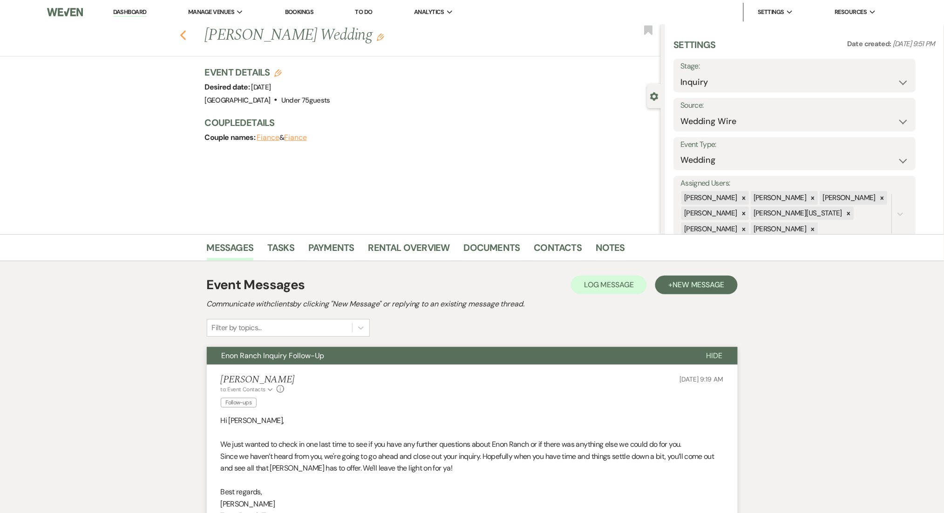
click at [184, 40] on icon "Previous" at bounding box center [183, 35] width 7 height 11
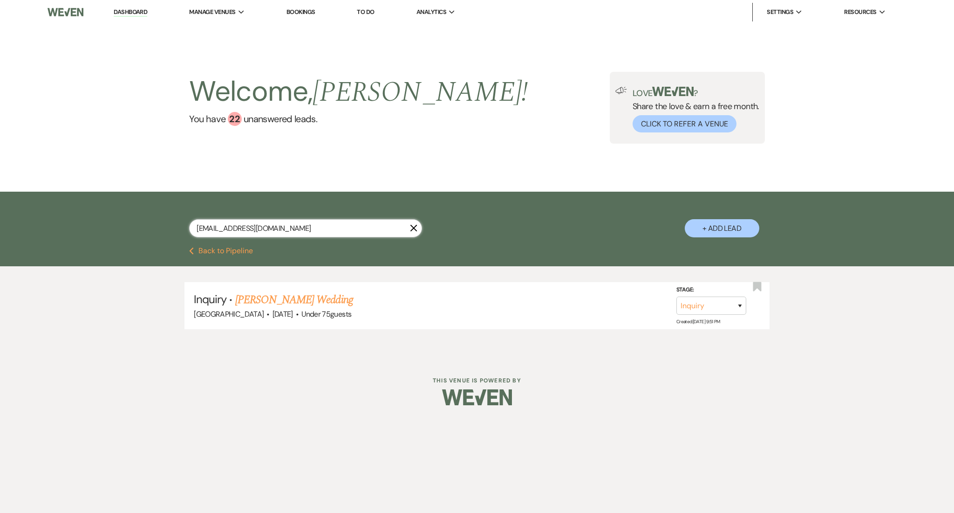
drag, startPoint x: 291, startPoint y: 232, endPoint x: 113, endPoint y: 222, distance: 178.7
click at [113, 222] on div "hollyjgirl81@gmail.com X + Add Lead" at bounding box center [477, 218] width 954 height 55
paste input "bride2b2027@yahoo"
type input "bride2b2027@yahoo.com"
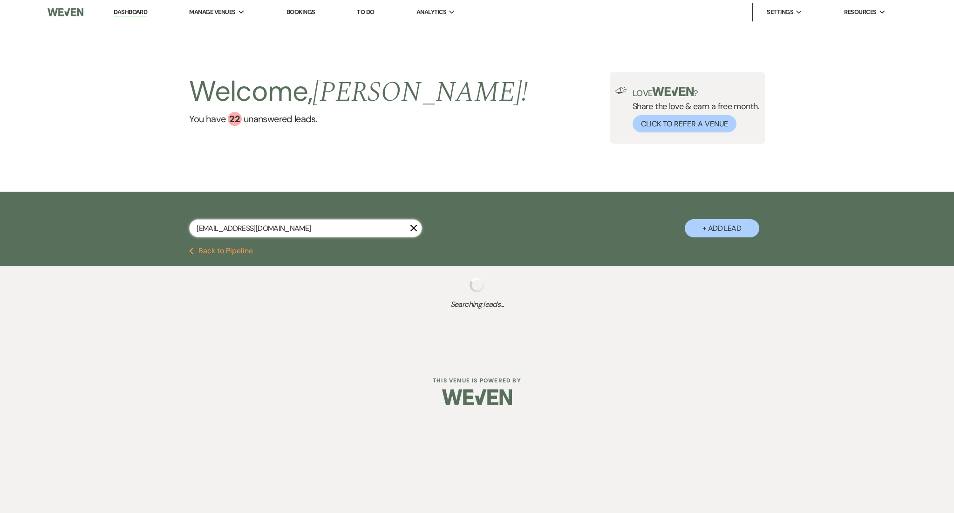
select select "8"
select select "5"
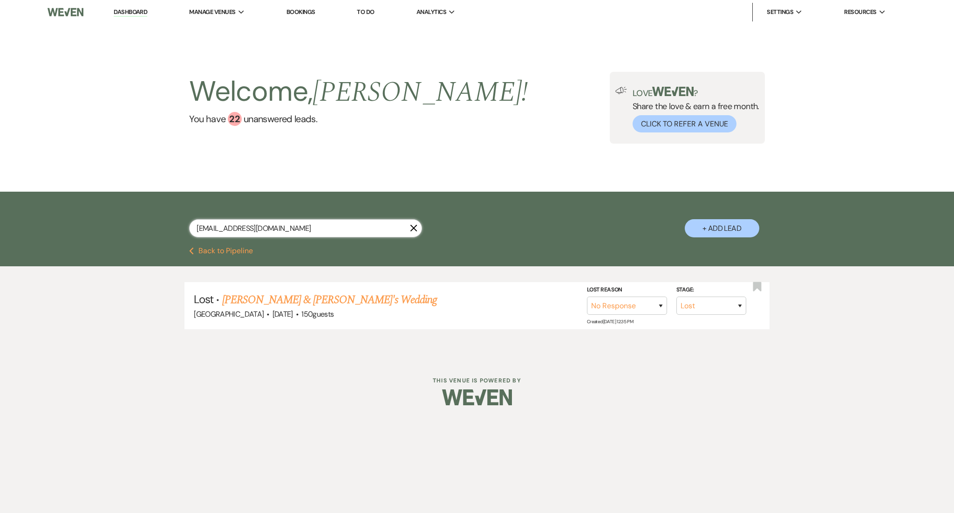
type input "bride2b2027@yahoo.com"
click at [265, 298] on link "Belanna & Klay's Wedding" at bounding box center [329, 299] width 215 height 17
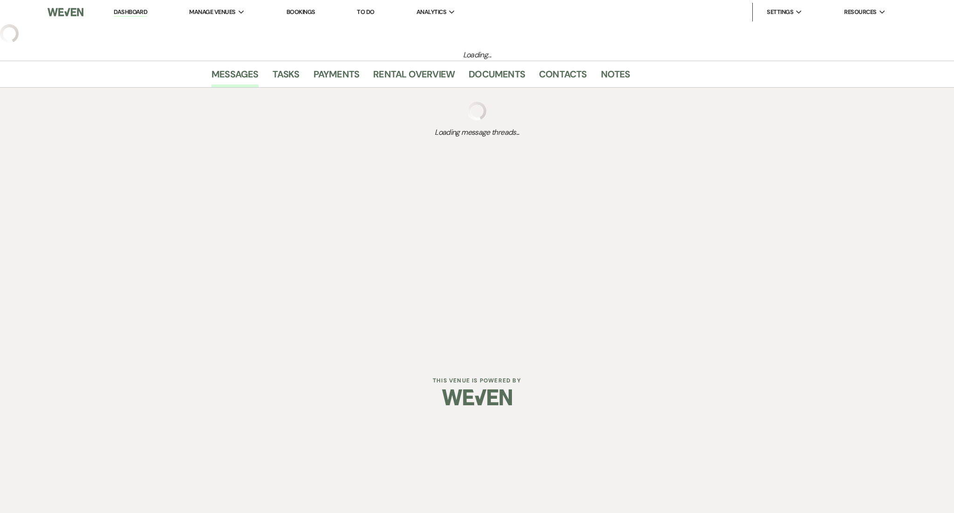
select select "8"
select select "5"
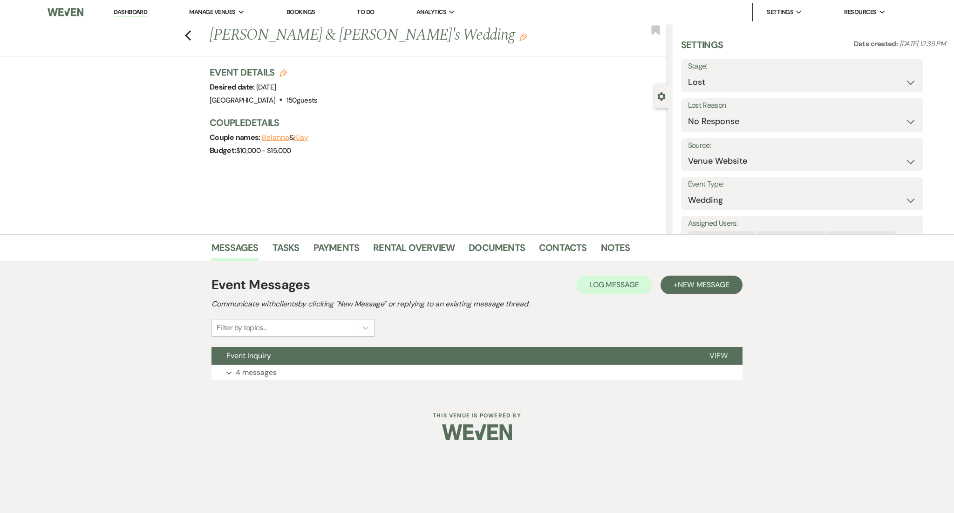
click at [385, 383] on div "Event Messages Log Log Message + New Message Communicate with clients by clicki…" at bounding box center [477, 327] width 531 height 114
click at [393, 372] on button "Expand 4 messages" at bounding box center [477, 372] width 531 height 16
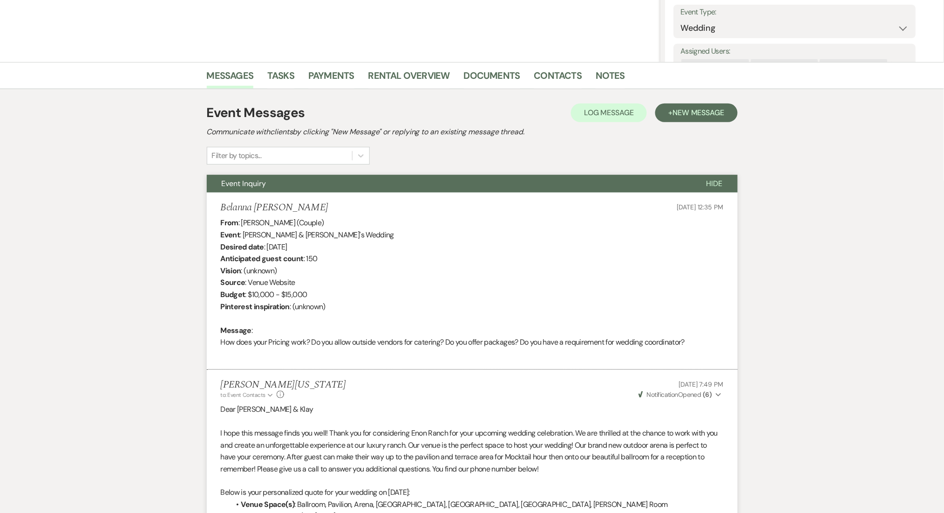
scroll to position [57, 0]
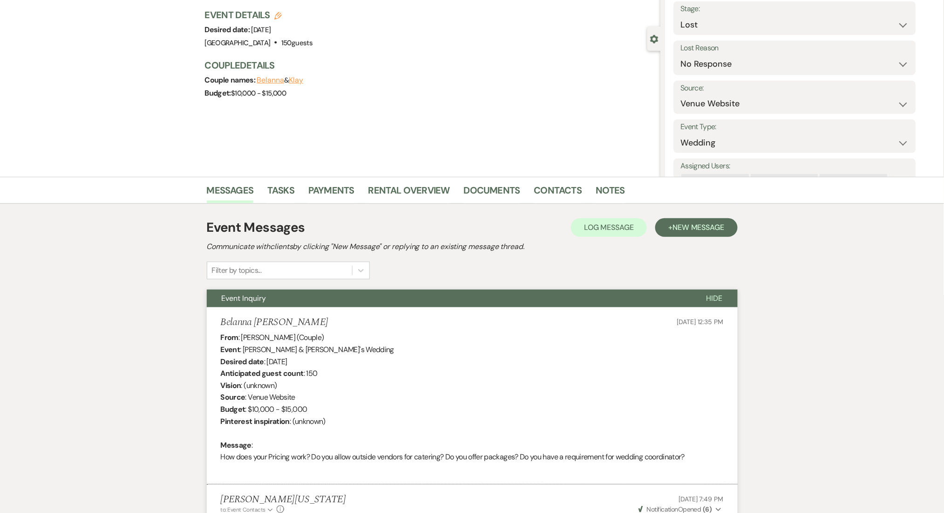
click at [688, 250] on h2 "Communicate with clients by clicking "New Message" or replying to an existing m…" at bounding box center [472, 246] width 531 height 11
click at [687, 226] on span "New Message" at bounding box center [699, 227] width 52 height 10
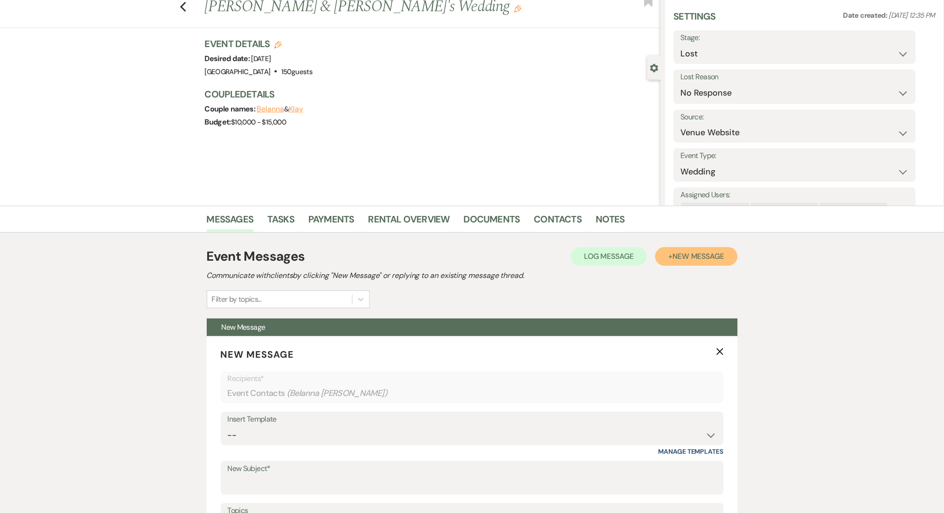
scroll to position [0, 0]
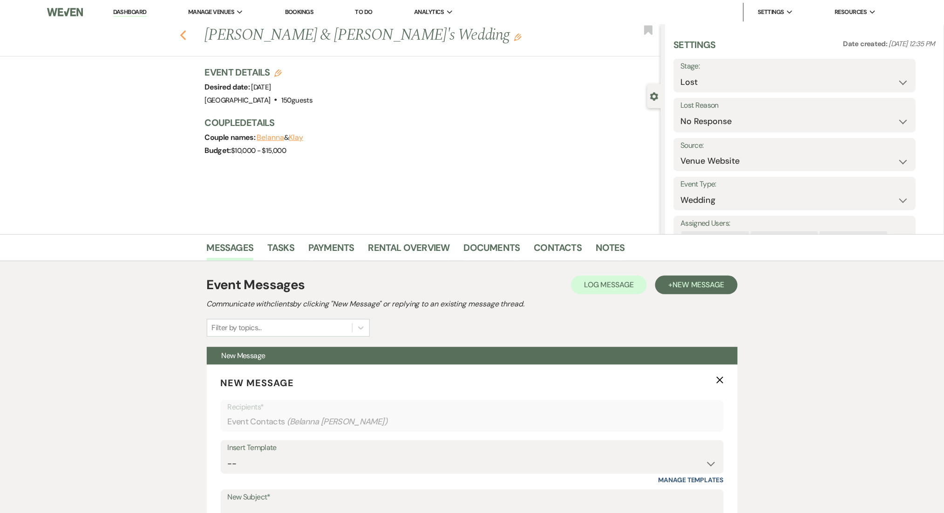
click at [186, 38] on use "button" at bounding box center [183, 35] width 6 height 10
select select "8"
select select "5"
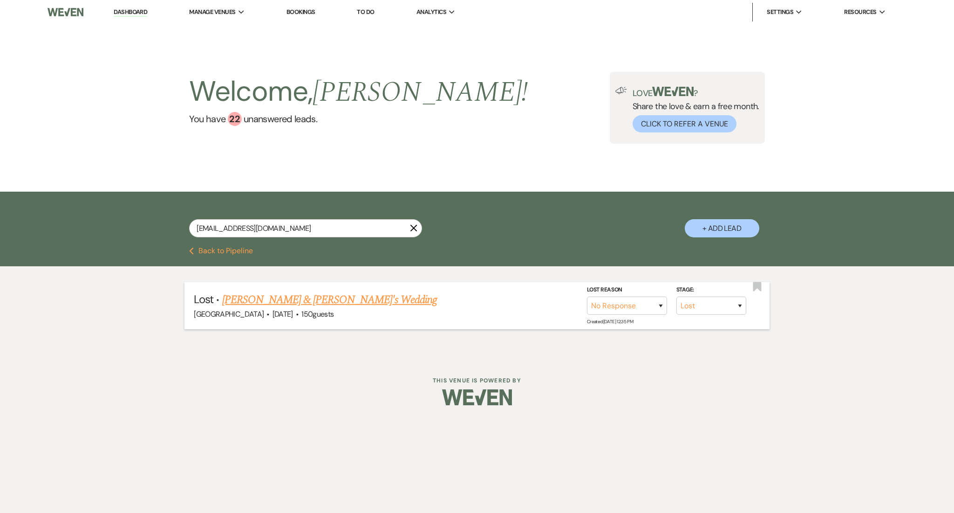
click at [257, 299] on link "Belanna & Klay's Wedding" at bounding box center [329, 299] width 215 height 17
select select "8"
select select "5"
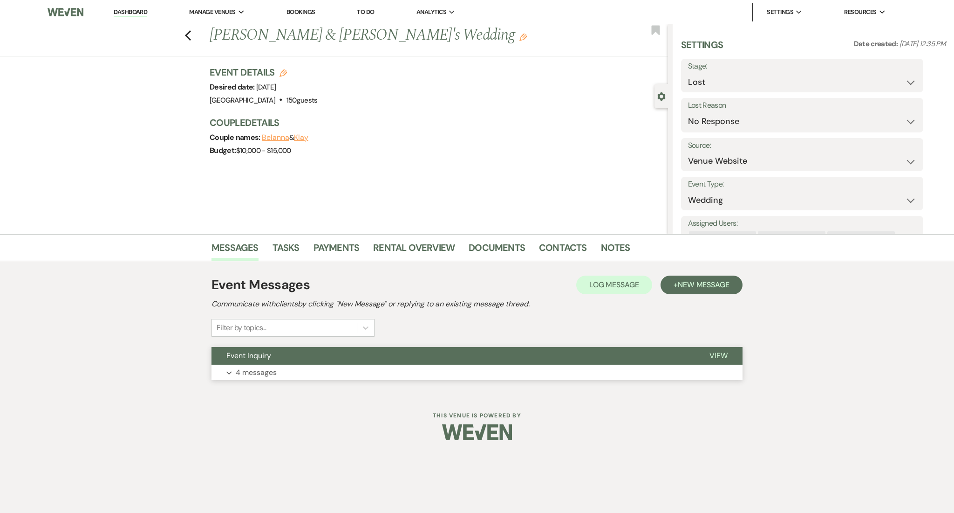
click at [286, 376] on button "Expand 4 messages" at bounding box center [477, 372] width 531 height 16
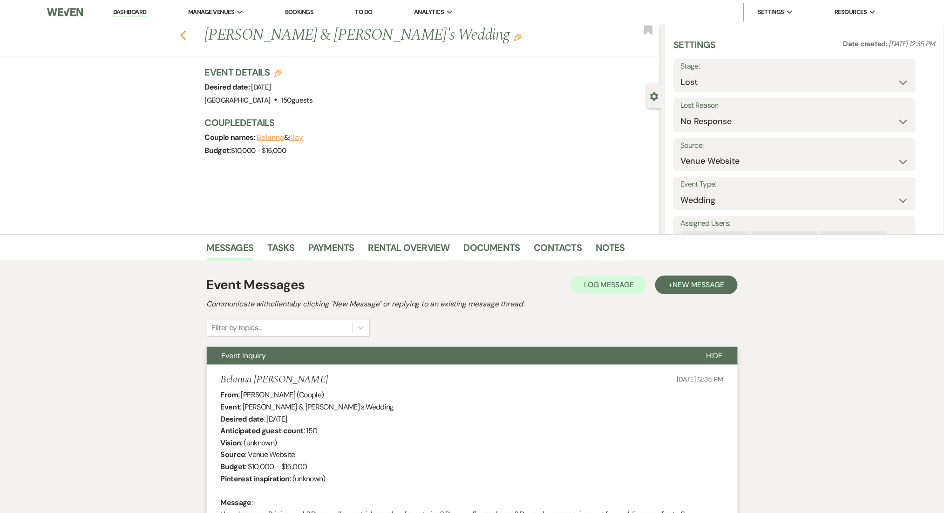
click at [186, 34] on use "button" at bounding box center [183, 35] width 6 height 10
select select "8"
select select "5"
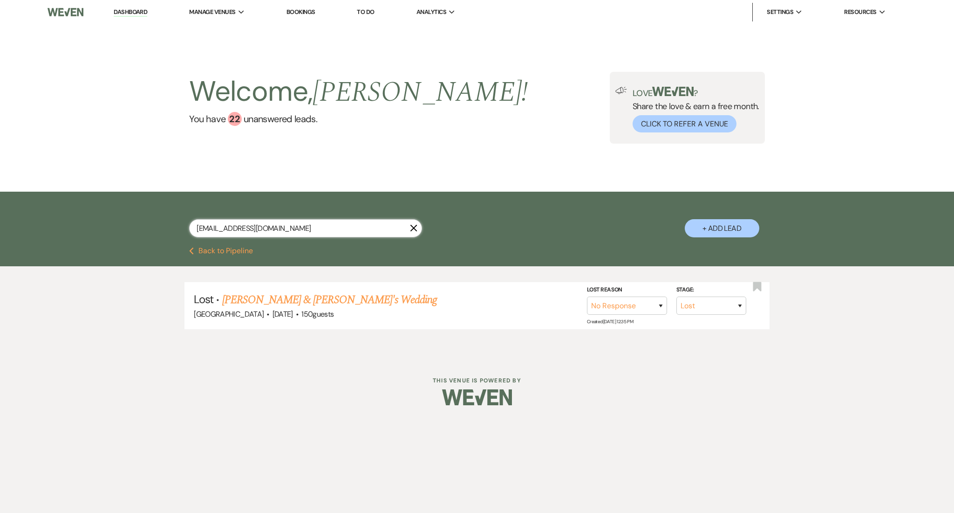
drag, startPoint x: 290, startPoint y: 227, endPoint x: 40, endPoint y: 204, distance: 250.9
click at [40, 204] on div "bride2b2027@yahoo.com X + Add Lead" at bounding box center [477, 218] width 954 height 55
paste input "cicily.phillips@gmail"
type input "cicily.phillips@gmail.com"
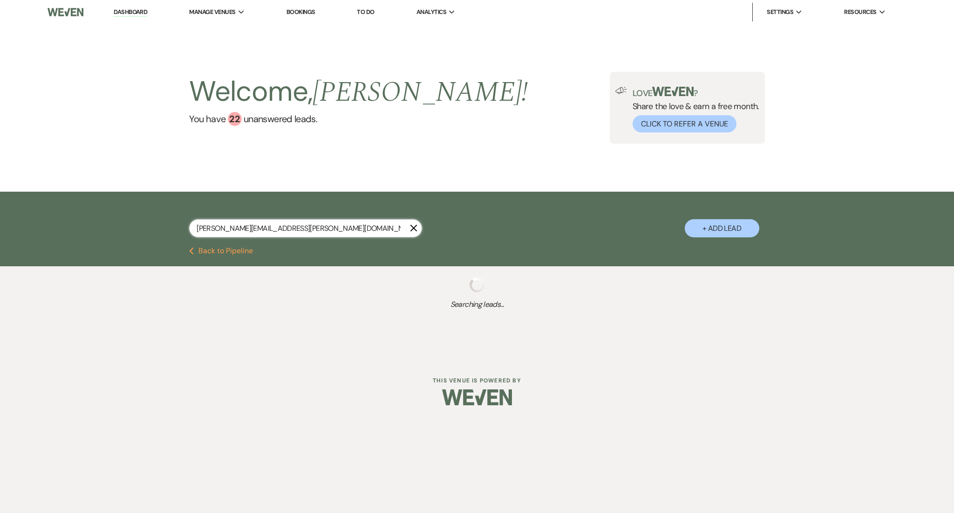
select select "9"
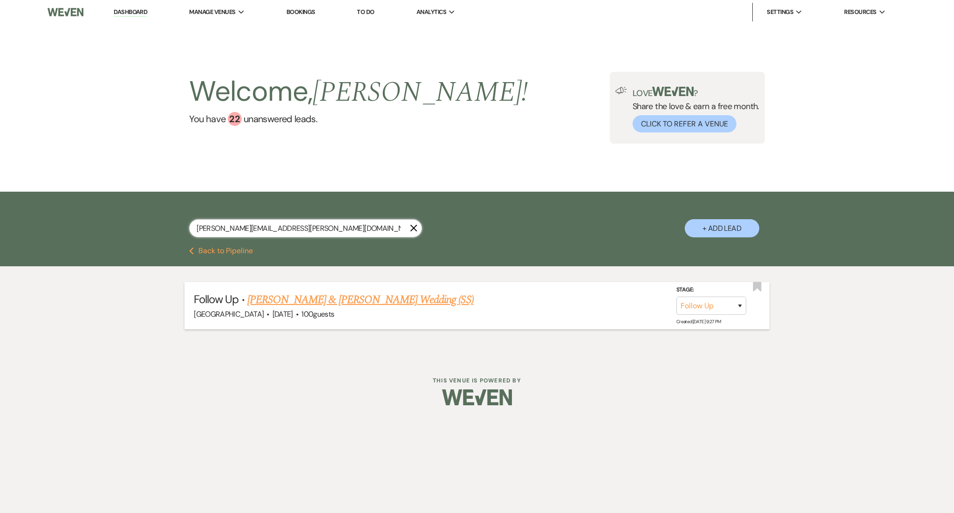
type input "cicily.phillips@gmail.com"
click at [321, 301] on link "Sacrial Howard & Cicily Phillips's Wedding (SS)" at bounding box center [360, 299] width 226 height 17
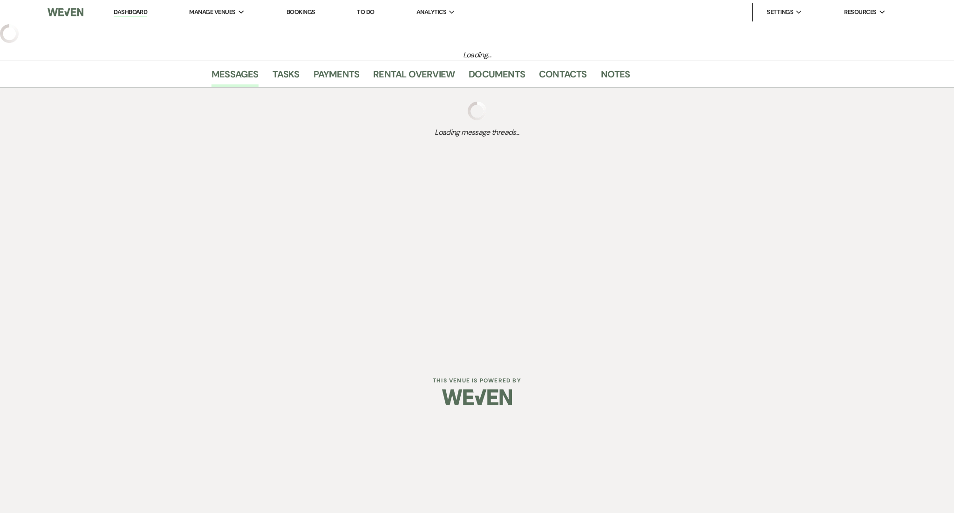
select select "9"
select select "5"
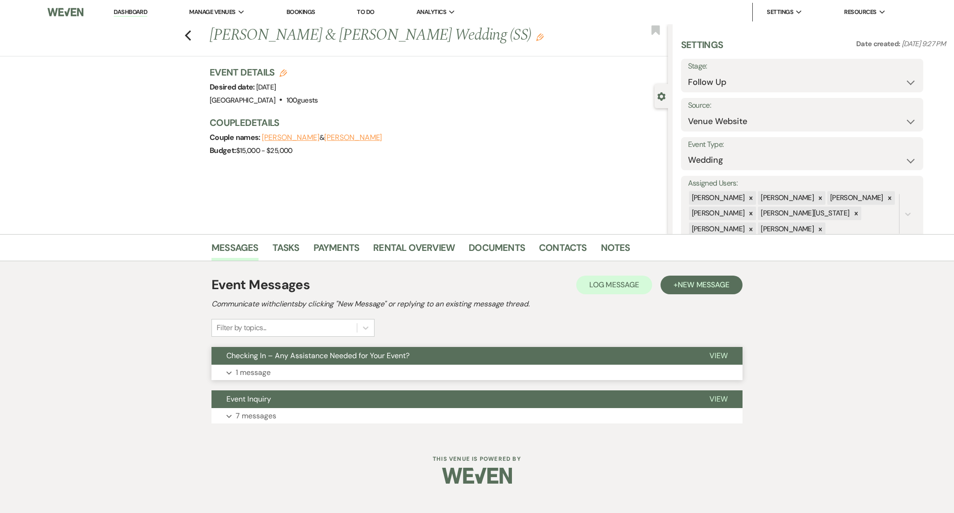
click at [384, 372] on button "Expand 1 message" at bounding box center [477, 372] width 531 height 16
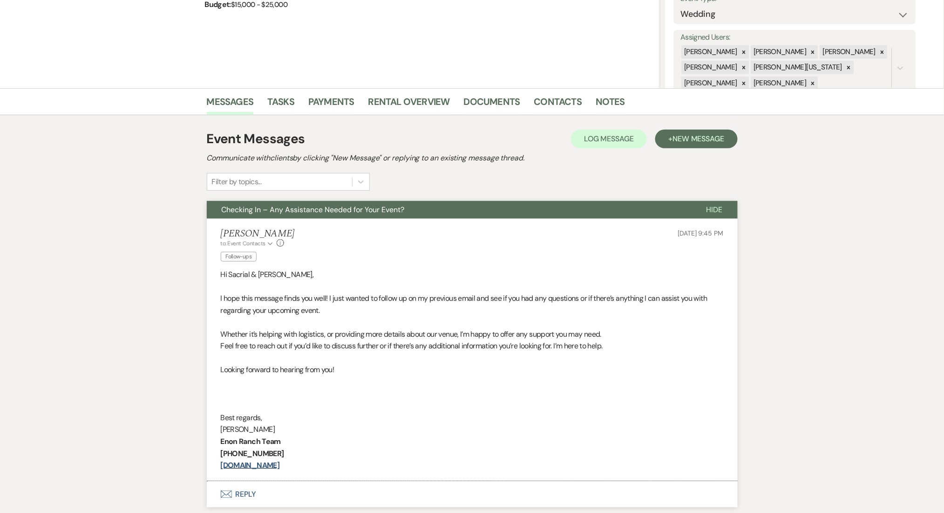
scroll to position [257, 0]
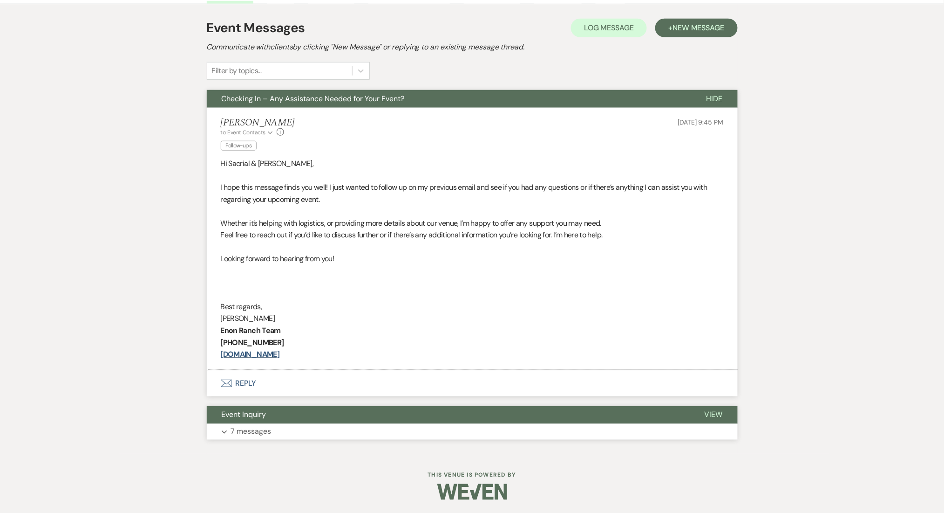
click at [333, 426] on button "Expand 7 messages" at bounding box center [472, 432] width 531 height 16
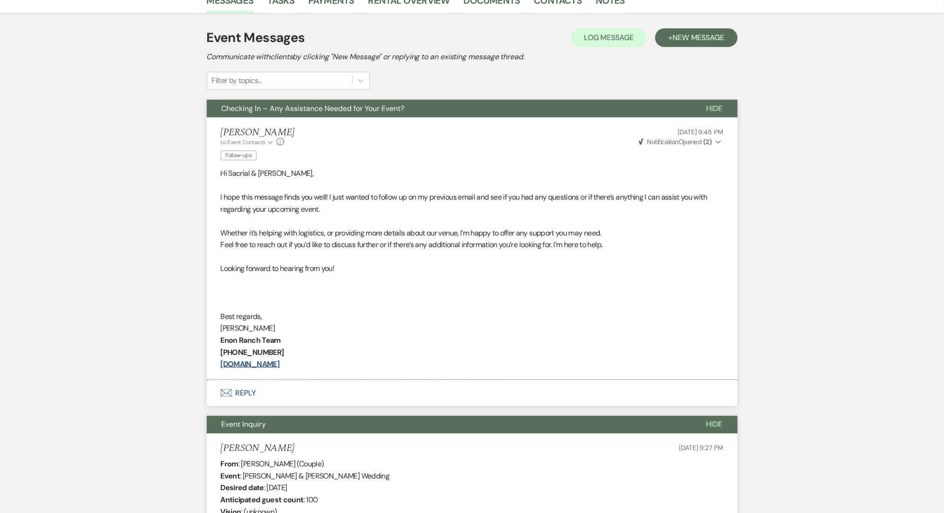
scroll to position [0, 0]
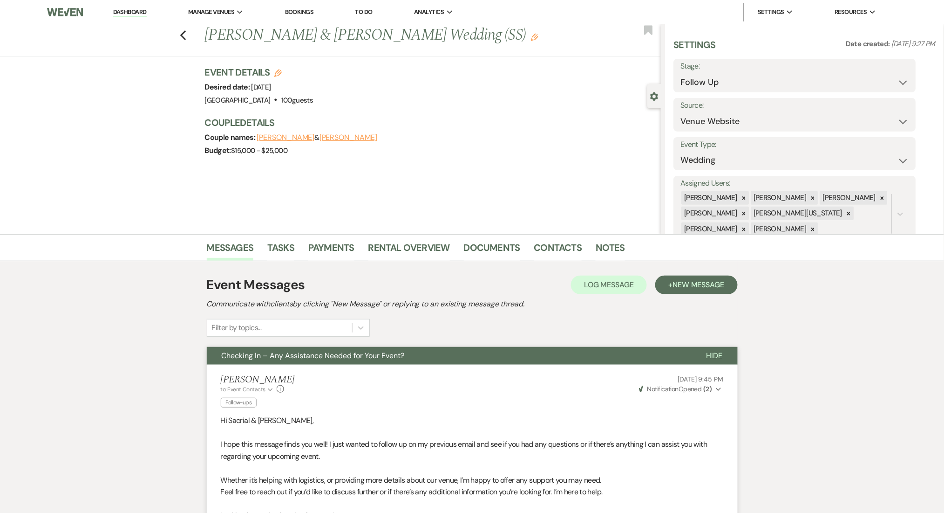
click at [663, 294] on div "Event Messages Log Log Message + New Message" at bounding box center [472, 285] width 531 height 20
click at [682, 285] on span "New Message" at bounding box center [699, 285] width 52 height 10
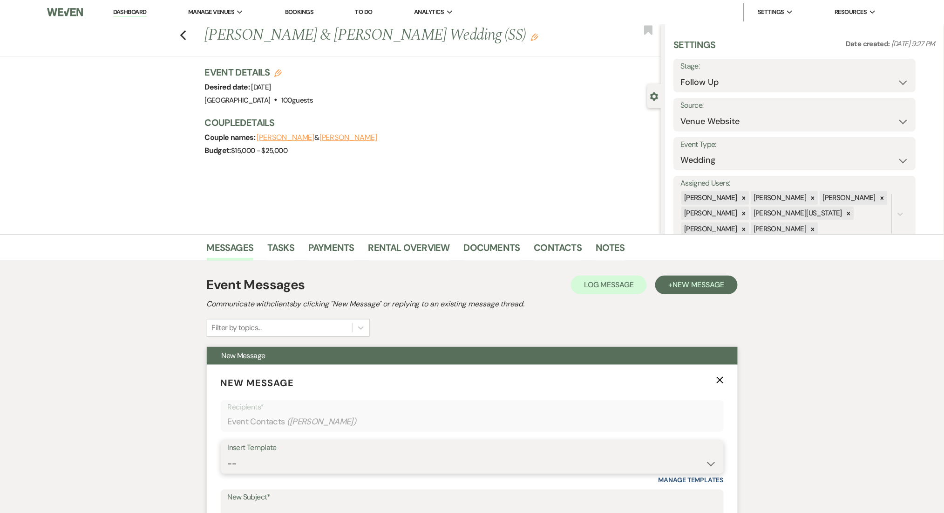
click at [382, 468] on select "-- Inquiry Follow Up Email #2 Contract Sending Template Payment Template Rental…" at bounding box center [472, 463] width 489 height 18
select select "1402"
click at [228, 454] on select "-- Inquiry Follow Up Email #2 Contract Sending Template Payment Template Rental…" at bounding box center [472, 463] width 489 height 18
type input "Ready to Schedule a Tour?"
click at [122, 257] on div "Messages Tasks Payments Rental Overview Documents Contacts Notes" at bounding box center [472, 247] width 944 height 27
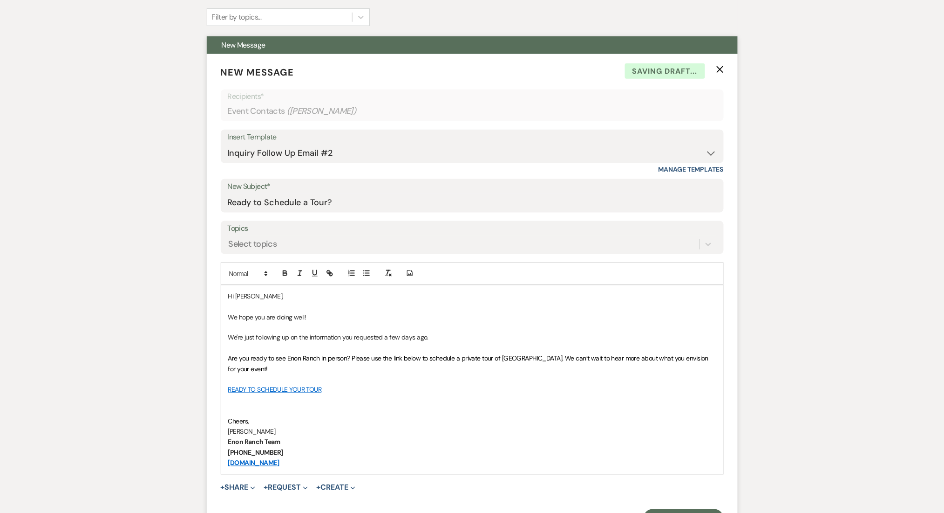
scroll to position [435, 0]
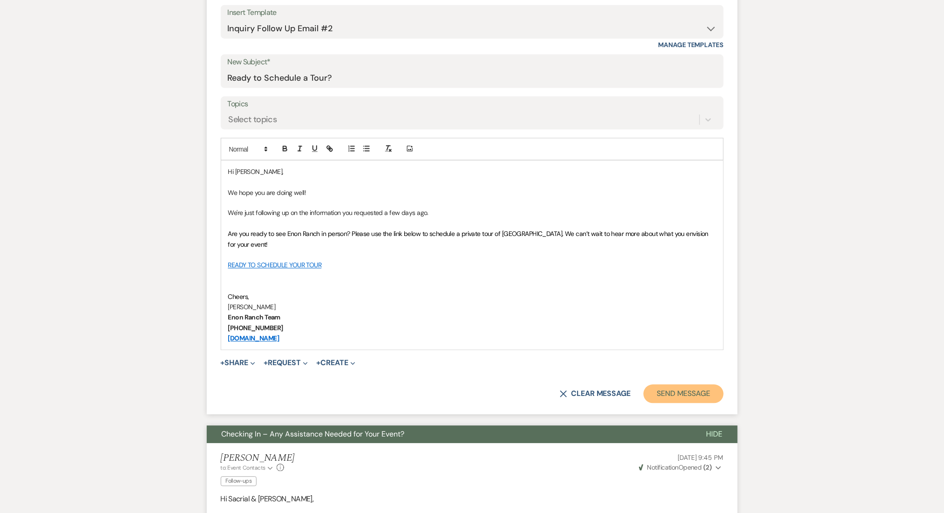
click at [696, 399] on button "Send Message" at bounding box center [684, 393] width 80 height 19
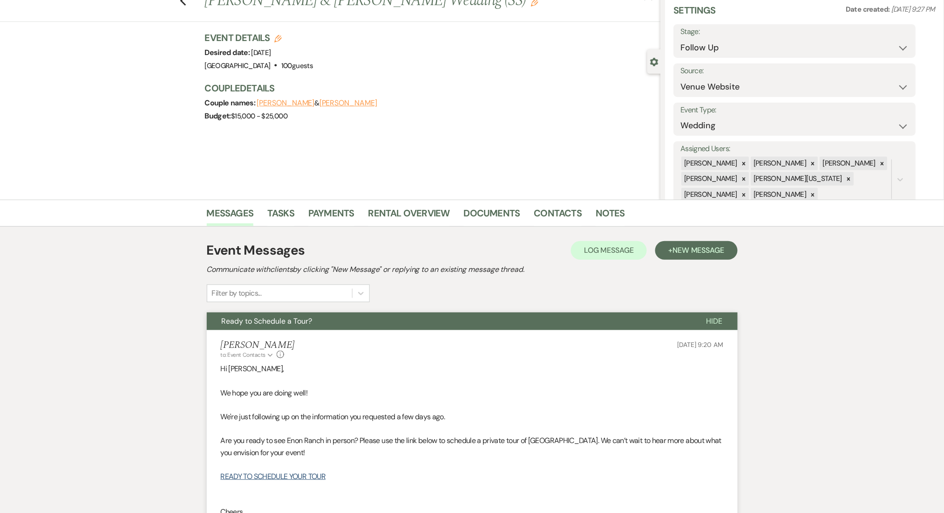
scroll to position [0, 0]
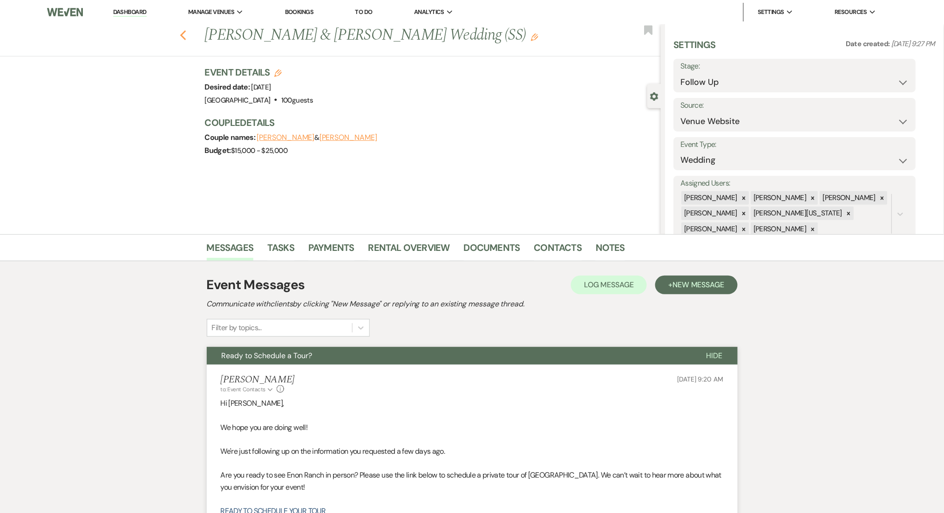
click at [186, 30] on use "button" at bounding box center [183, 35] width 6 height 10
select select "9"
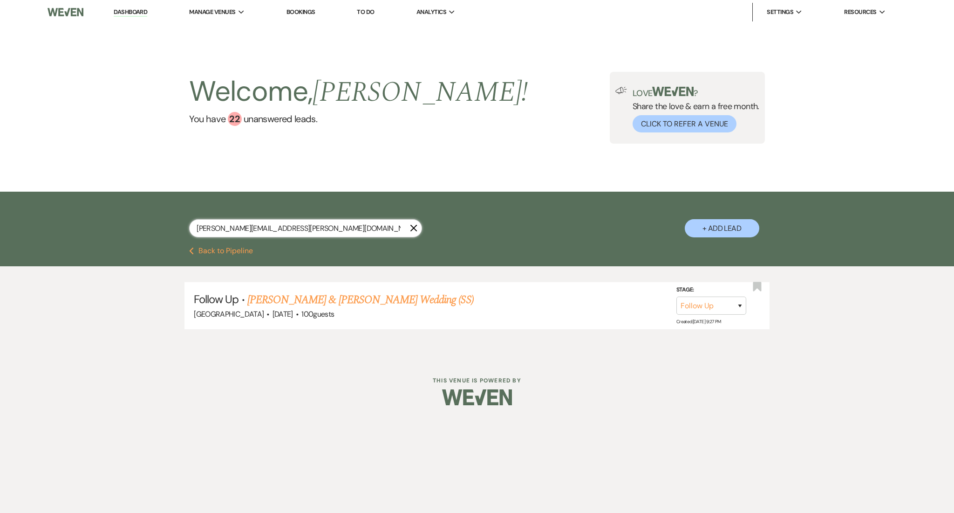
drag, startPoint x: 289, startPoint y: 226, endPoint x: 91, endPoint y: 217, distance: 198.3
click at [91, 217] on div "cicily.phillips@gmail.com X + Add Lead" at bounding box center [477, 218] width 954 height 55
paste input "mbmoguel"
type input "mbmoguel@gmail.com"
click at [336, 303] on link "Lee Smith & Maegan Moguel's Wedding" at bounding box center [339, 299] width 209 height 17
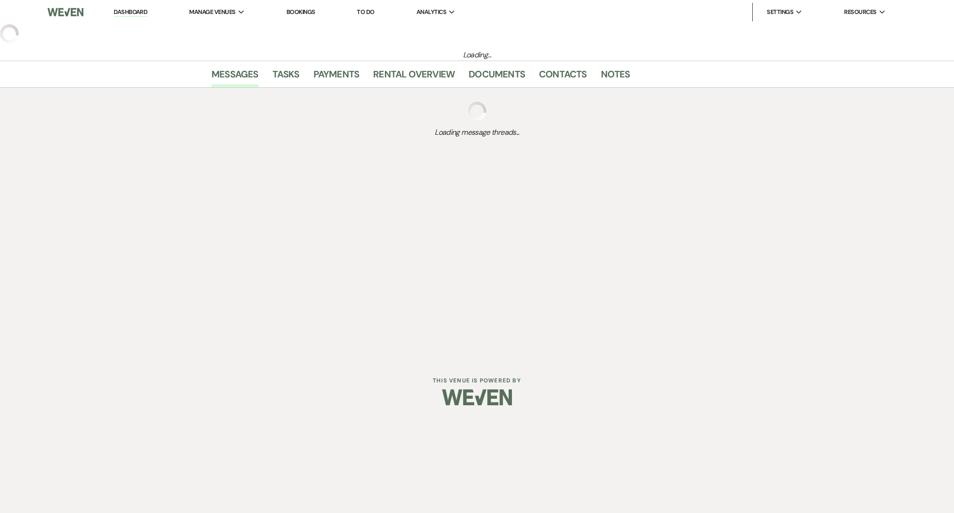
select select "5"
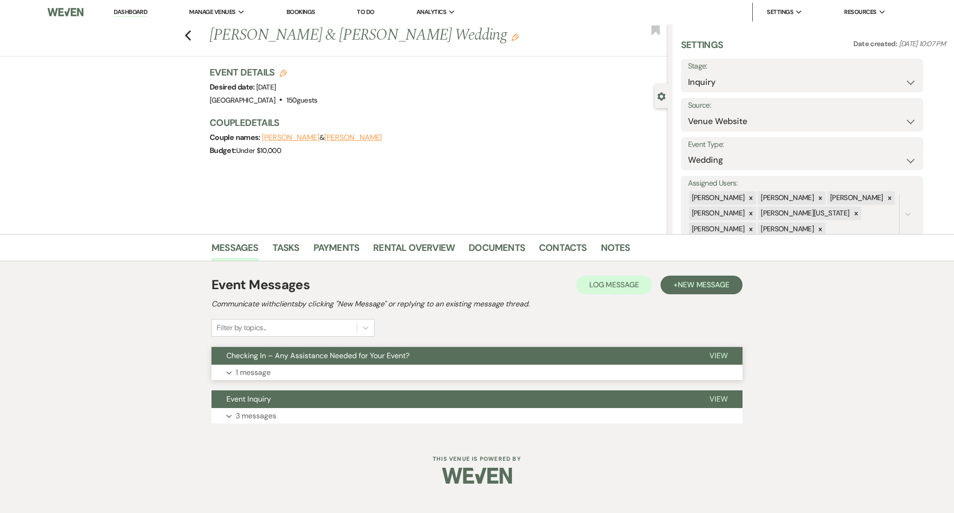
click at [332, 379] on button "Expand 1 message" at bounding box center [477, 372] width 531 height 16
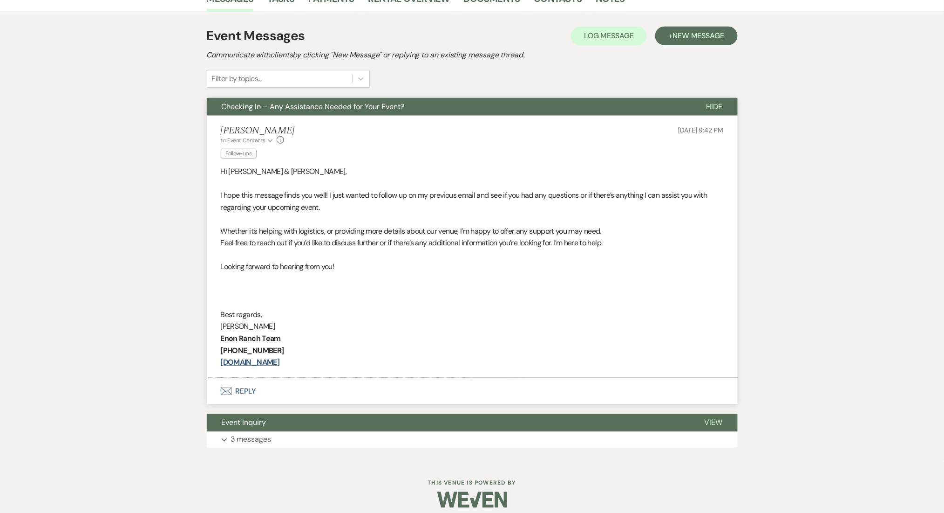
scroll to position [257, 0]
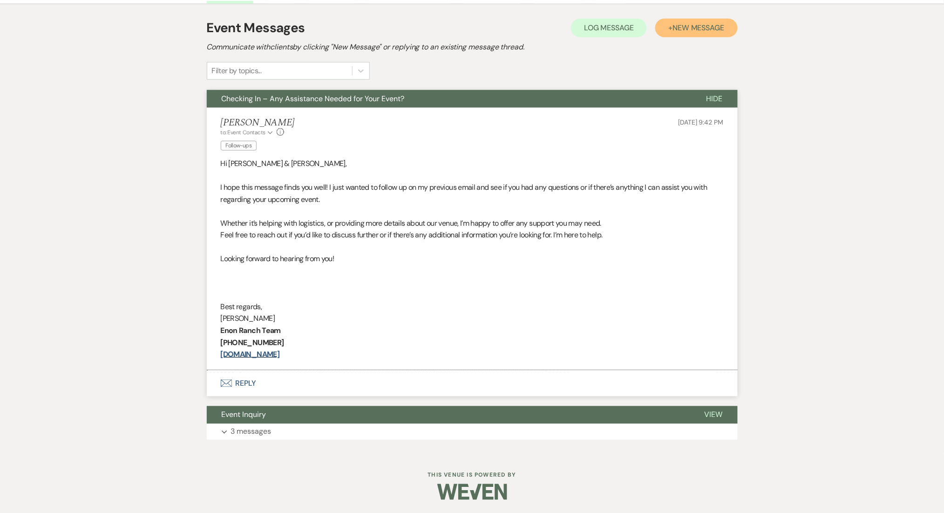
click at [685, 23] on span "New Message" at bounding box center [699, 28] width 52 height 10
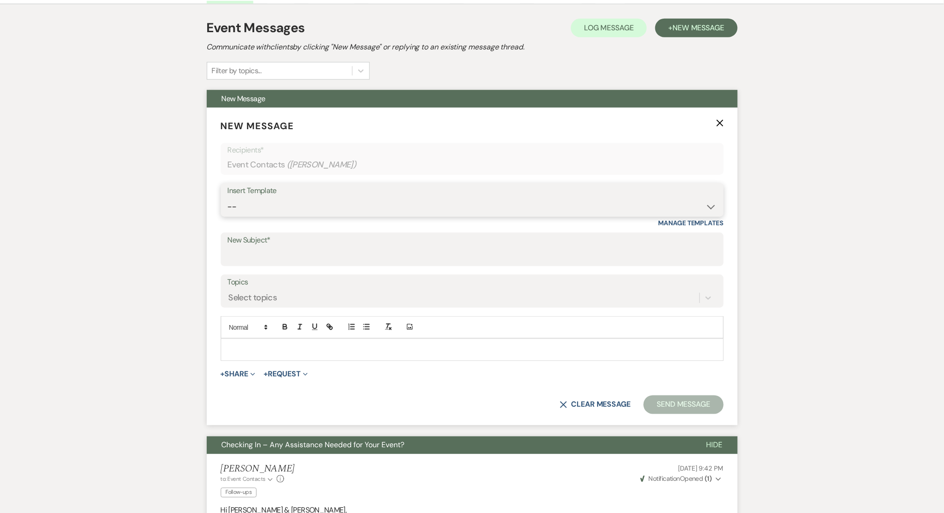
click at [383, 211] on select "-- Inquiry Follow Up Email #2 Contract Sending Template Payment Template Rental…" at bounding box center [472, 207] width 489 height 18
select select "1402"
click at [228, 198] on select "-- Inquiry Follow Up Email #2 Contract Sending Template Payment Template Rental…" at bounding box center [472, 207] width 489 height 18
type input "Ready to Schedule a Tour?"
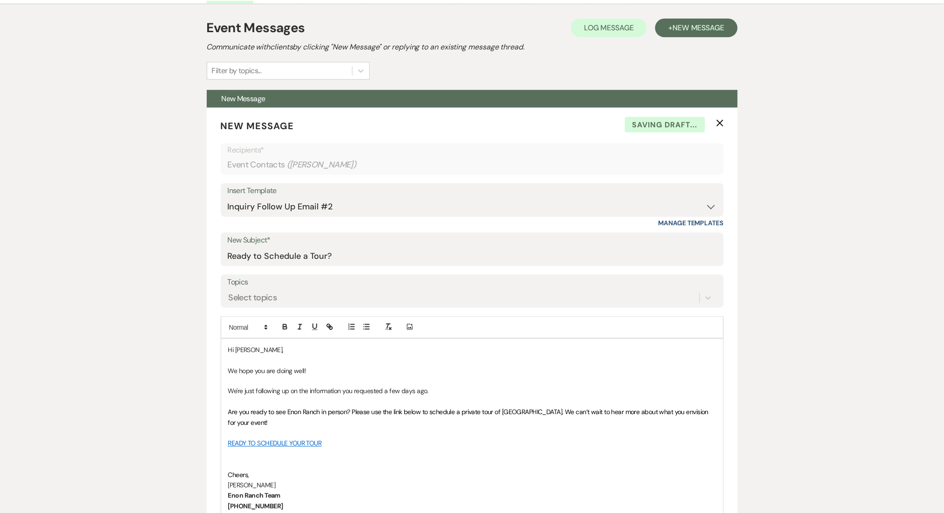
click at [138, 213] on div "Messages Tasks Payments Rental Overview Documents Contacts Notes Event Messages…" at bounding box center [472, 472] width 944 height 990
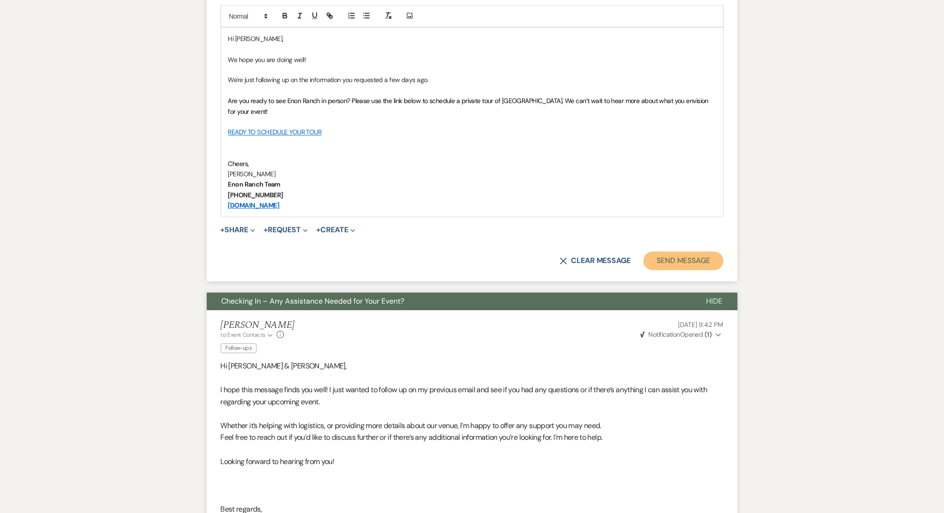
click at [673, 257] on button "Send Message" at bounding box center [684, 261] width 80 height 19
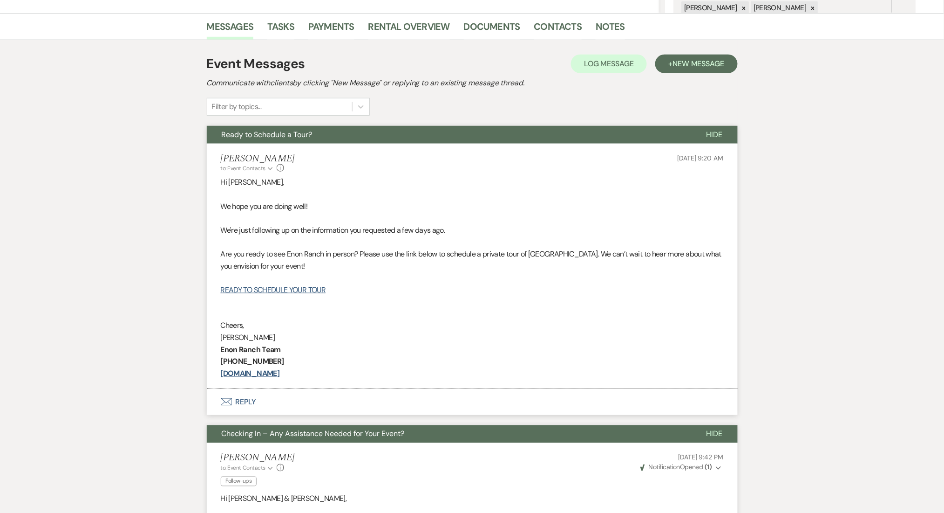
scroll to position [0, 0]
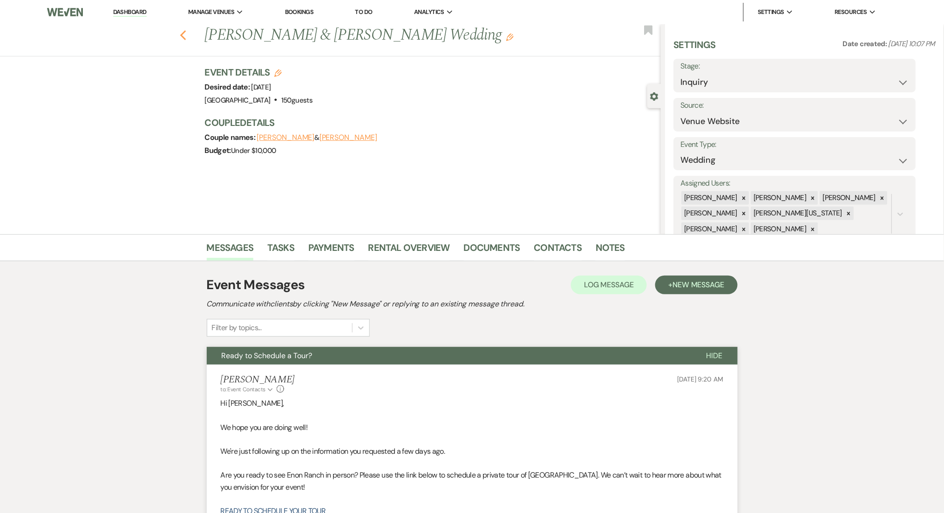
click at [186, 39] on use "button" at bounding box center [183, 35] width 6 height 10
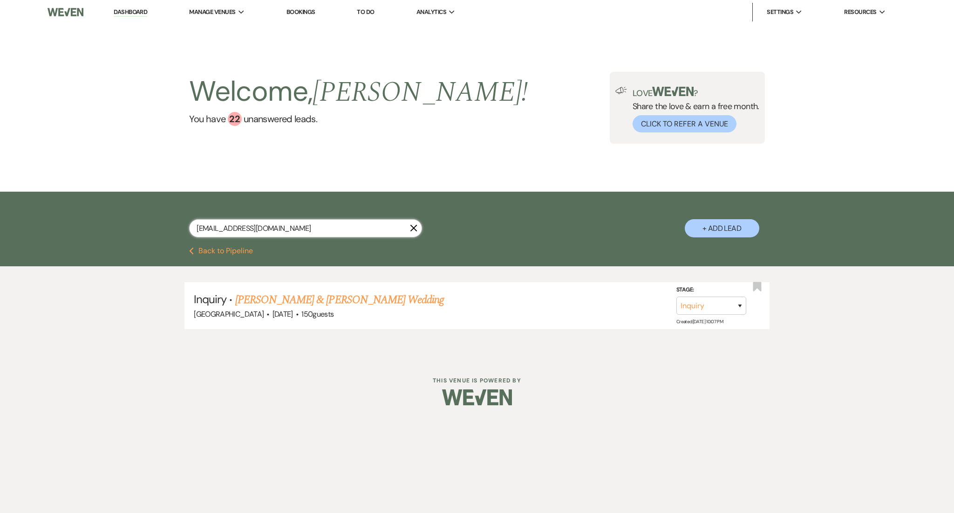
drag, startPoint x: 287, startPoint y: 224, endPoint x: 80, endPoint y: 226, distance: 206.4
click at [80, 226] on div "mbmoguel@gmail.com X + Add Lead" at bounding box center [477, 218] width 954 height 55
paste input "arcysuits"
type input "marcysuits@gmail.com"
click at [289, 299] on link "Marcia Suits's Wedding" at bounding box center [297, 299] width 124 height 17
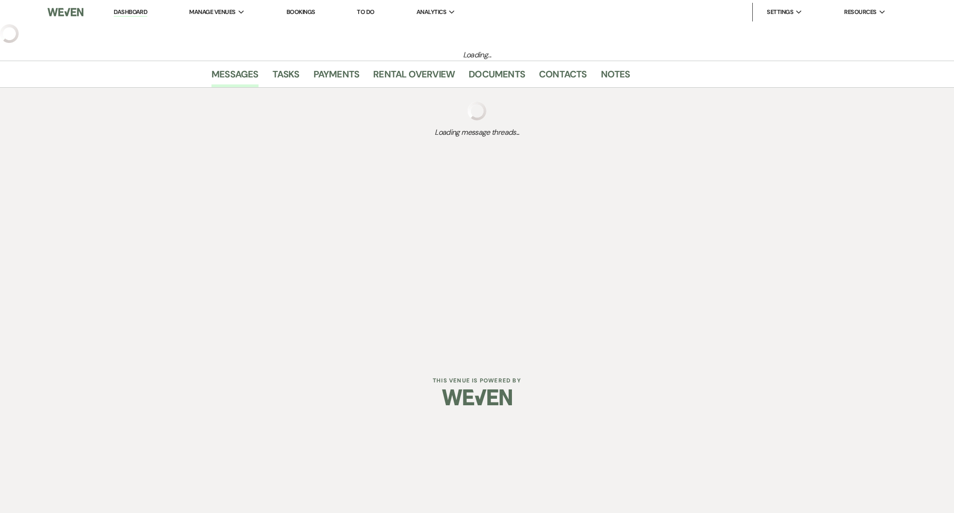
select select "2"
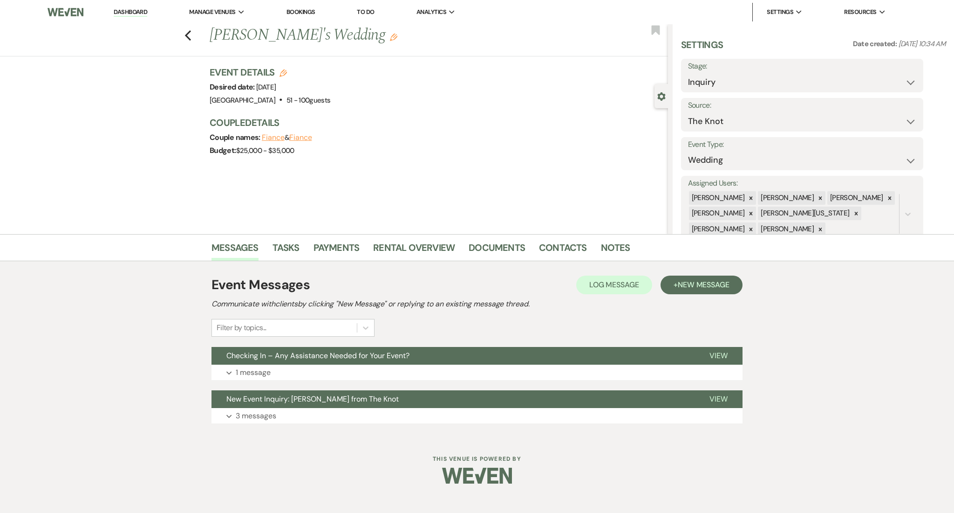
click at [249, 381] on div "Event Messages Log Log Message + New Message Communicate with clients by clicki…" at bounding box center [477, 348] width 531 height 157
click at [246, 374] on p "1 message" at bounding box center [253, 372] width 35 height 12
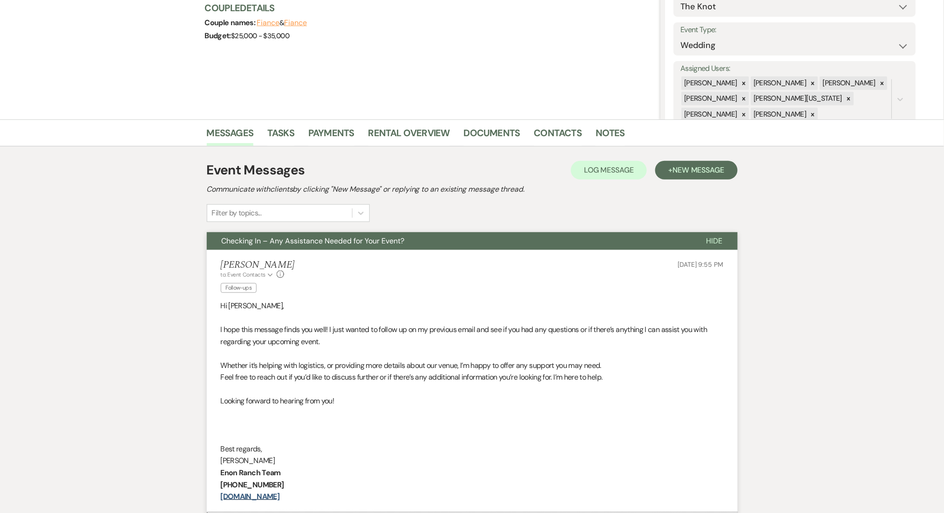
scroll to position [248, 0]
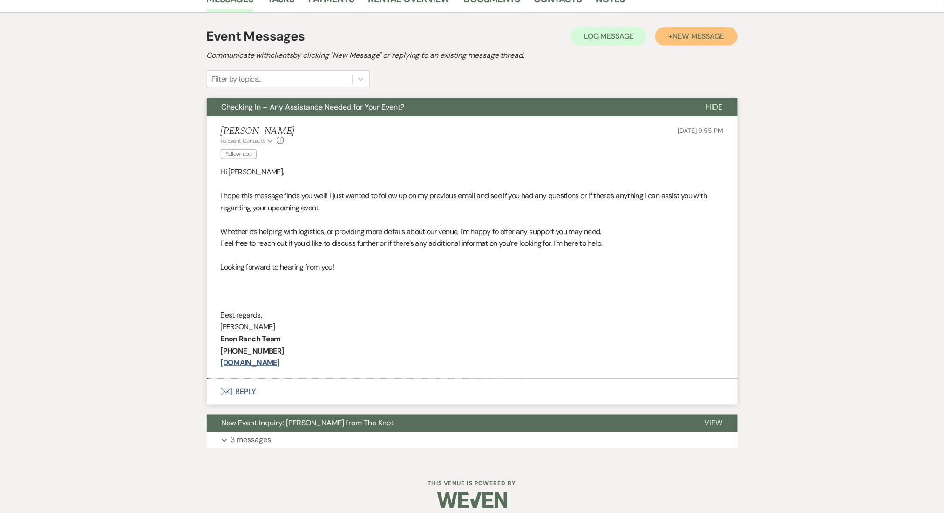
click at [705, 28] on button "+ New Message" at bounding box center [697, 36] width 82 height 19
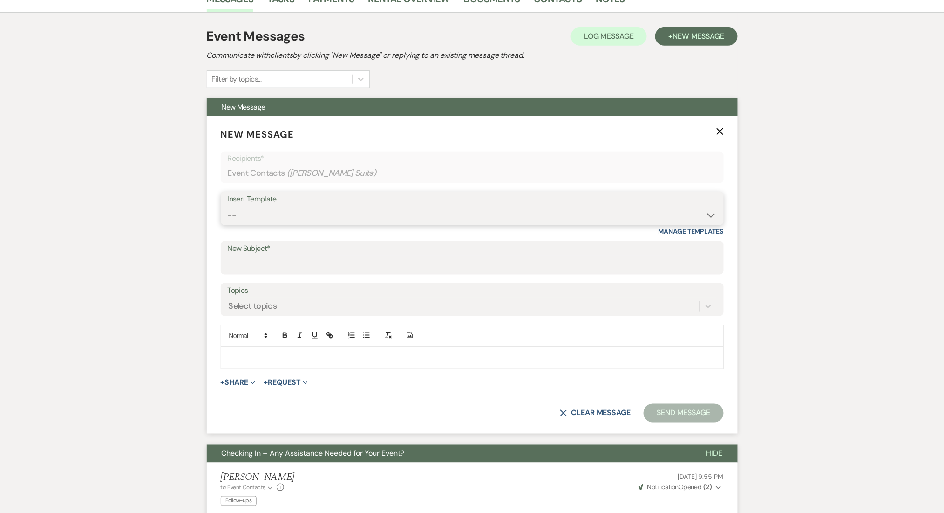
click at [344, 217] on select "-- Inquiry Follow Up Email #2 Contract Sending Template Payment Template Rental…" at bounding box center [472, 215] width 489 height 18
select select "1402"
click at [228, 206] on select "-- Inquiry Follow Up Email #2 Contract Sending Template Payment Template Rental…" at bounding box center [472, 215] width 489 height 18
type input "Ready to Schedule a Tour?"
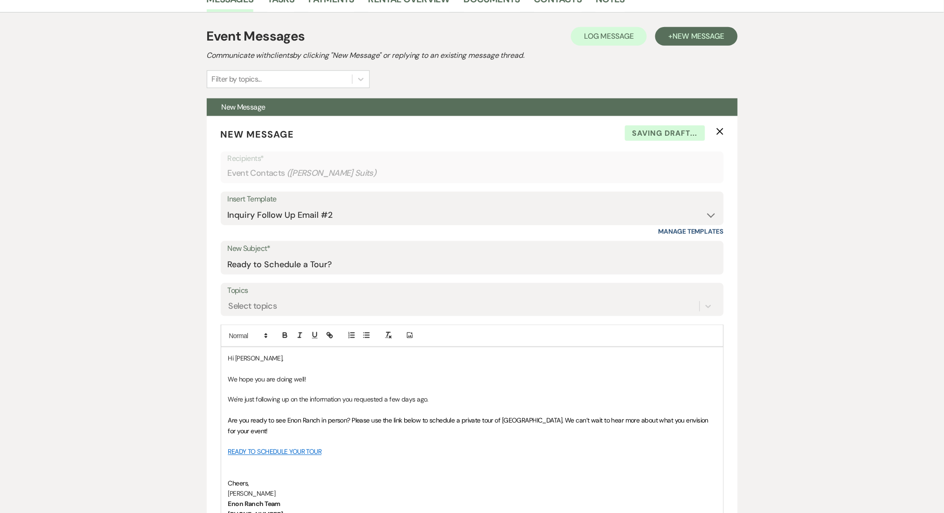
click at [151, 234] on div "Messages Tasks Payments Rental Overview Documents Contacts Notes Event Messages…" at bounding box center [472, 481] width 944 height 990
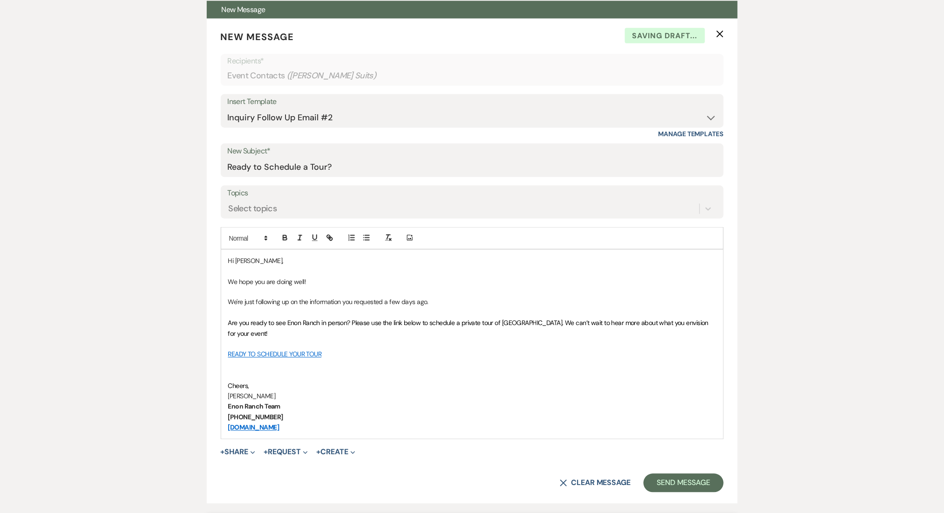
scroll to position [559, 0]
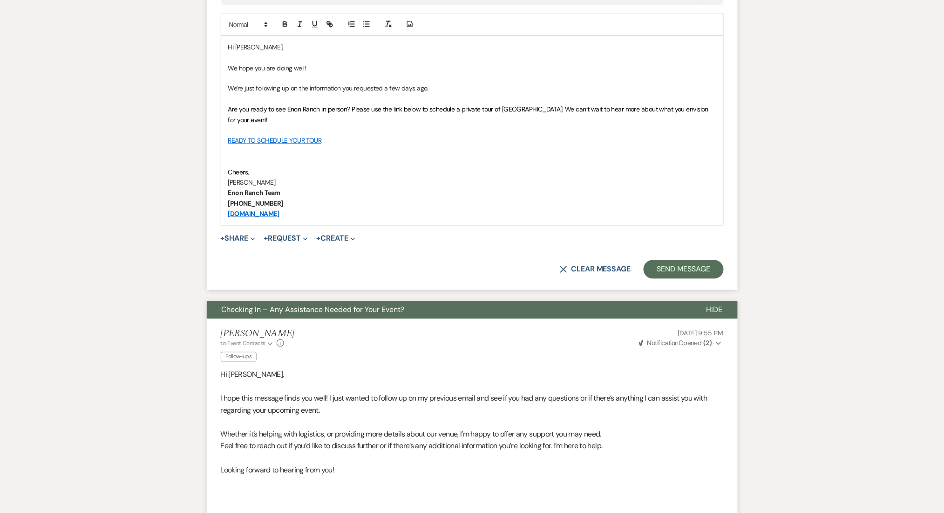
click at [666, 259] on form "New Message X Saving draft... Recipients* Event Contacts ( Marcia Suits ) Inser…" at bounding box center [472, 47] width 531 height 485
click at [665, 269] on button "Send Message" at bounding box center [684, 269] width 80 height 19
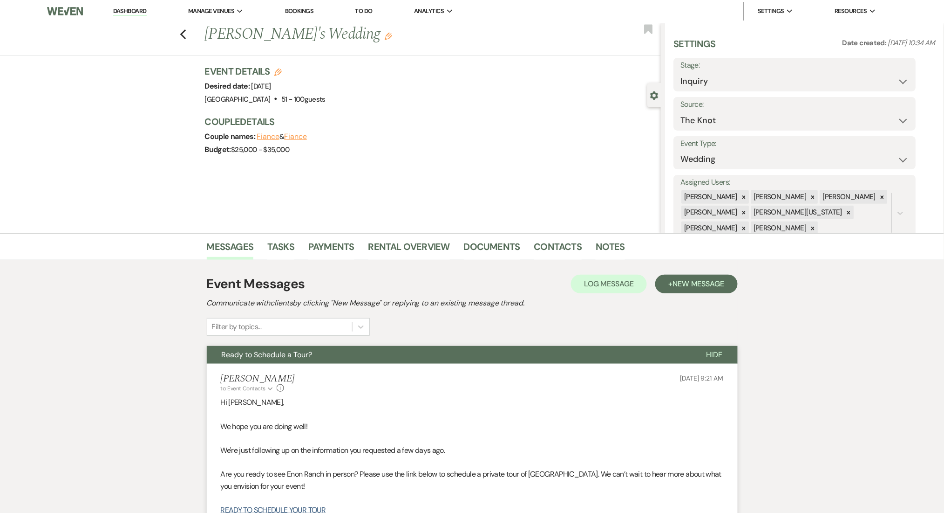
scroll to position [0, 0]
click at [187, 32] on icon "Previous" at bounding box center [183, 35] width 7 height 11
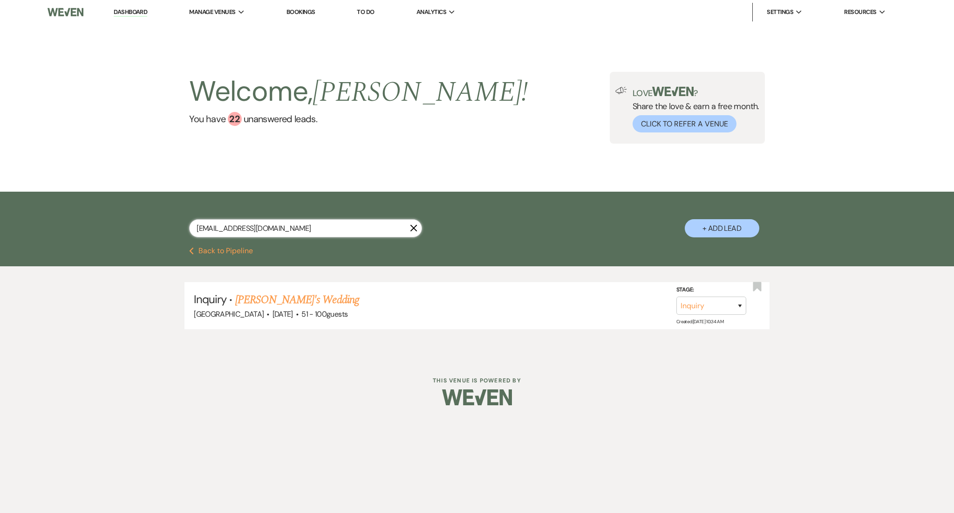
drag, startPoint x: 304, startPoint y: 223, endPoint x: 98, endPoint y: 204, distance: 206.8
click at [98, 204] on div "marcysuits@gmail.com X + Add Lead" at bounding box center [477, 218] width 954 height 55
paste input "ina.summers@charter.net"
type input "mina.summers@charter.net"
click at [308, 295] on link "Mina Summers's Wedding" at bounding box center [294, 299] width 118 height 17
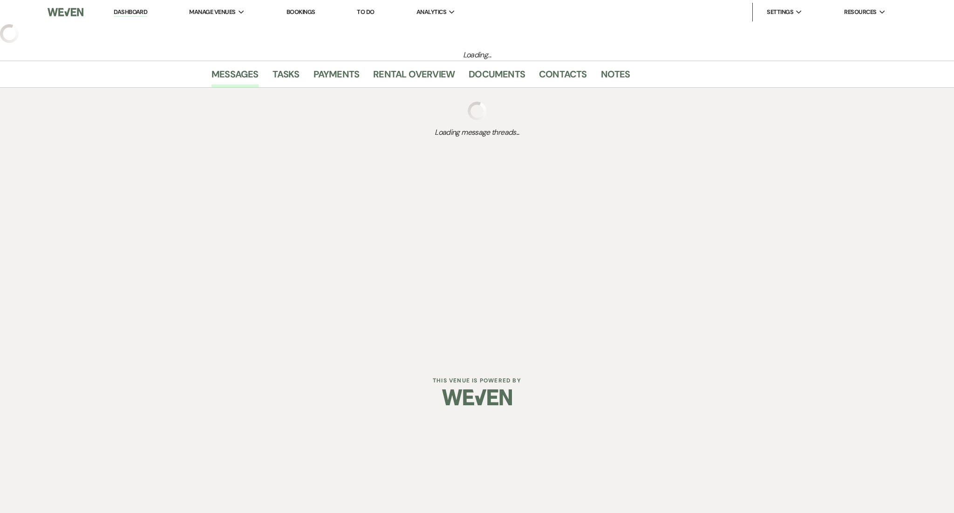
select select "3"
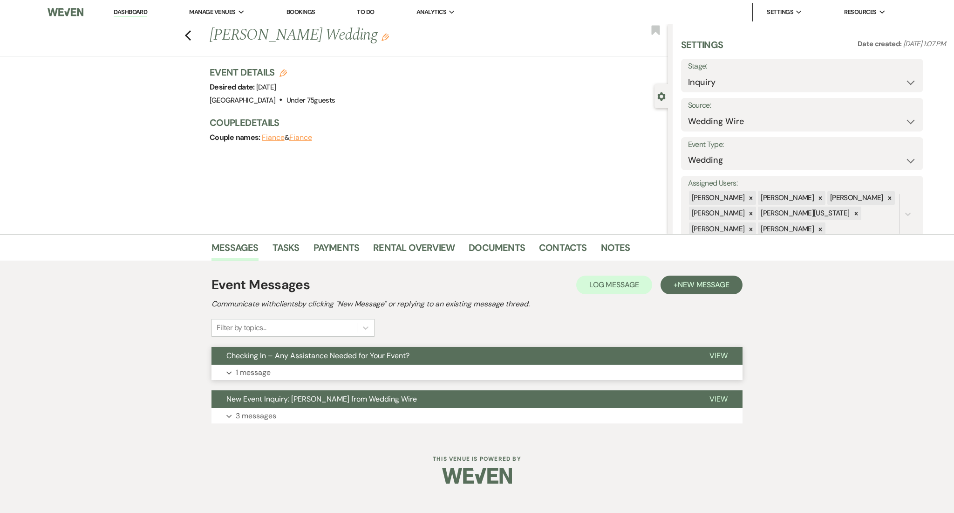
click at [474, 364] on button "Expand 1 message" at bounding box center [477, 372] width 531 height 16
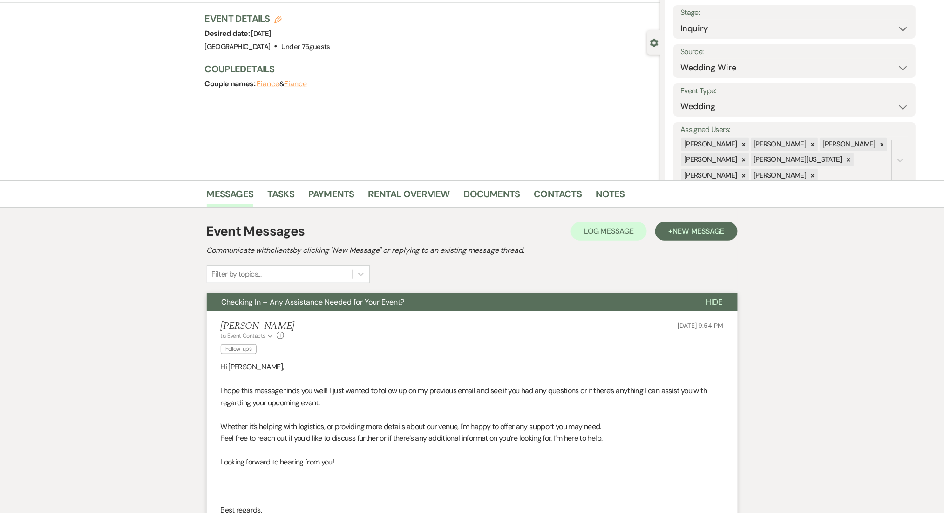
scroll to position [186, 0]
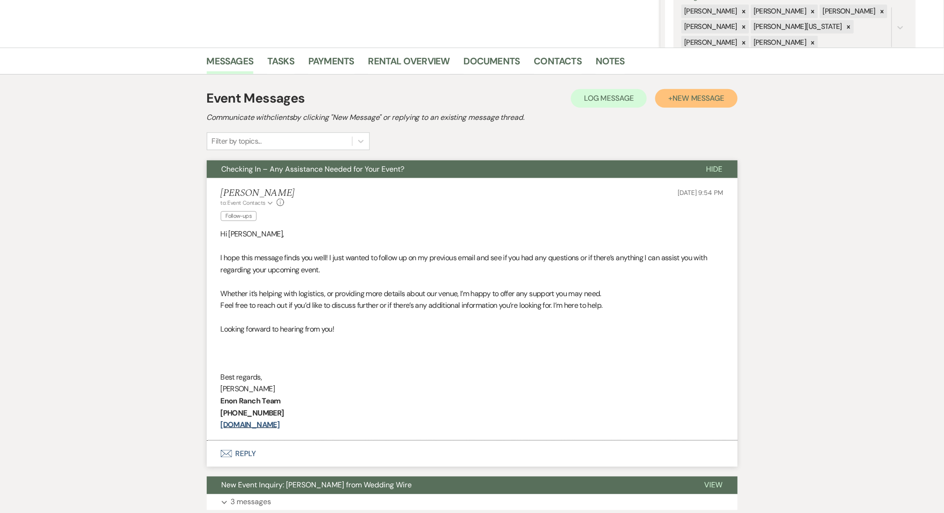
click at [701, 96] on span "New Message" at bounding box center [699, 98] width 52 height 10
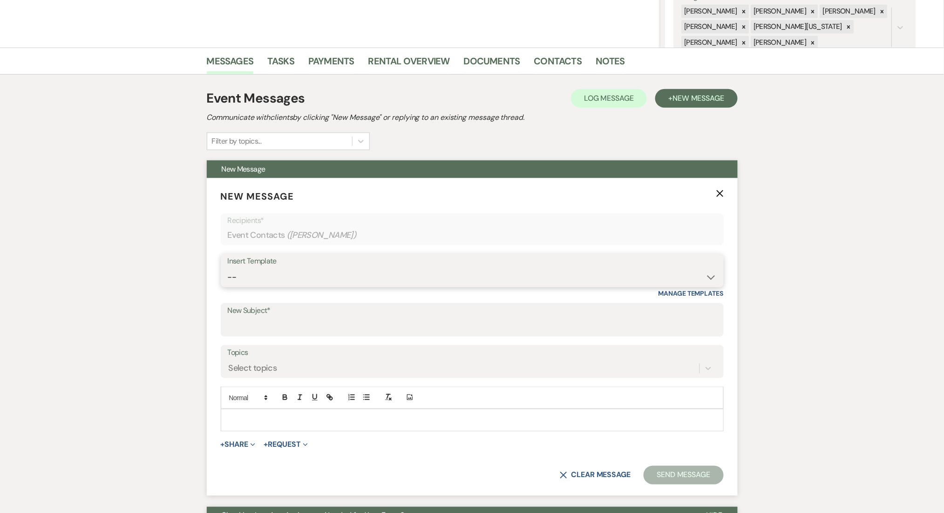
click at [502, 281] on select "-- Inquiry Follow Up Email #2 Contract Sending Template Payment Template Rental…" at bounding box center [472, 277] width 489 height 18
select select "1402"
click at [228, 268] on select "-- Inquiry Follow Up Email #2 Contract Sending Template Payment Template Rental…" at bounding box center [472, 277] width 489 height 18
type input "Ready to Schedule a Tour?"
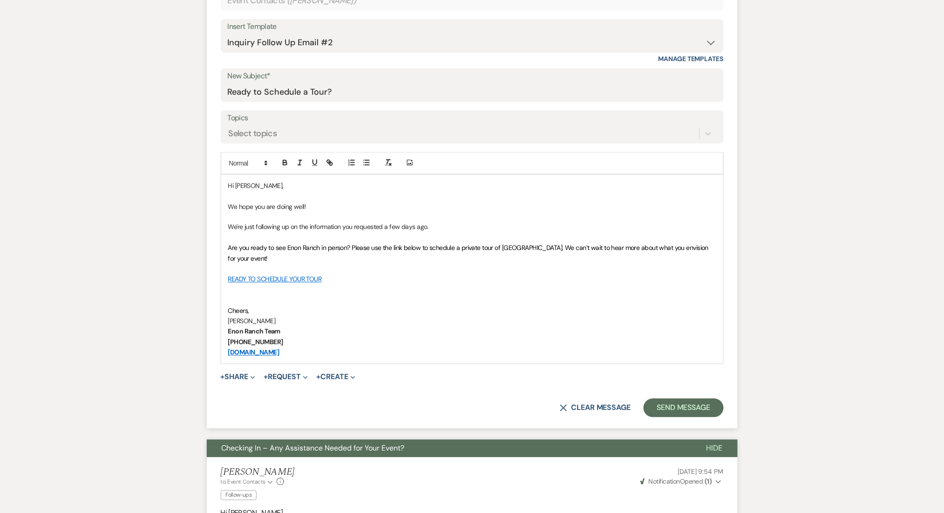
scroll to position [435, 0]
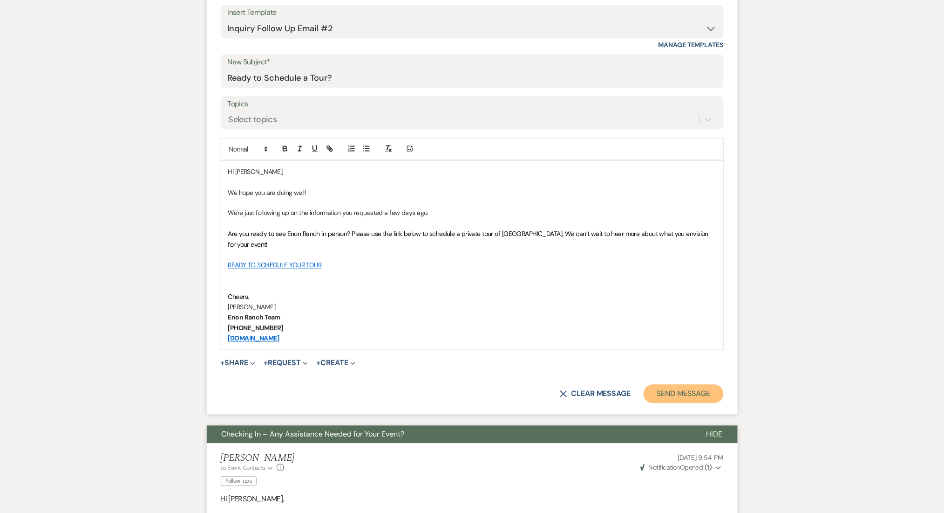
click at [676, 396] on button "Send Message" at bounding box center [684, 393] width 80 height 19
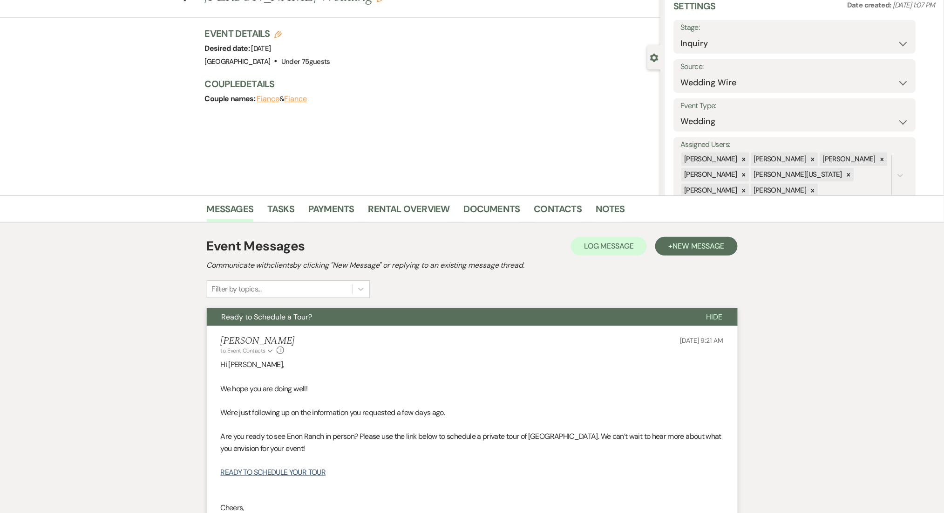
scroll to position [0, 0]
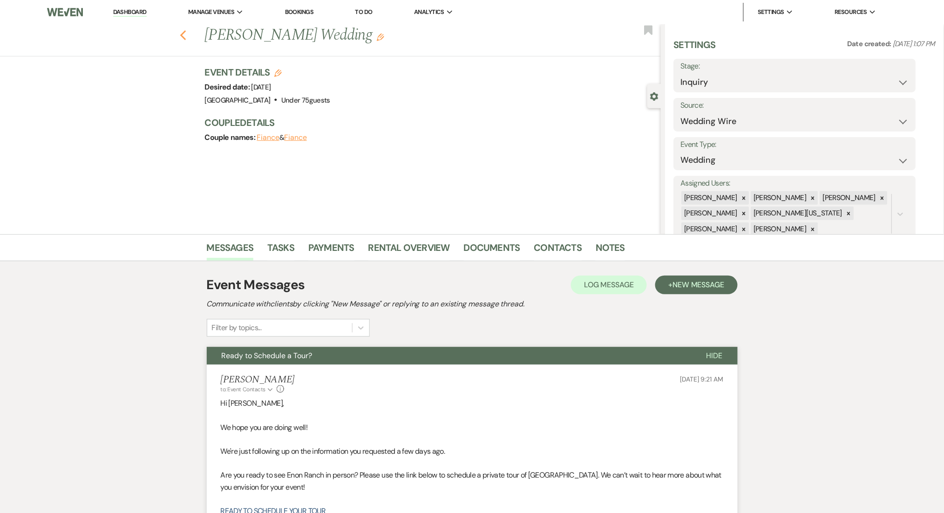
click at [186, 32] on use "button" at bounding box center [183, 35] width 6 height 10
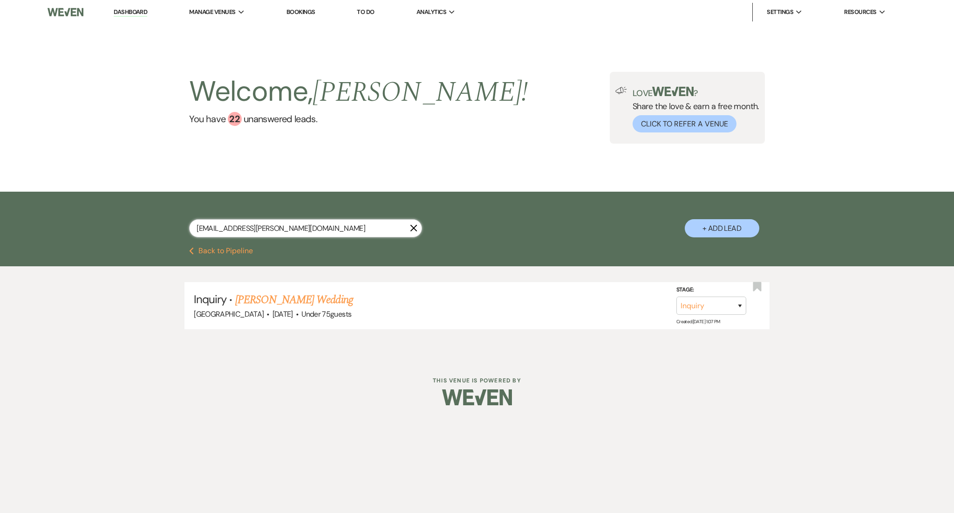
drag, startPoint x: 310, startPoint y: 227, endPoint x: 148, endPoint y: 224, distance: 162.2
click at [148, 224] on div "mina.summers@charter.net X + Add Lead" at bounding box center [477, 220] width 671 height 48
paste input "ashley.forsythe123@gmail.com"
type input "ashley.forsythe123@gmail.com"
click at [267, 295] on link "Ashley Forsythe's Wedding" at bounding box center [294, 299] width 118 height 17
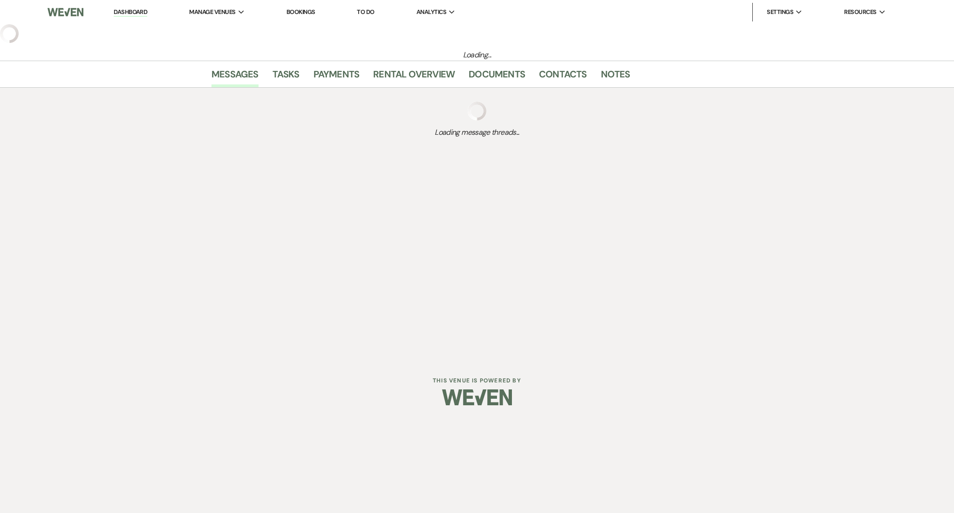
select select "3"
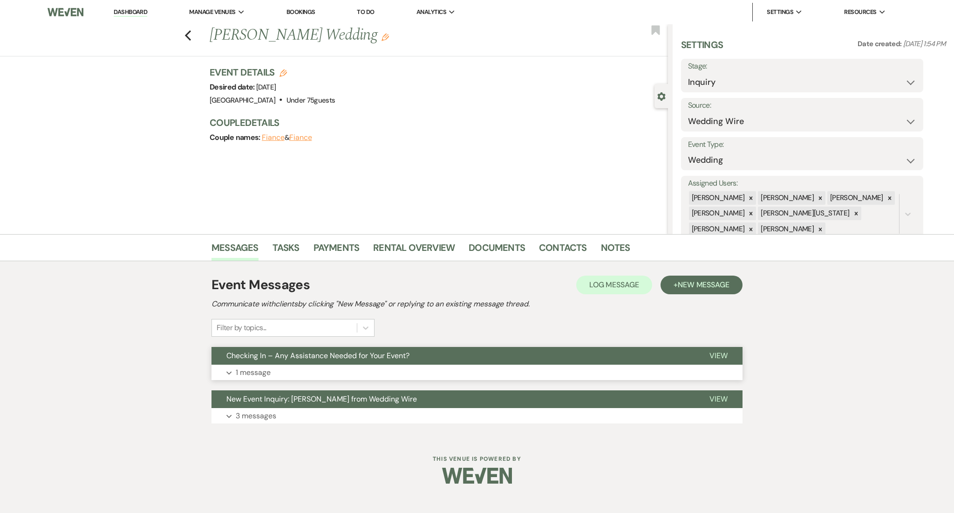
click at [409, 372] on button "Expand 1 message" at bounding box center [477, 372] width 531 height 16
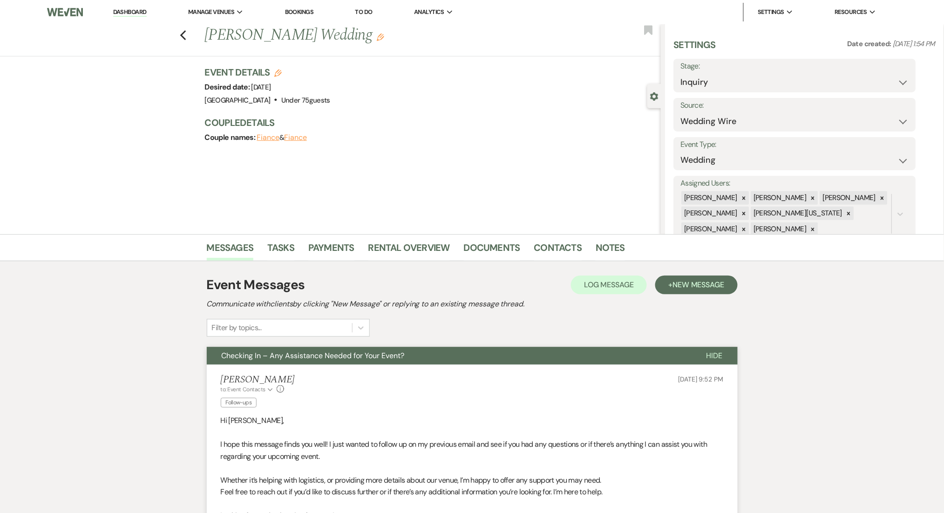
scroll to position [124, 0]
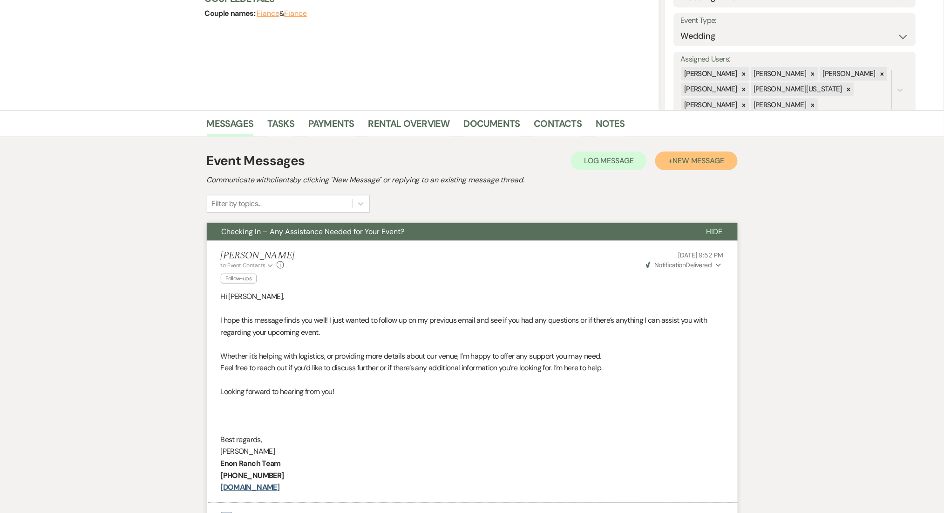
click at [702, 152] on button "+ New Message" at bounding box center [697, 160] width 82 height 19
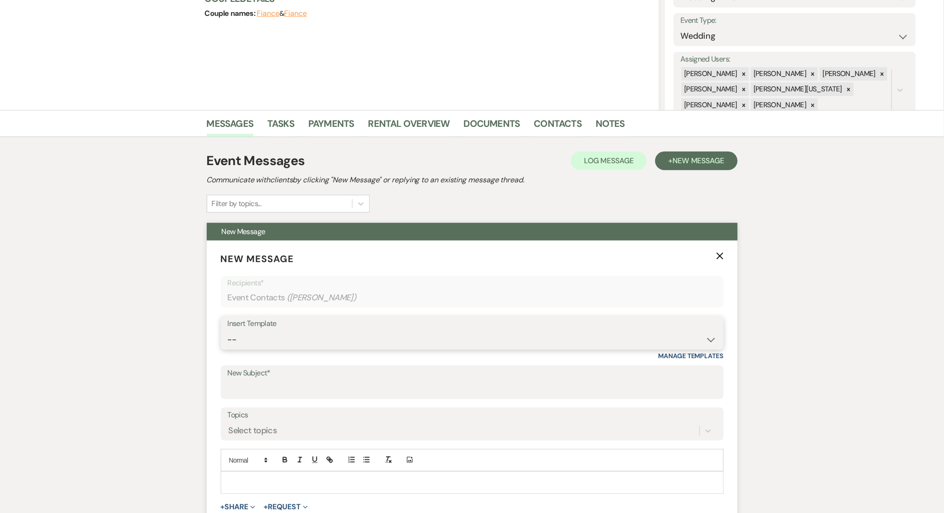
click at [273, 335] on select "-- Inquiry Follow Up Email #2 Contract Sending Template Payment Template Rental…" at bounding box center [472, 339] width 489 height 18
select select "1402"
click at [228, 330] on select "-- Inquiry Follow Up Email #2 Contract Sending Template Payment Template Rental…" at bounding box center [472, 339] width 489 height 18
type input "Ready to Schedule a Tour?"
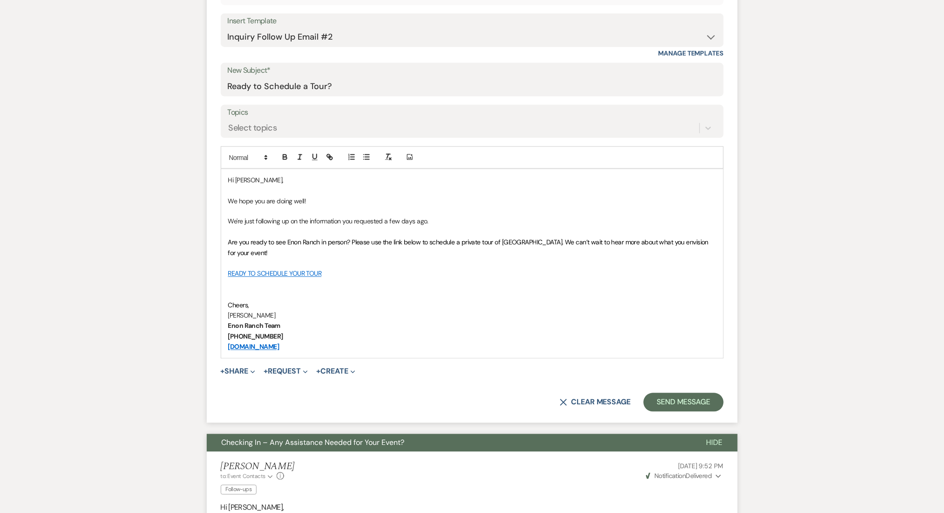
scroll to position [373, 0]
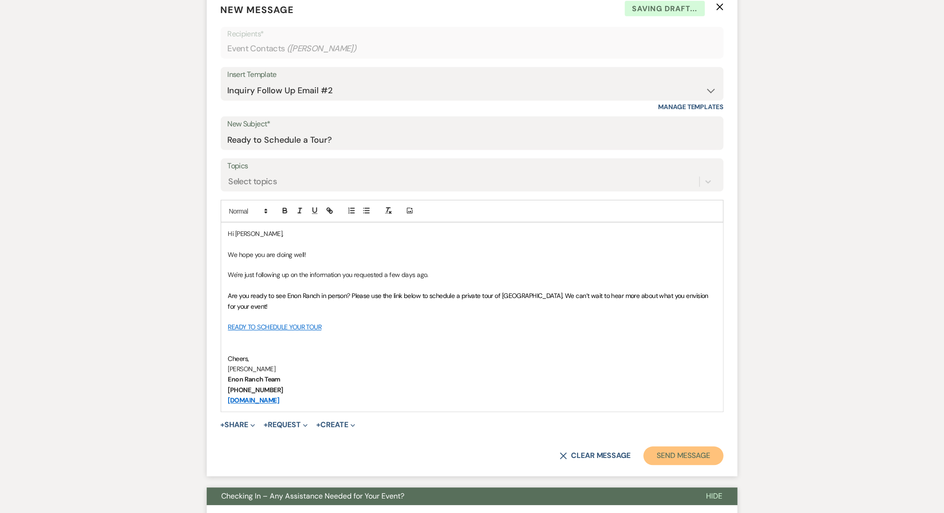
click at [667, 454] on button "Send Message" at bounding box center [684, 455] width 80 height 19
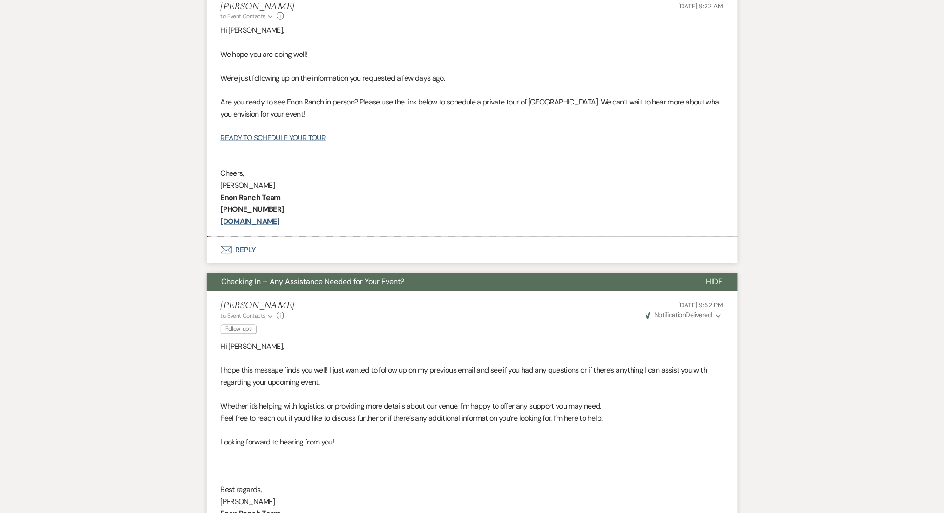
scroll to position [26, 0]
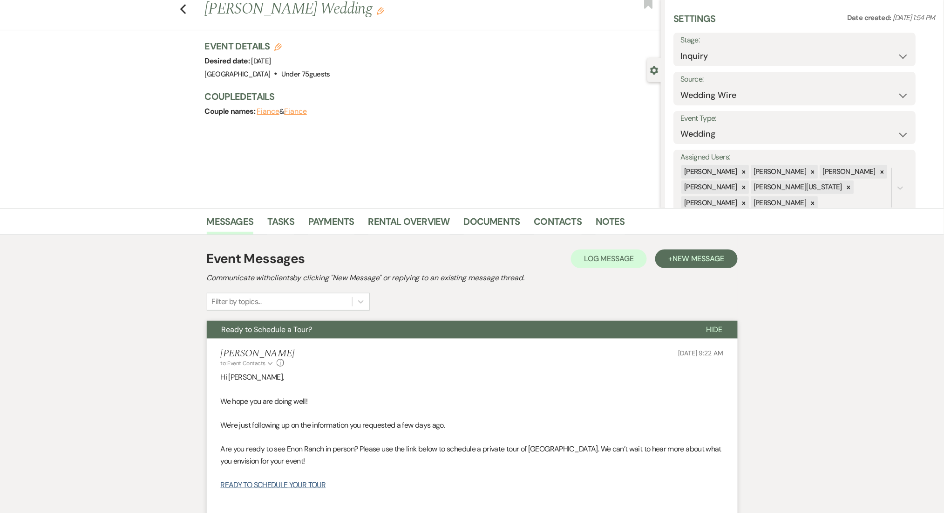
click at [191, 3] on div "Previous Ashley Forsythe's Wedding Edit Bookmark" at bounding box center [328, 14] width 666 height 32
click at [186, 8] on use "button" at bounding box center [183, 9] width 6 height 10
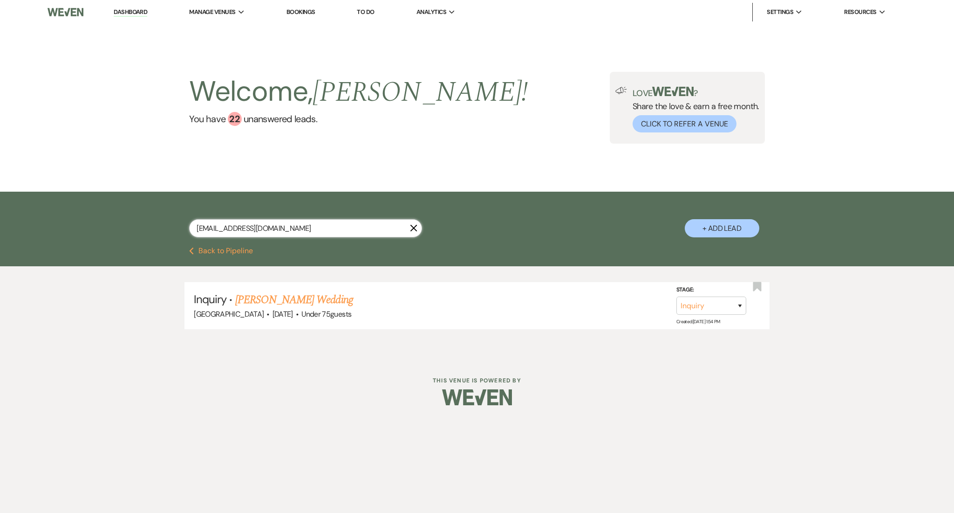
drag, startPoint x: 328, startPoint y: 224, endPoint x: 0, endPoint y: 207, distance: 328.4
click at [0, 207] on div "ashley.forsythe123@gmail.com X + Add Lead" at bounding box center [477, 218] width 954 height 55
paste input "rhondajameson3"
type input "rhondajameson33@gmail.com"
click at [355, 299] on link "Rhonda Champion Jameson's Wedding" at bounding box center [334, 299] width 199 height 17
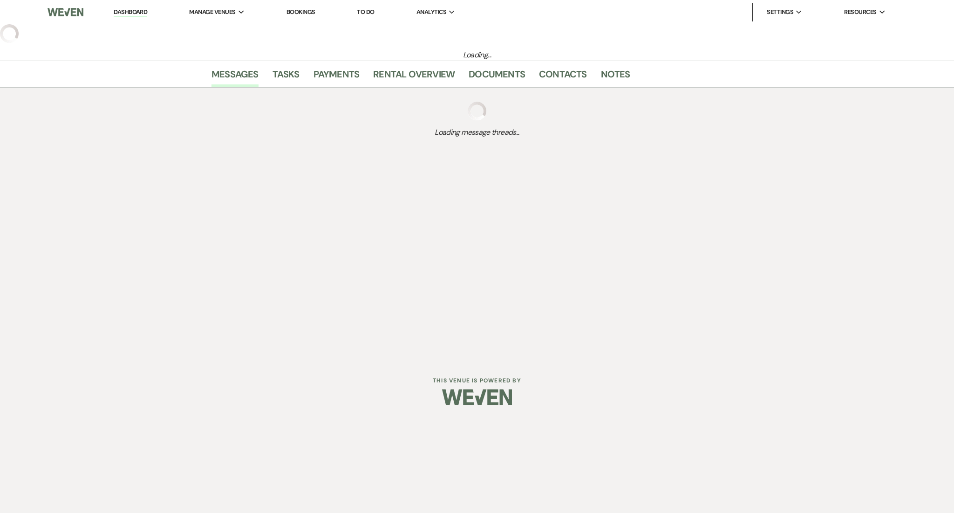
select select "3"
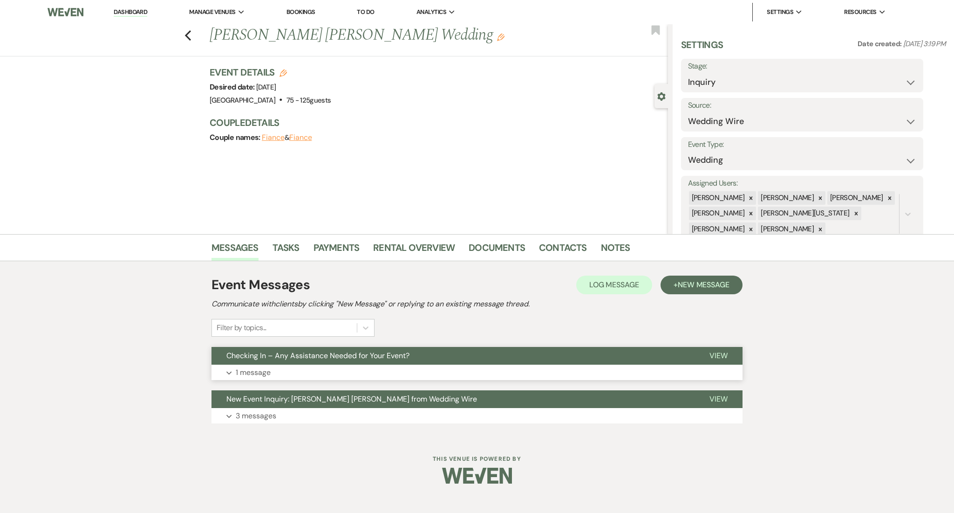
click at [354, 376] on button "Expand 1 message" at bounding box center [477, 372] width 531 height 16
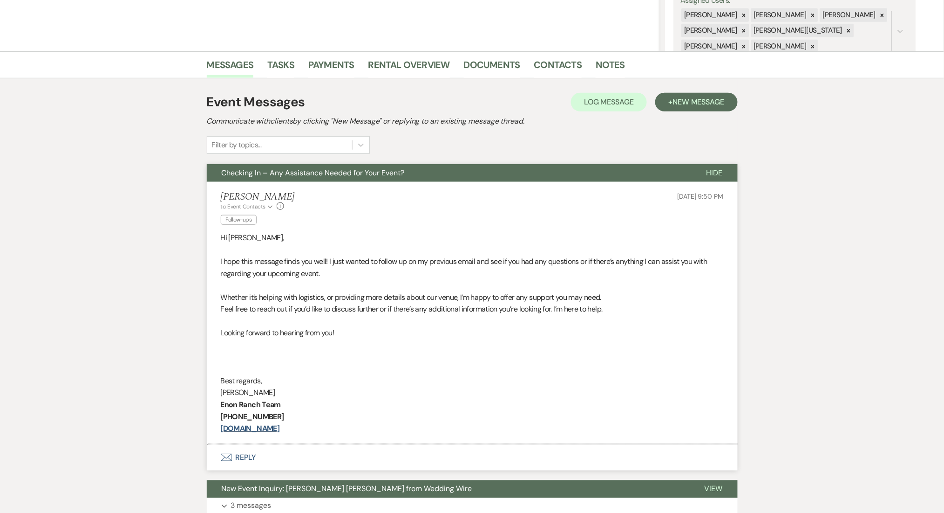
scroll to position [248, 0]
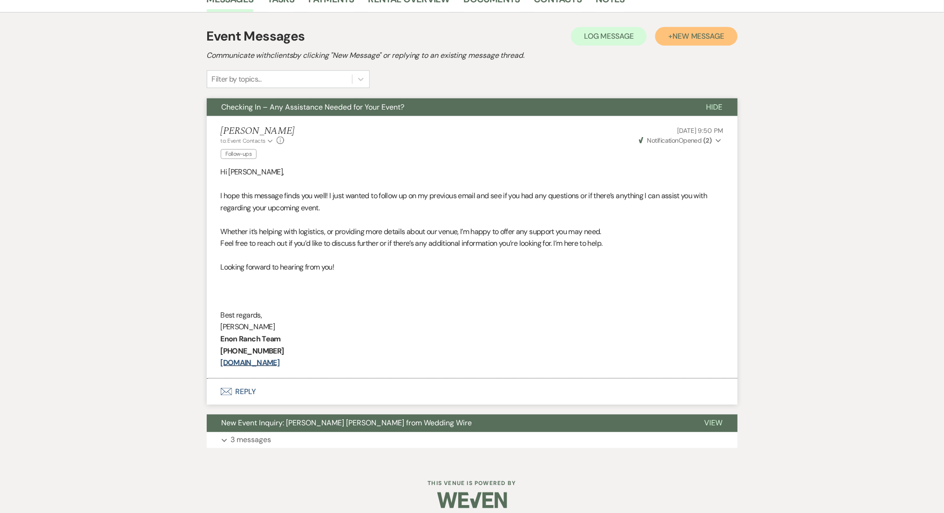
click at [709, 32] on span "New Message" at bounding box center [699, 36] width 52 height 10
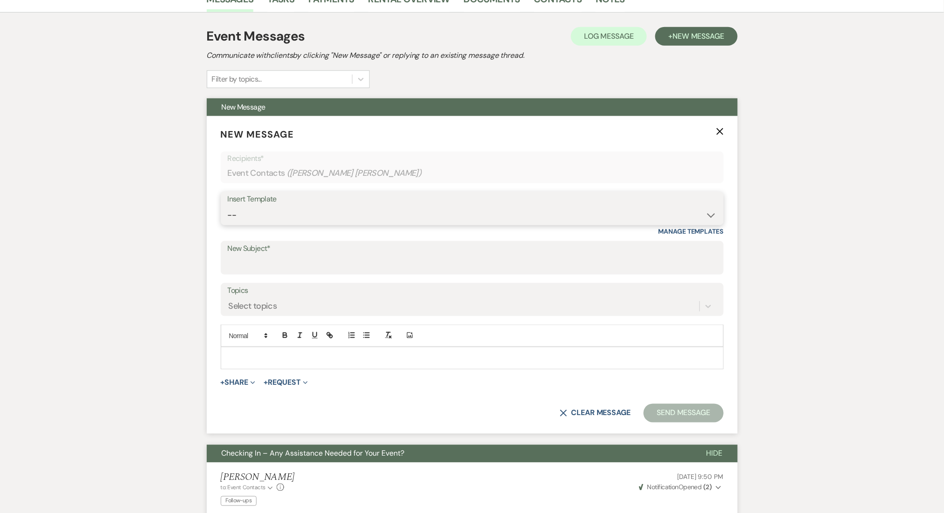
click at [328, 210] on select "-- Inquiry Follow Up Email #2 Contract Sending Template Payment Template Rental…" at bounding box center [472, 215] width 489 height 18
select select "1402"
click at [228, 206] on select "-- Inquiry Follow Up Email #2 Contract Sending Template Payment Template Rental…" at bounding box center [472, 215] width 489 height 18
type input "Ready to Schedule a Tour?"
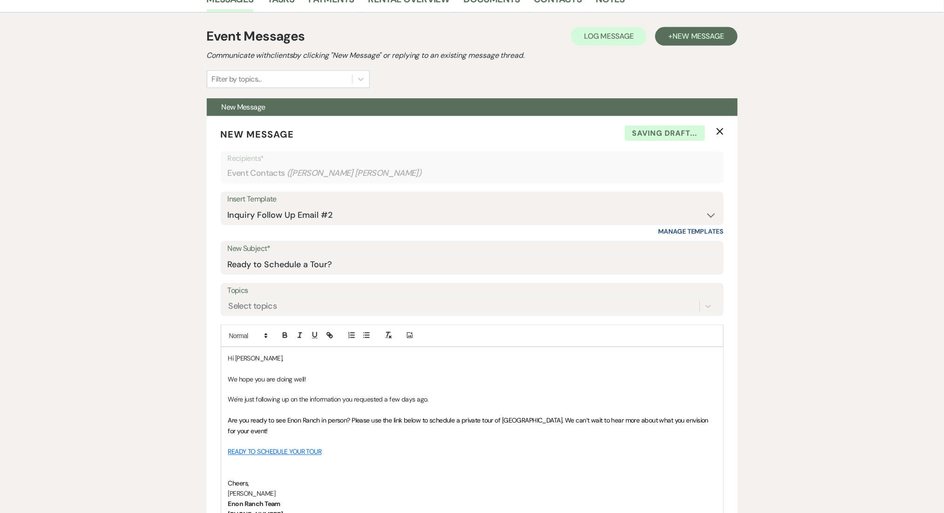
click at [60, 239] on div "Messages Tasks Payments Rental Overview Documents Contacts Notes Event Messages…" at bounding box center [472, 481] width 944 height 990
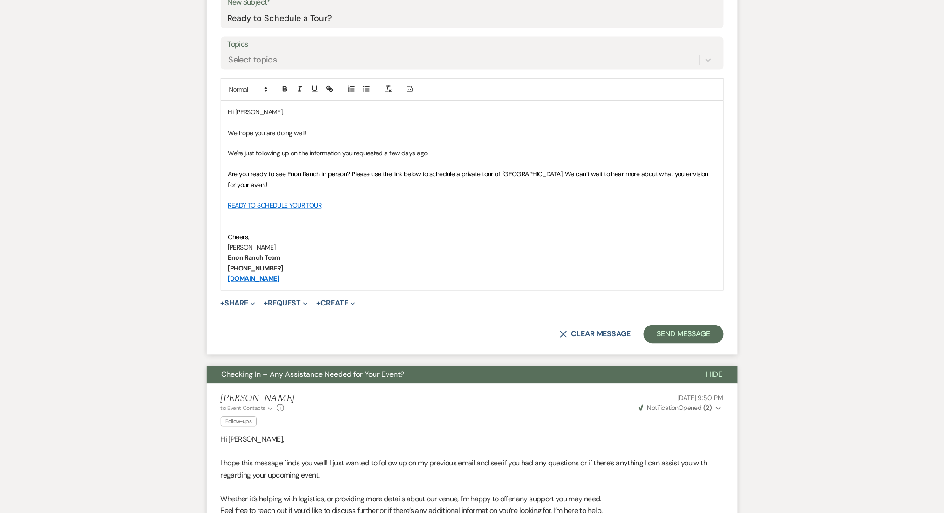
scroll to position [497, 0]
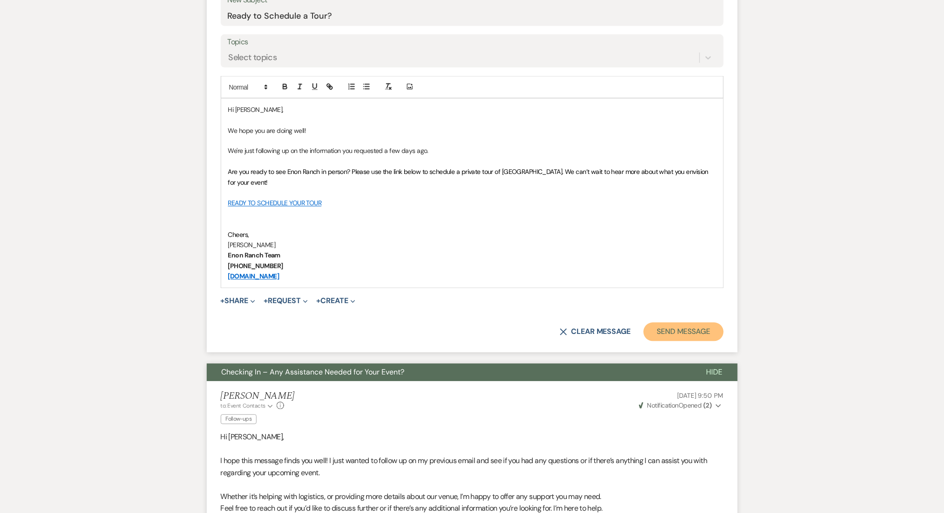
click at [689, 334] on button "Send Message" at bounding box center [684, 331] width 80 height 19
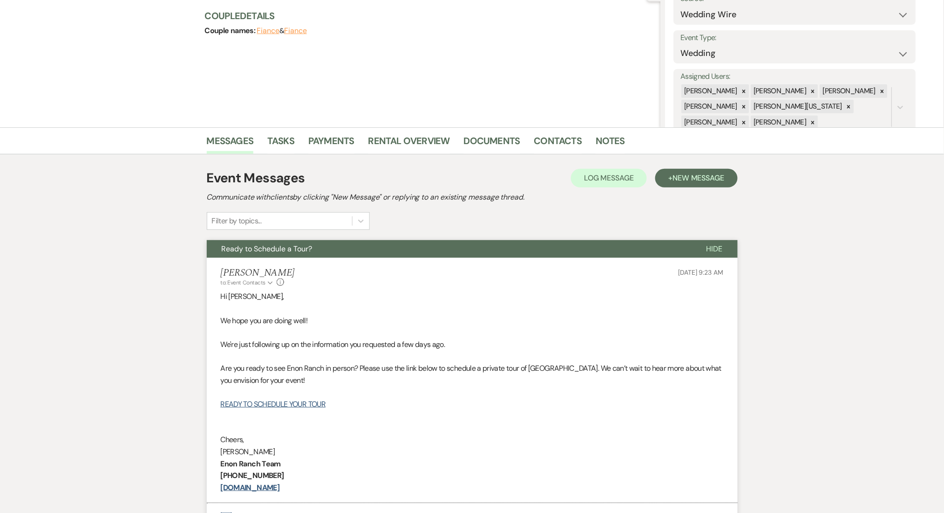
scroll to position [0, 0]
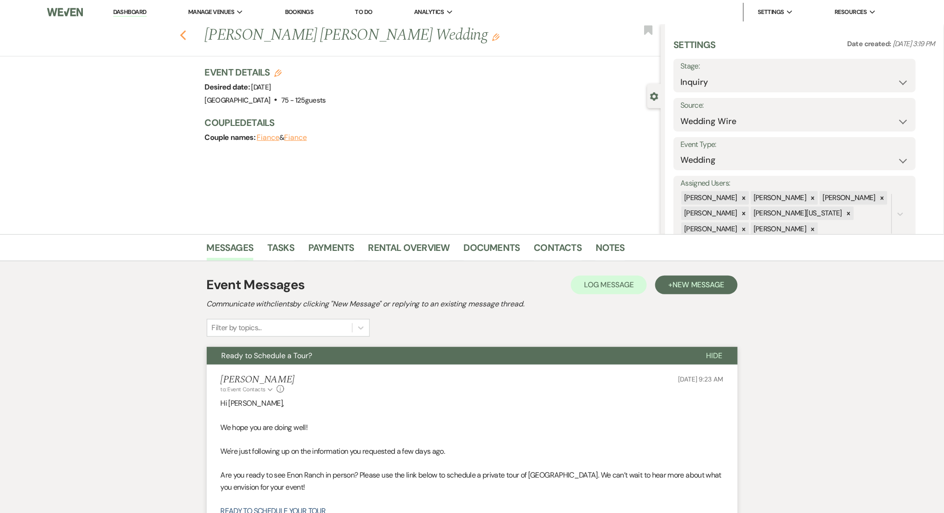
click at [186, 33] on use "button" at bounding box center [183, 35] width 6 height 10
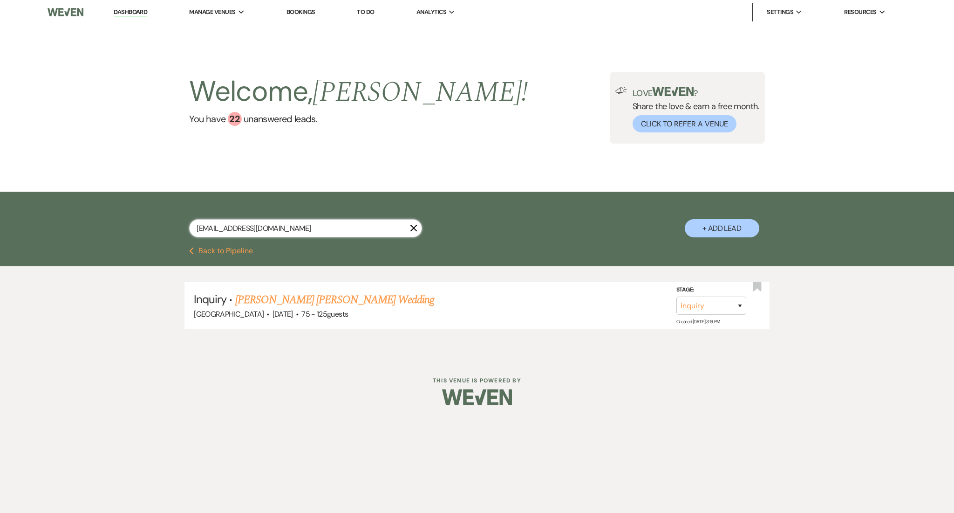
drag, startPoint x: 302, startPoint y: 231, endPoint x: 132, endPoint y: 218, distance: 170.1
click at [132, 218] on div "rhondajameson33@gmail.com X + Add Lead" at bounding box center [477, 218] width 954 height 55
paste input "cjanez2024"
type input "cjanez2024@gmail.com"
click at [333, 294] on link "Johnathan & Chauntelle's Wedding" at bounding box center [342, 299] width 215 height 17
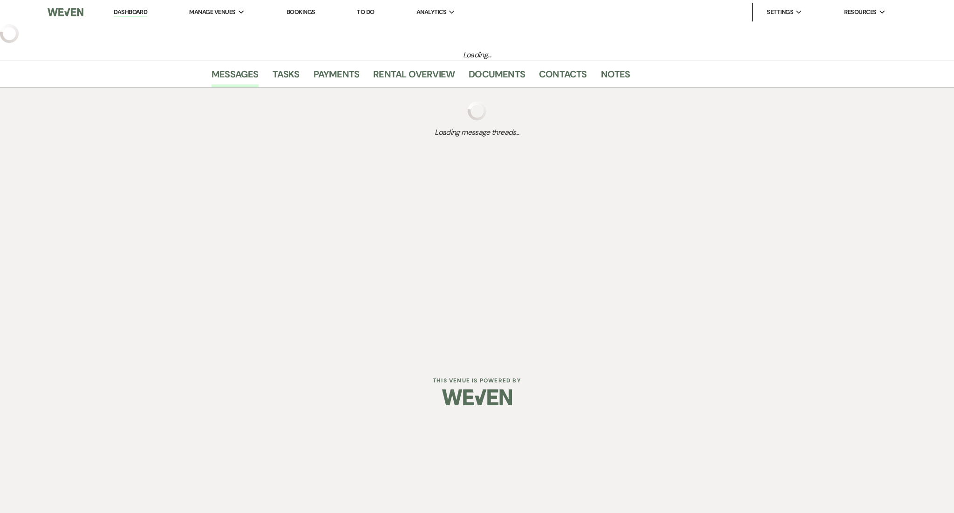
select select "5"
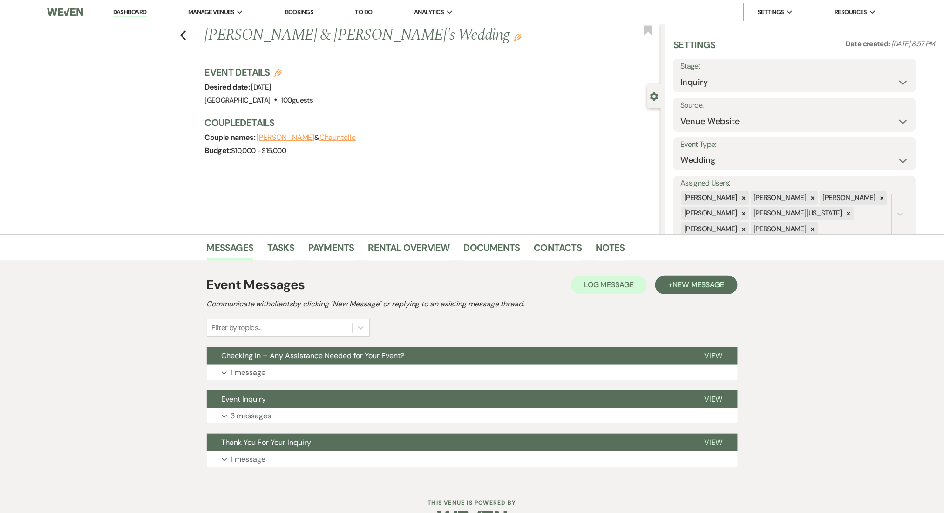
click at [353, 381] on div "Event Messages Log Log Message + New Message Communicate with clients by clicki…" at bounding box center [472, 370] width 531 height 201
click at [358, 376] on button "Expand 1 message" at bounding box center [472, 372] width 531 height 16
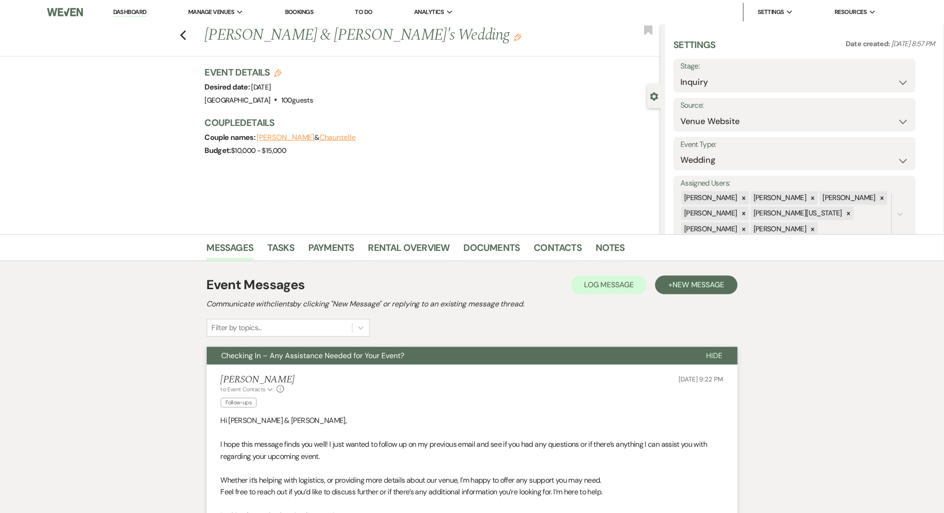
scroll to position [124, 0]
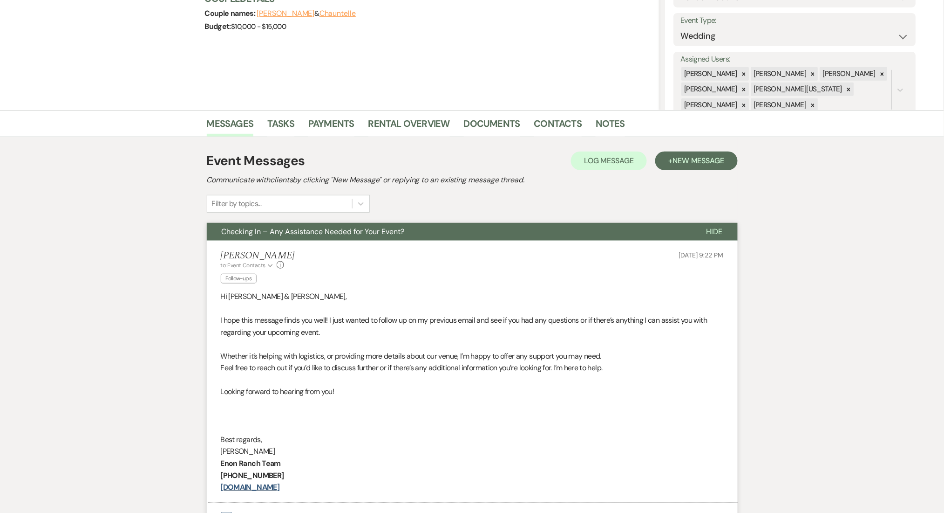
click at [683, 146] on div "Event Messages Log Log Message + New Message Communicate with clients by clicki…" at bounding box center [472, 383] width 531 height 474
drag, startPoint x: 680, startPoint y: 149, endPoint x: 682, endPoint y: 155, distance: 6.8
click at [680, 150] on div "Event Messages Log Log Message + New Message Communicate with clients by clicki…" at bounding box center [472, 383] width 531 height 474
click at [682, 156] on span "New Message" at bounding box center [699, 161] width 52 height 10
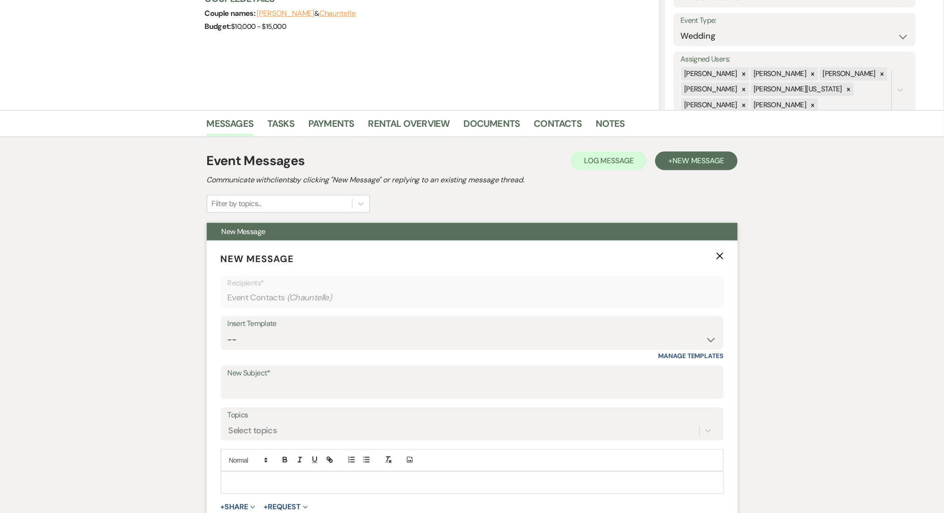
click at [319, 317] on div "Insert Template" at bounding box center [472, 324] width 489 height 14
click at [318, 331] on select "-- Inquiry Follow Up Email #2 Contract Sending Template Payment Template Rental…" at bounding box center [472, 339] width 489 height 18
select select "1402"
click at [228, 330] on select "-- Inquiry Follow Up Email #2 Contract Sending Template Payment Template Rental…" at bounding box center [472, 339] width 489 height 18
type input "Ready to Schedule a Tour?"
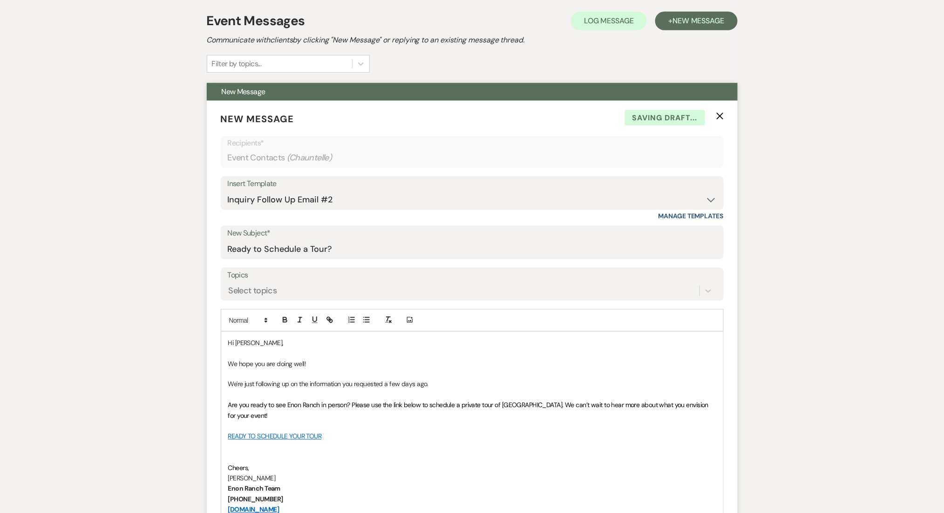
scroll to position [435, 0]
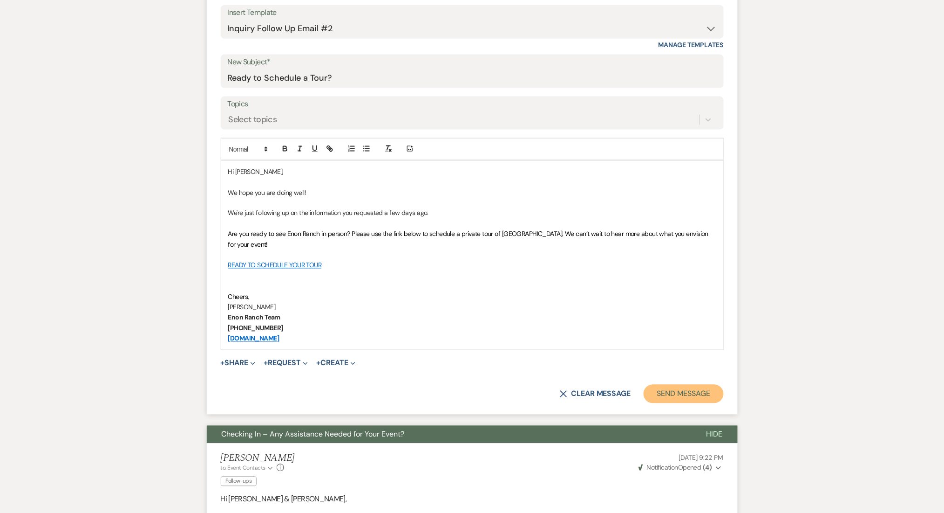
click at [703, 402] on button "Send Message" at bounding box center [684, 393] width 80 height 19
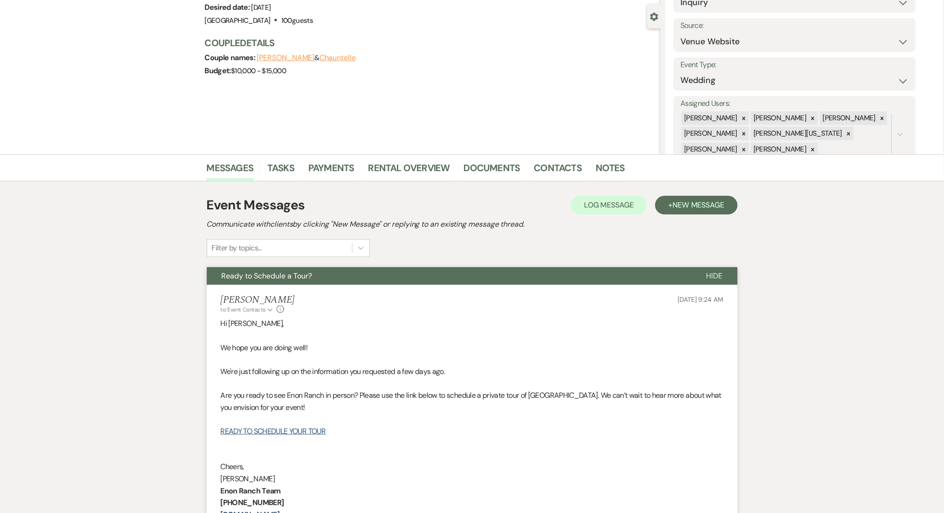
scroll to position [0, 0]
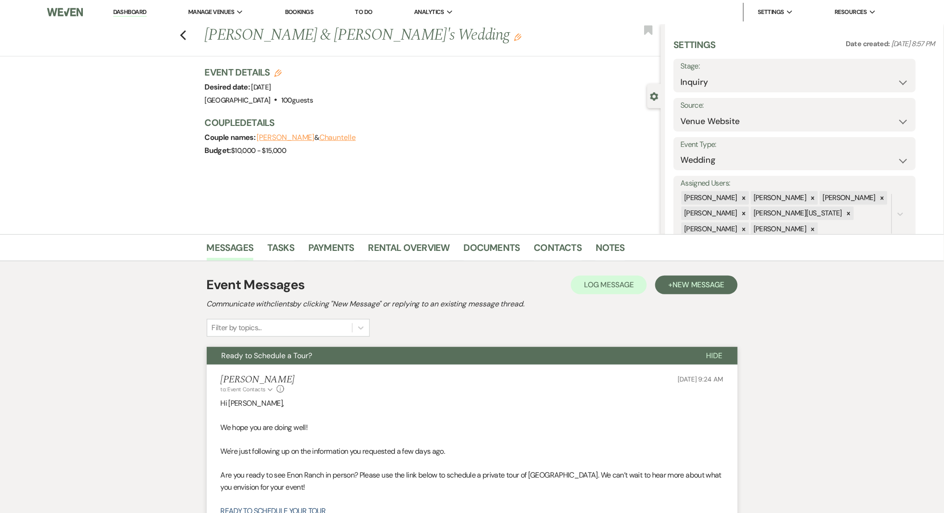
click at [192, 36] on div "Previous Johnathan & Chauntelle's Wedding Edit Bookmark" at bounding box center [328, 40] width 666 height 32
click at [187, 36] on icon "Previous" at bounding box center [183, 35] width 7 height 11
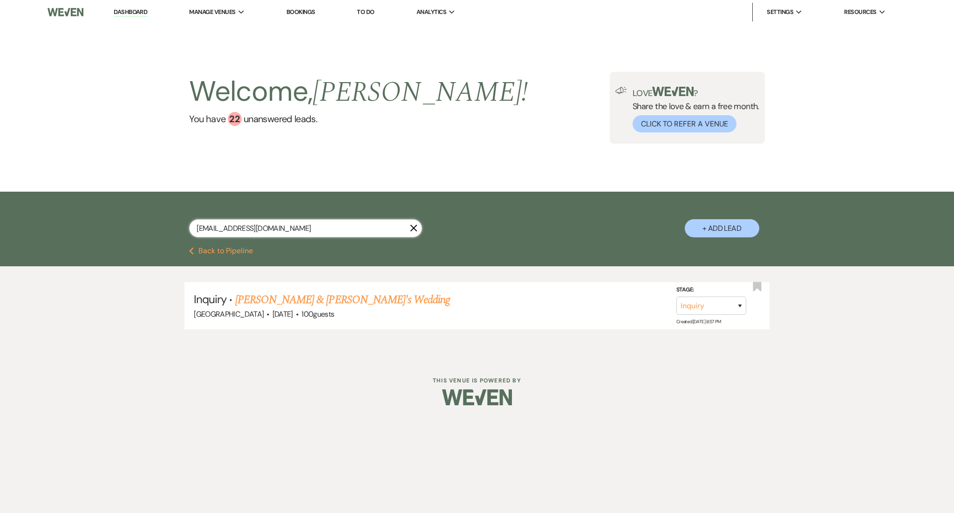
drag, startPoint x: 260, startPoint y: 225, endPoint x: 106, endPoint y: 213, distance: 153.8
click at [106, 213] on div "cjanez2024@gmail.com X + Add Lead" at bounding box center [477, 218] width 954 height 55
paste input "shawana.moore@emory.edu"
type input "shawana.moore@emory.edu"
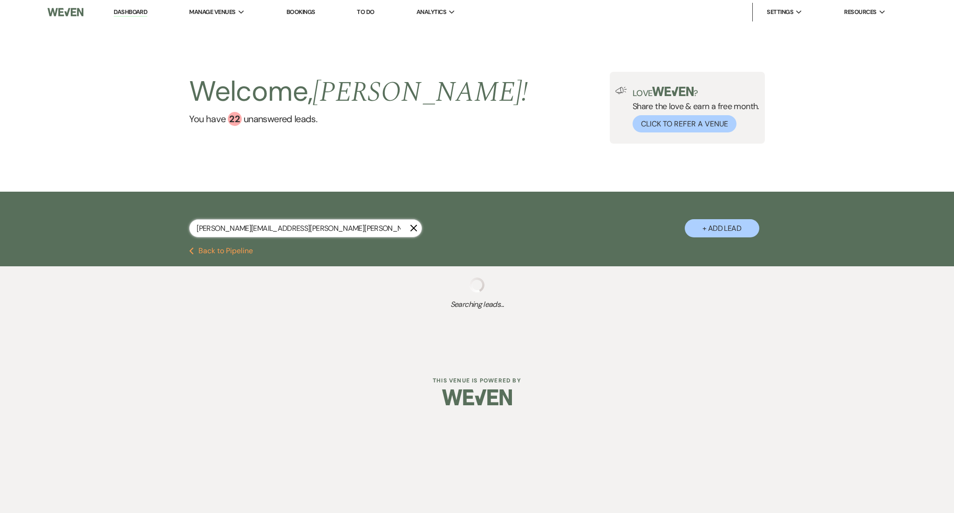
select select "8"
select select "1"
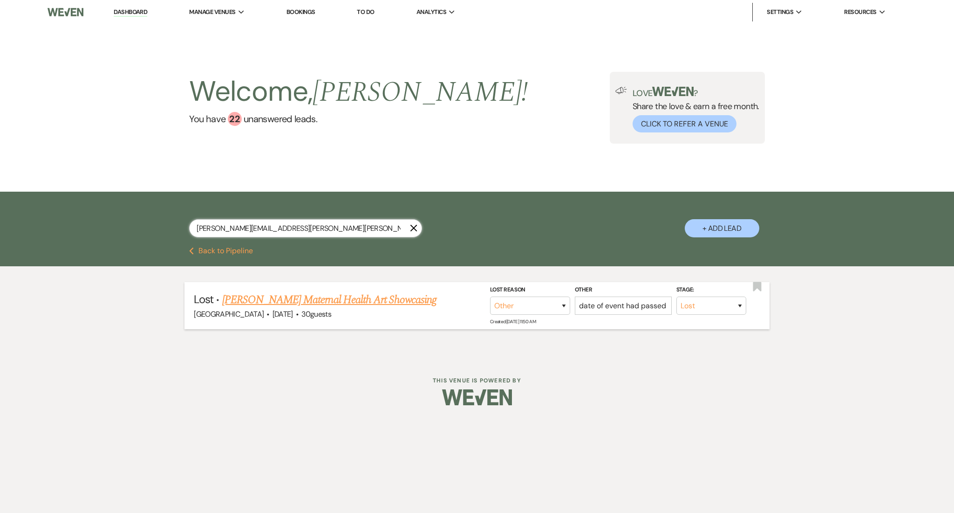
type input "shawana.moore@emory.edu"
click at [306, 305] on link "Shawana Moore's Maternal Health Art Showcasing" at bounding box center [329, 299] width 215 height 17
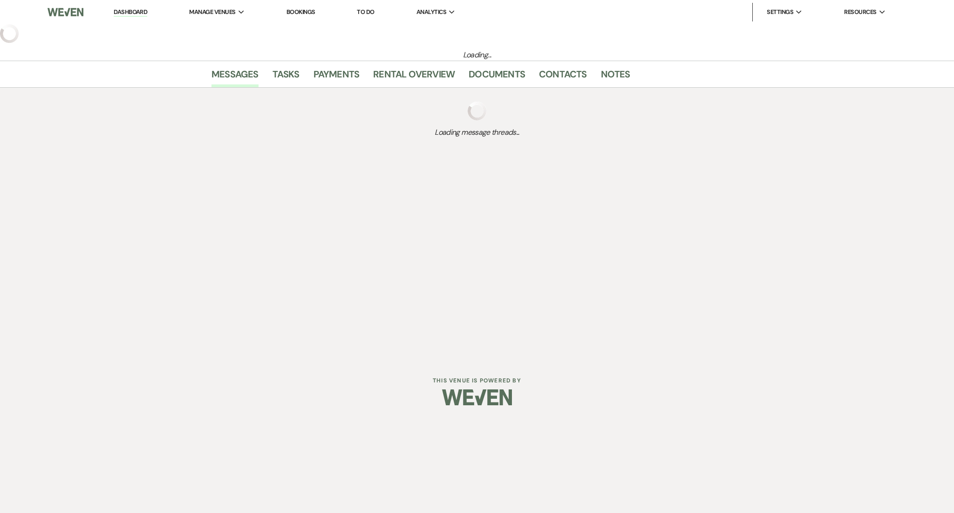
select select "8"
select select "1"
select select "5"
select select "13"
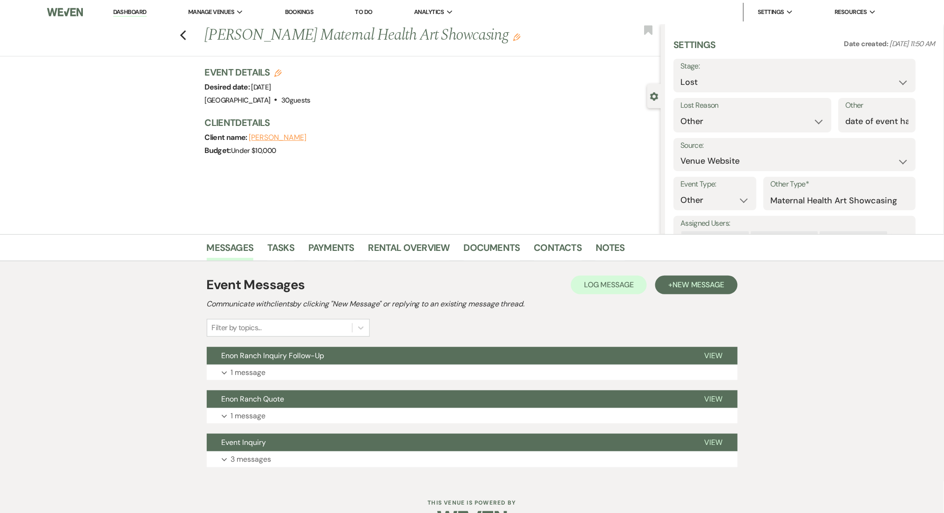
click at [184, 31] on div "Previous Shawana Moore's Maternal Health Art Showcasing Edit Bookmark" at bounding box center [328, 40] width 666 height 32
click at [187, 34] on icon "Previous" at bounding box center [183, 35] width 7 height 11
select select "8"
select select "1"
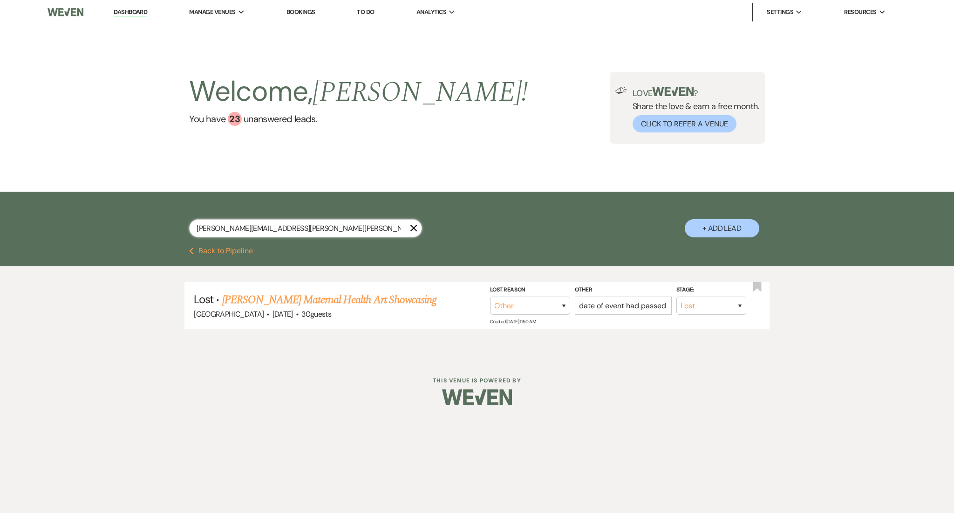
drag, startPoint x: 304, startPoint y: 230, endPoint x: 298, endPoint y: 228, distance: 6.3
click at [298, 228] on input "shawana.moore@emory.edu" at bounding box center [305, 228] width 233 height 18
drag, startPoint x: 298, startPoint y: 227, endPoint x: 34, endPoint y: 224, distance: 264.7
click at [34, 224] on div "shawana.moore@emory.edu X + Add Lead" at bounding box center [477, 218] width 954 height 55
paste input "nicoleandnickaregettingmarried@gmail.com"
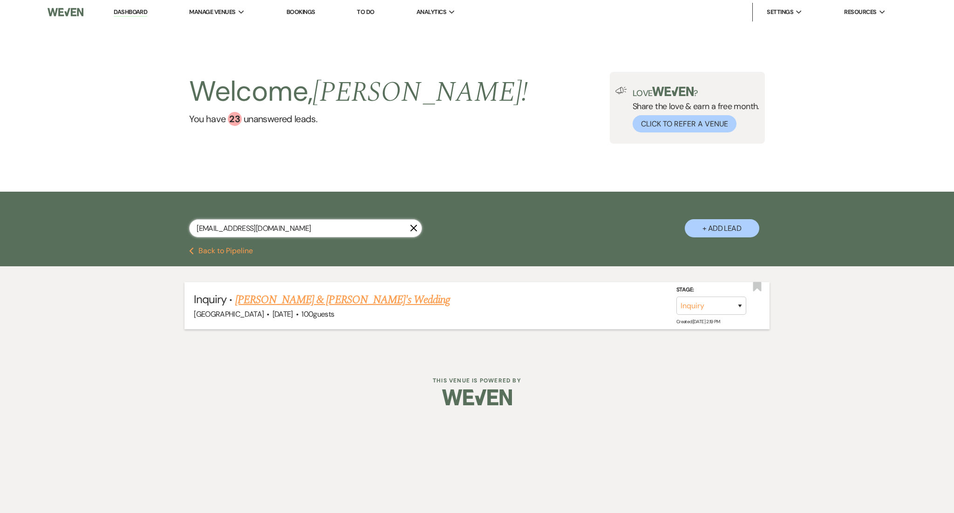
type input "nicoleandnickaregettingmarried@gmail.com"
click at [316, 297] on link "Nicole & Nick's Wedding" at bounding box center [342, 299] width 215 height 17
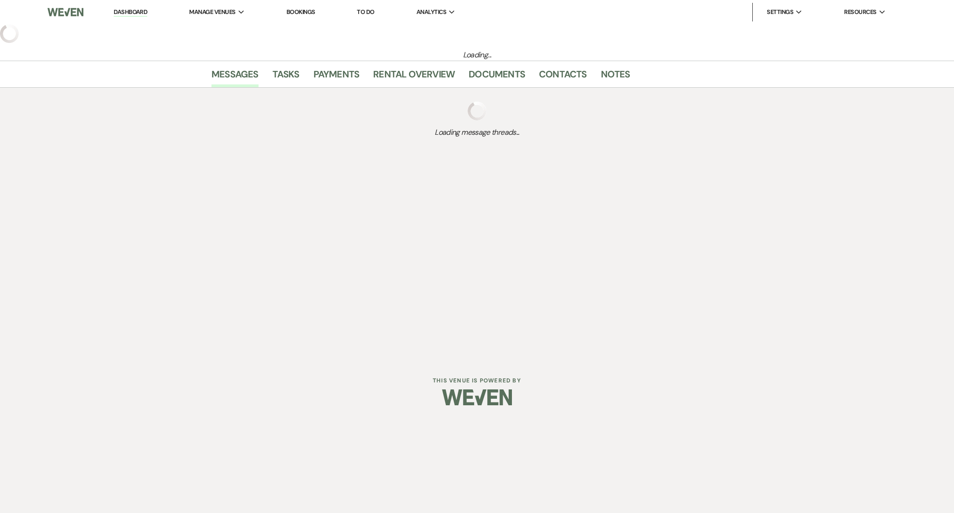
select select "5"
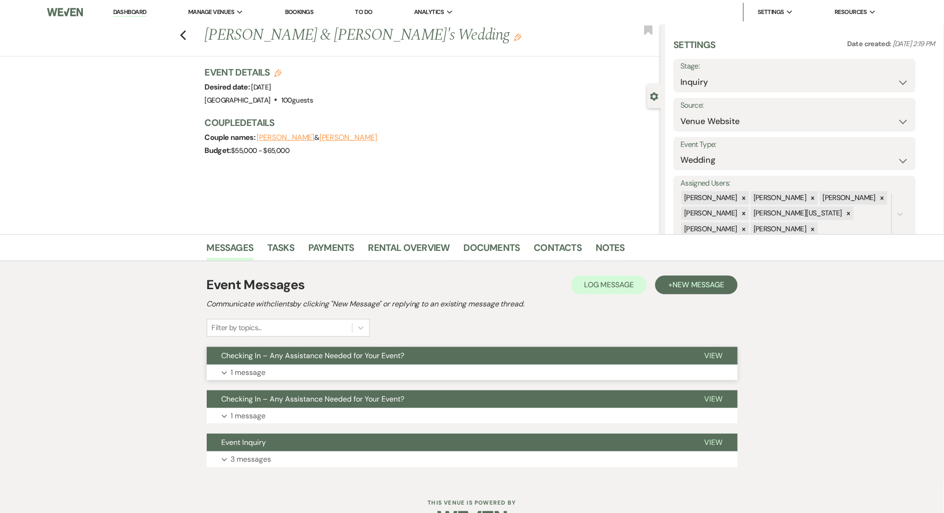
click at [315, 374] on button "Expand 1 message" at bounding box center [472, 372] width 531 height 16
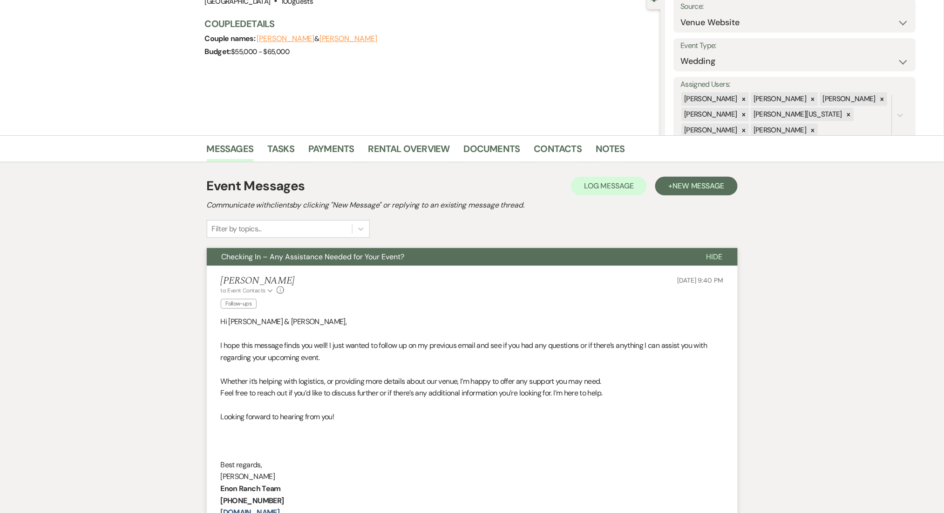
scroll to position [186, 0]
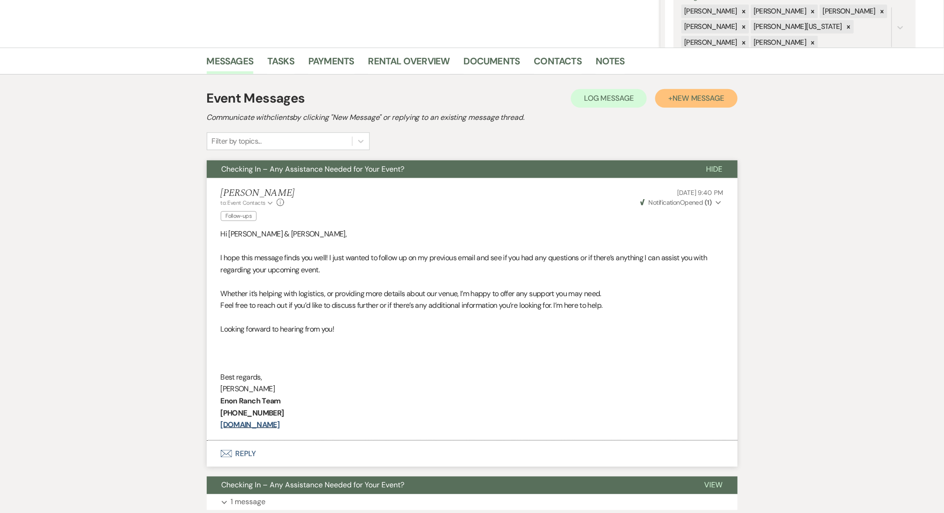
click at [685, 100] on span "New Message" at bounding box center [699, 98] width 52 height 10
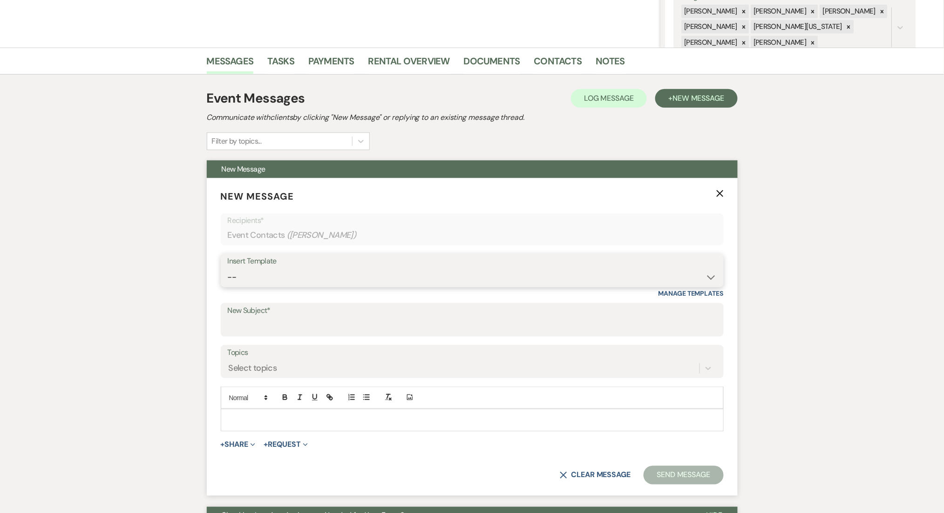
click at [345, 276] on select "-- Inquiry Follow Up Email #2 Contract Sending Template Payment Template Rental…" at bounding box center [472, 277] width 489 height 18
select select "1402"
click at [228, 268] on select "-- Inquiry Follow Up Email #2 Contract Sending Template Payment Template Rental…" at bounding box center [472, 277] width 489 height 18
type input "Ready to Schedule a Tour?"
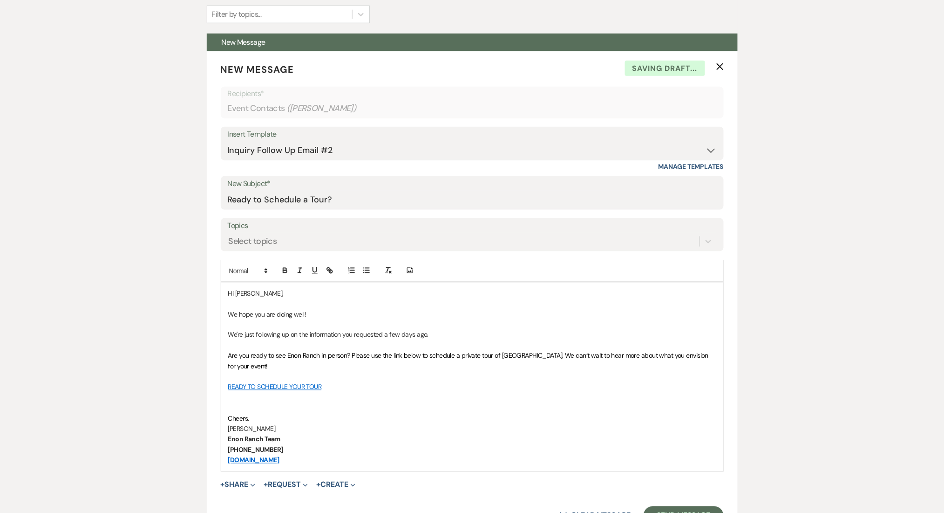
scroll to position [435, 0]
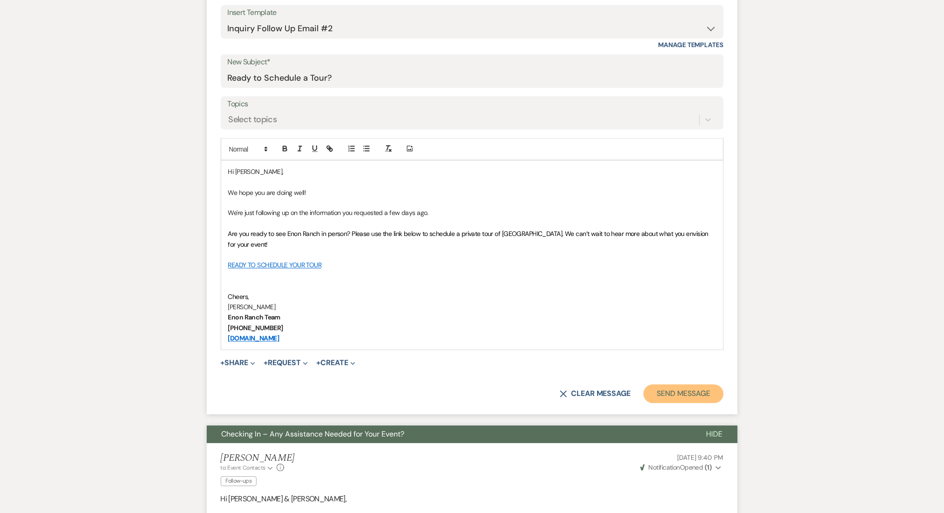
click at [668, 392] on button "Send Message" at bounding box center [684, 393] width 80 height 19
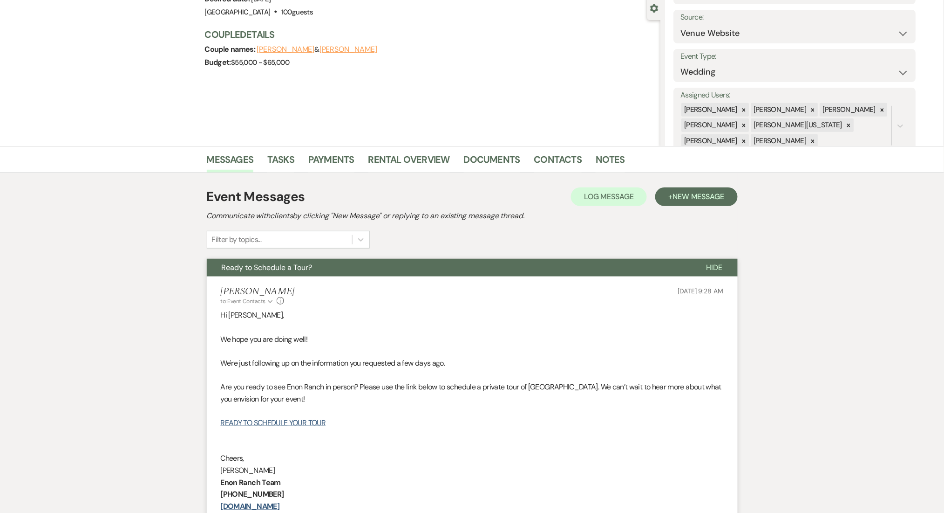
scroll to position [0, 0]
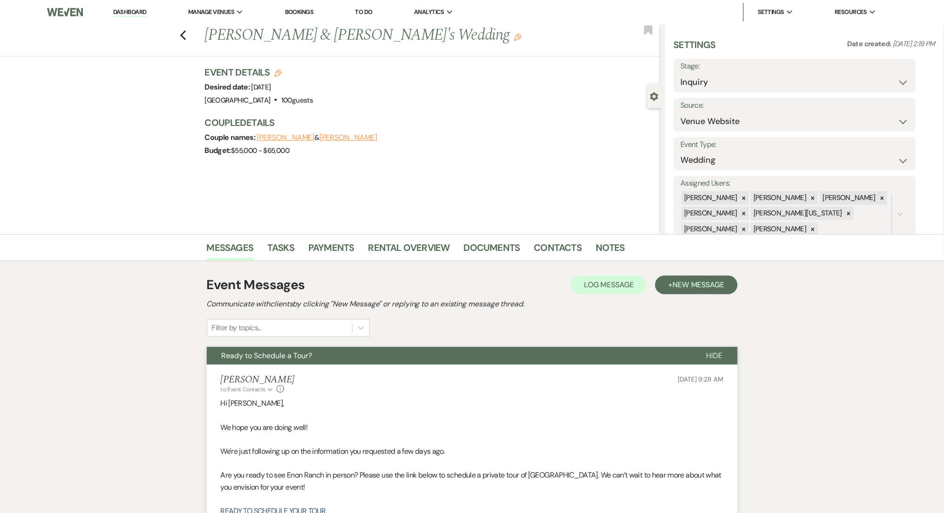
click at [193, 30] on div "Previous Nicole & Nick's Wedding Edit Bookmark" at bounding box center [328, 40] width 666 height 32
click at [187, 35] on icon "Previous" at bounding box center [183, 35] width 7 height 11
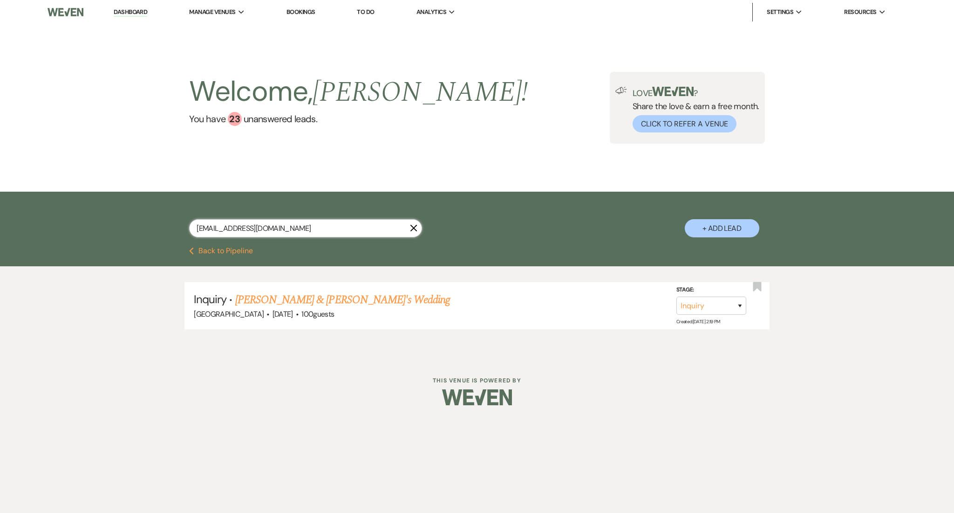
drag, startPoint x: 348, startPoint y: 231, endPoint x: 94, endPoint y: 212, distance: 254.6
click at [94, 212] on div "nicoleandnickaregettingmarried@gmail.com X + Add Lead" at bounding box center [477, 218] width 954 height 55
paste input "zknelson98"
type input "zknelson98@gmail.com"
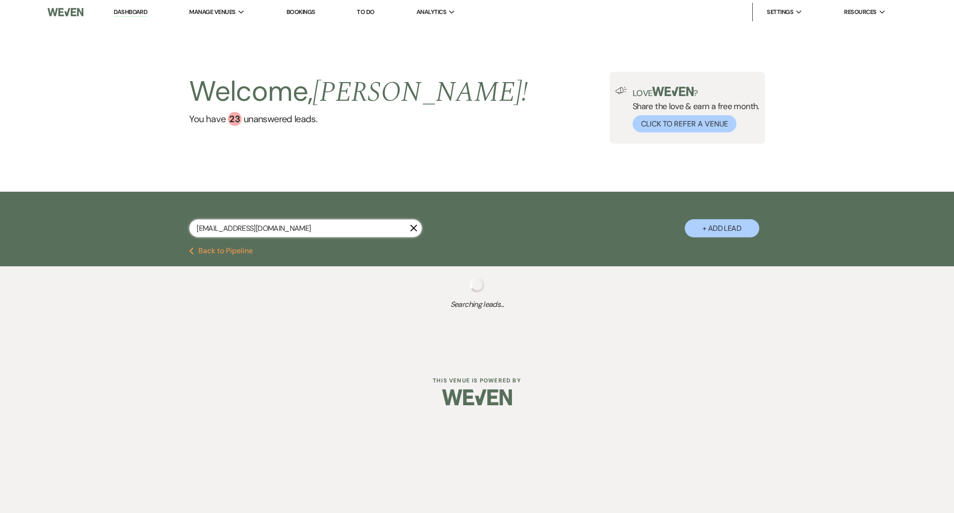
select select "4"
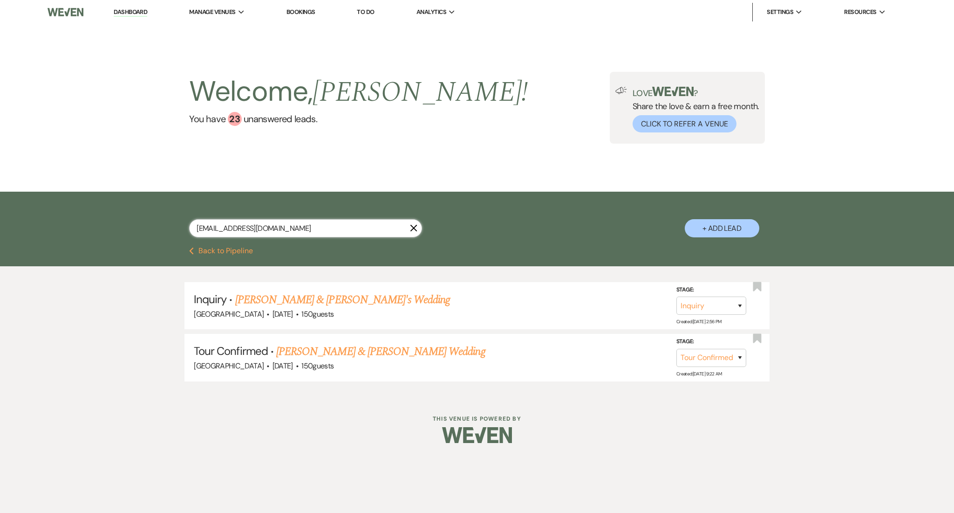
type input "zknelson98@gmail.com"
click at [288, 305] on link "Marquez & Zoe's Wedding" at bounding box center [342, 299] width 215 height 17
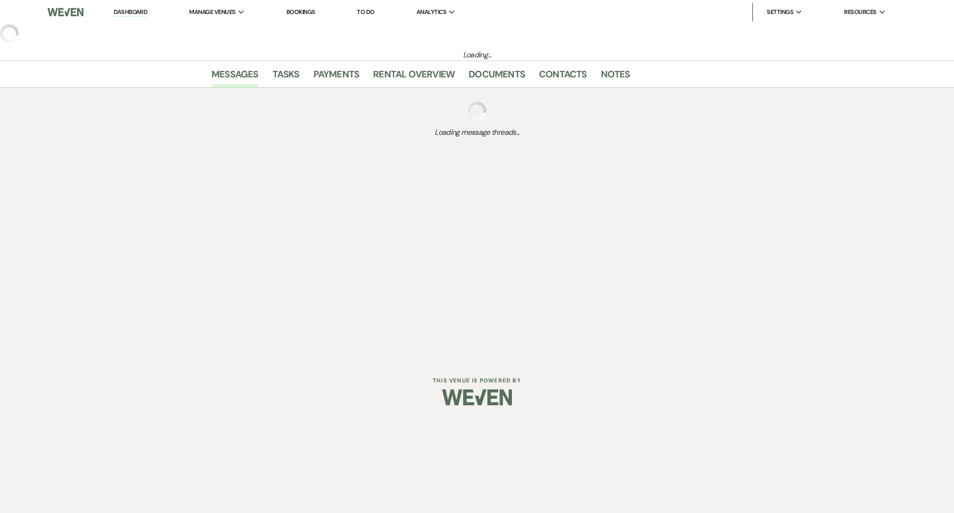
select select "5"
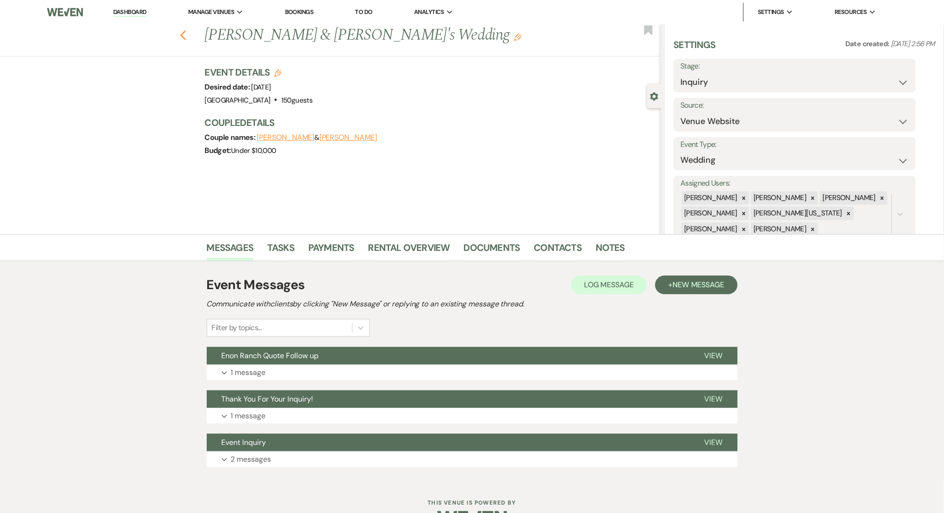
click at [187, 33] on icon "Previous" at bounding box center [183, 35] width 7 height 11
select select "4"
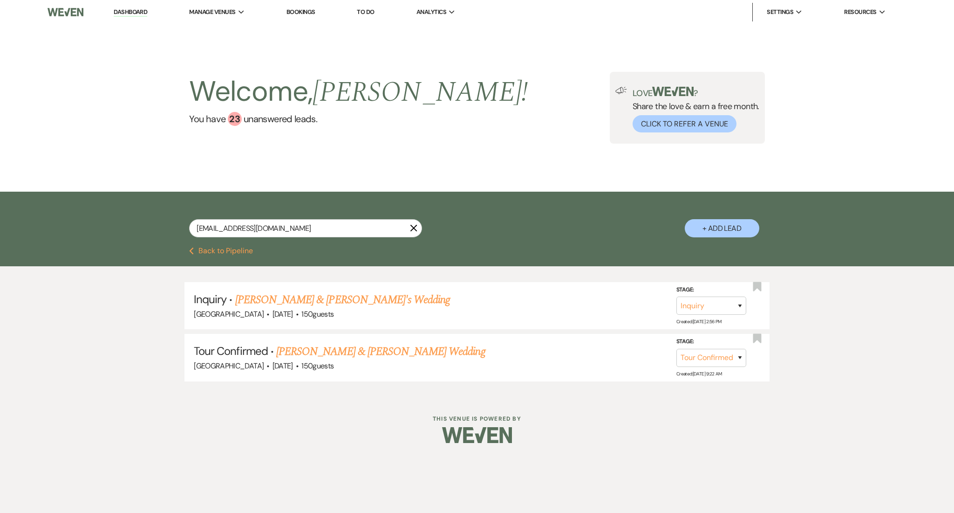
click at [296, 427] on div at bounding box center [477, 435] width 477 height 44
click at [277, 303] on link "Marquez & Zoe's Wedding" at bounding box center [342, 299] width 215 height 17
select select "5"
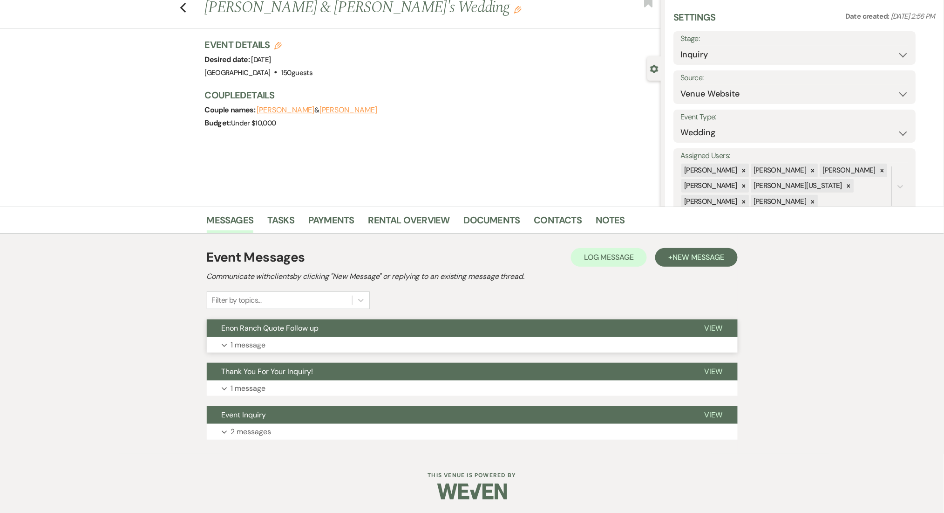
click at [282, 344] on button "Expand 1 message" at bounding box center [472, 345] width 531 height 16
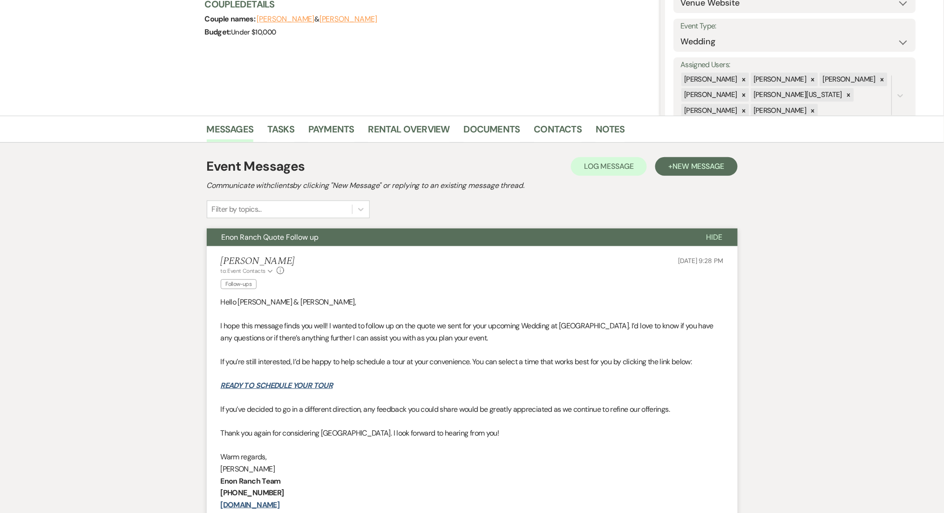
scroll to position [214, 0]
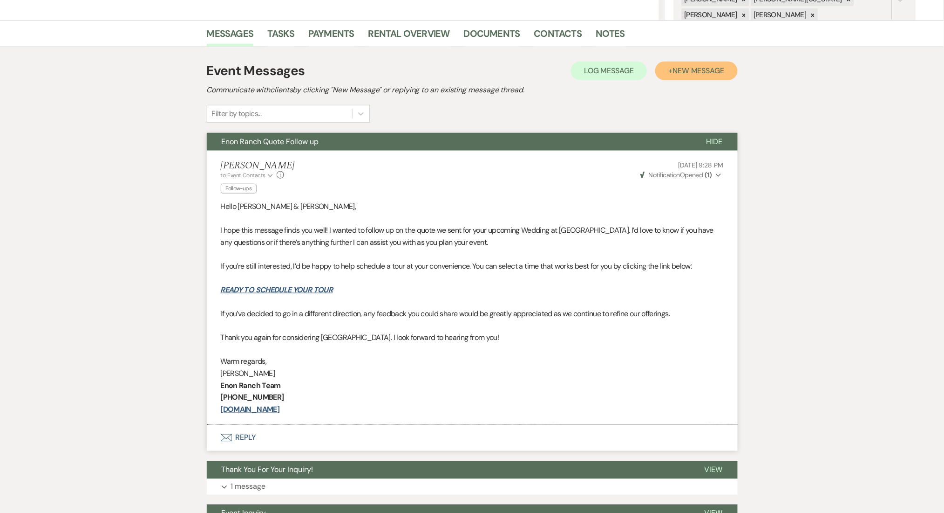
click at [674, 68] on span "New Message" at bounding box center [699, 71] width 52 height 10
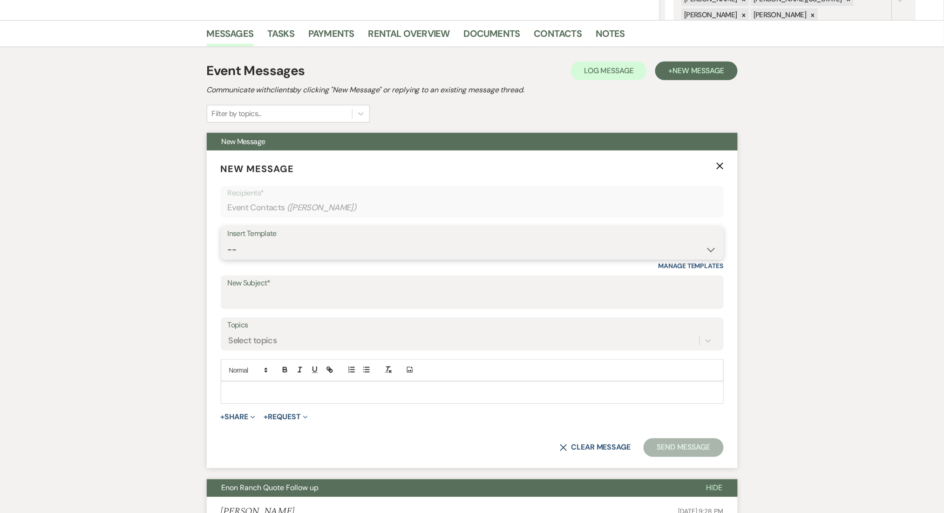
click at [377, 240] on select "-- Inquiry Follow Up Email #2 Contract Sending Template Payment Template Rental…" at bounding box center [472, 249] width 489 height 18
click at [175, 269] on div "Messages Tasks Payments Rental Overview Documents Contacts Notes Event Messages…" at bounding box center [472, 459] width 944 height 878
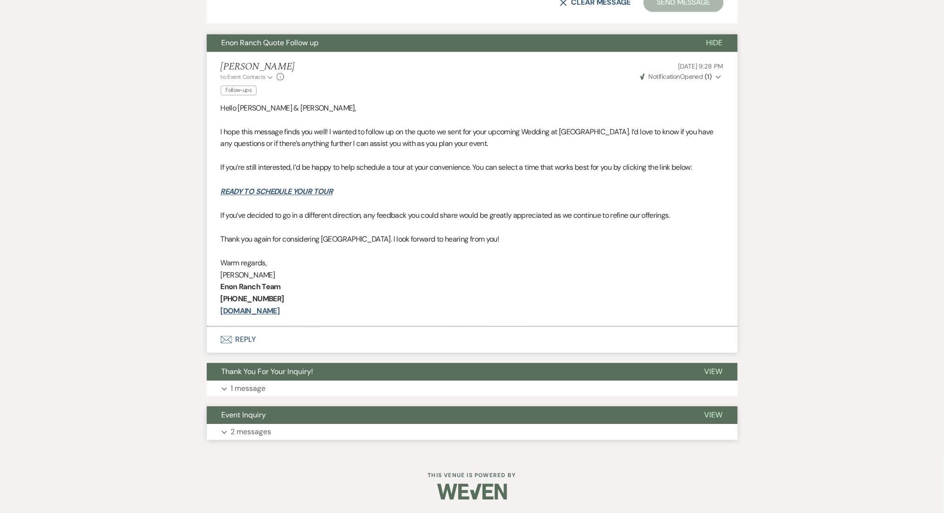
click at [285, 428] on button "Expand 2 messages" at bounding box center [472, 432] width 531 height 16
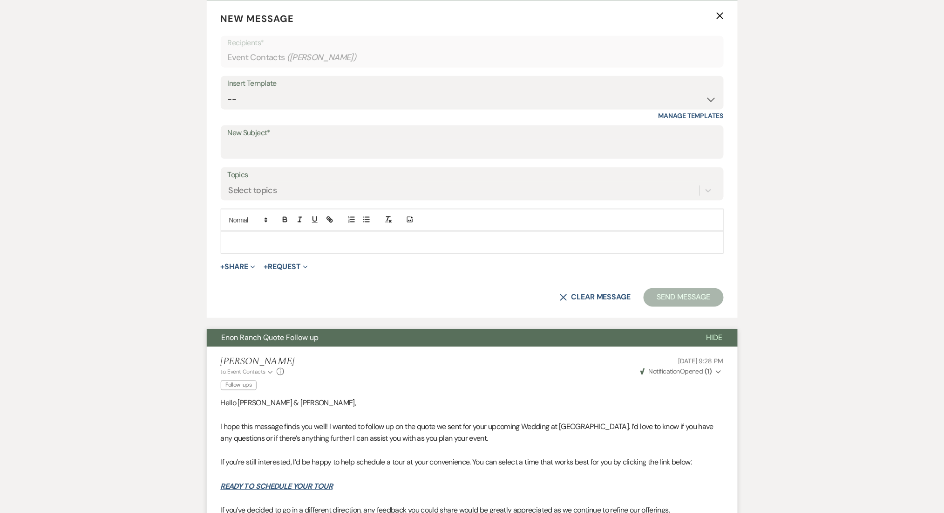
scroll to position [177, 0]
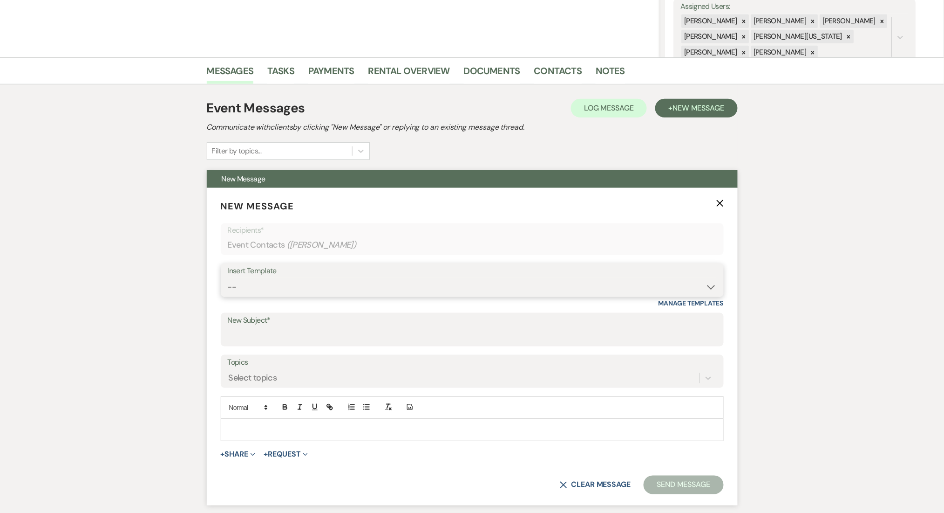
click at [285, 283] on select "-- Inquiry Follow Up Email #2 Contract Sending Template Payment Template Rental…" at bounding box center [472, 287] width 489 height 18
select select "4603"
click at [228, 278] on select "-- Inquiry Follow Up Email #2 Contract Sending Template Payment Template Rental…" at bounding box center [472, 287] width 489 height 18
type input "Checking In – Any Assistance Needed for Your Event?"
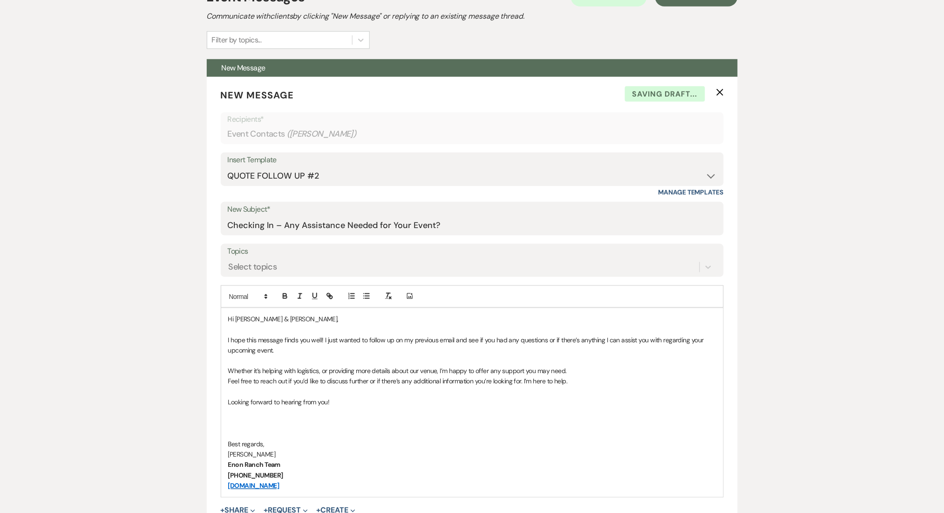
scroll to position [363, 0]
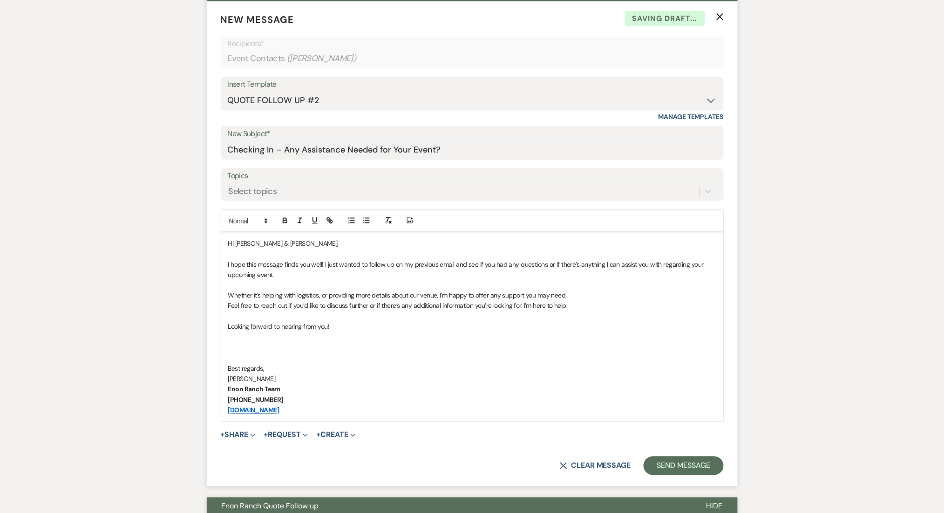
click at [687, 479] on form "New Message X Saving draft... Recipients* Event Contacts ( Zoe Nelson ) Insert …" at bounding box center [472, 243] width 531 height 485
drag, startPoint x: 687, startPoint y: 471, endPoint x: 661, endPoint y: 458, distance: 29.2
click at [687, 470] on button "Send Message" at bounding box center [684, 465] width 80 height 19
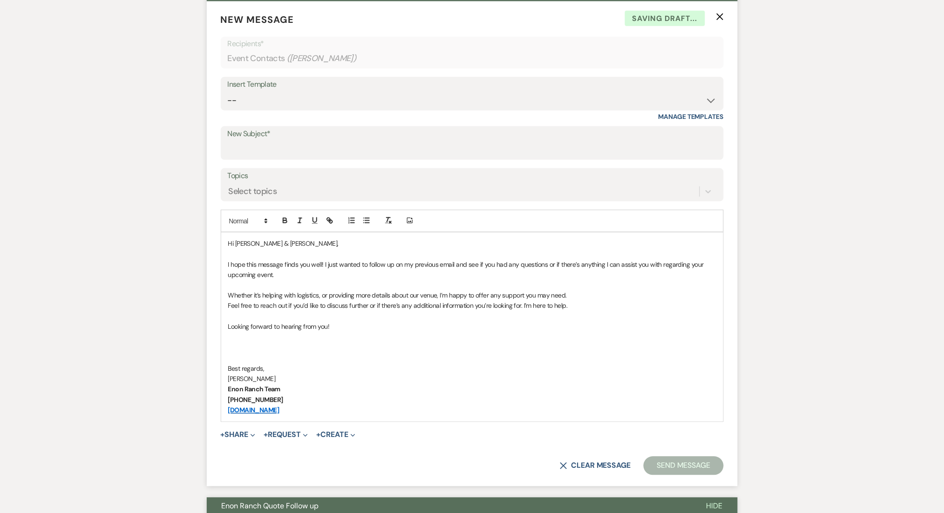
scroll to position [17, 0]
